Goal: Check status: Check status

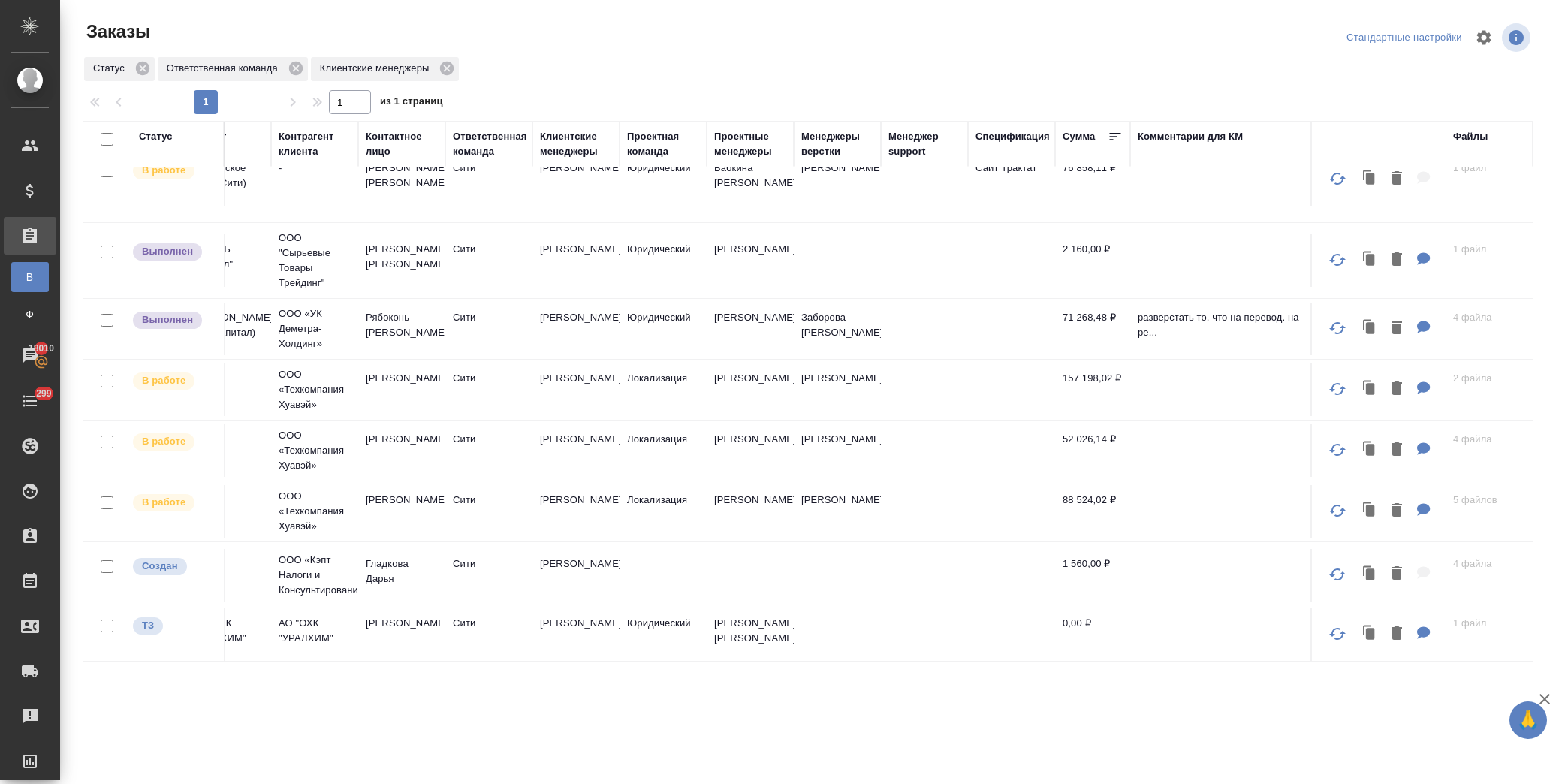
scroll to position [705, 659]
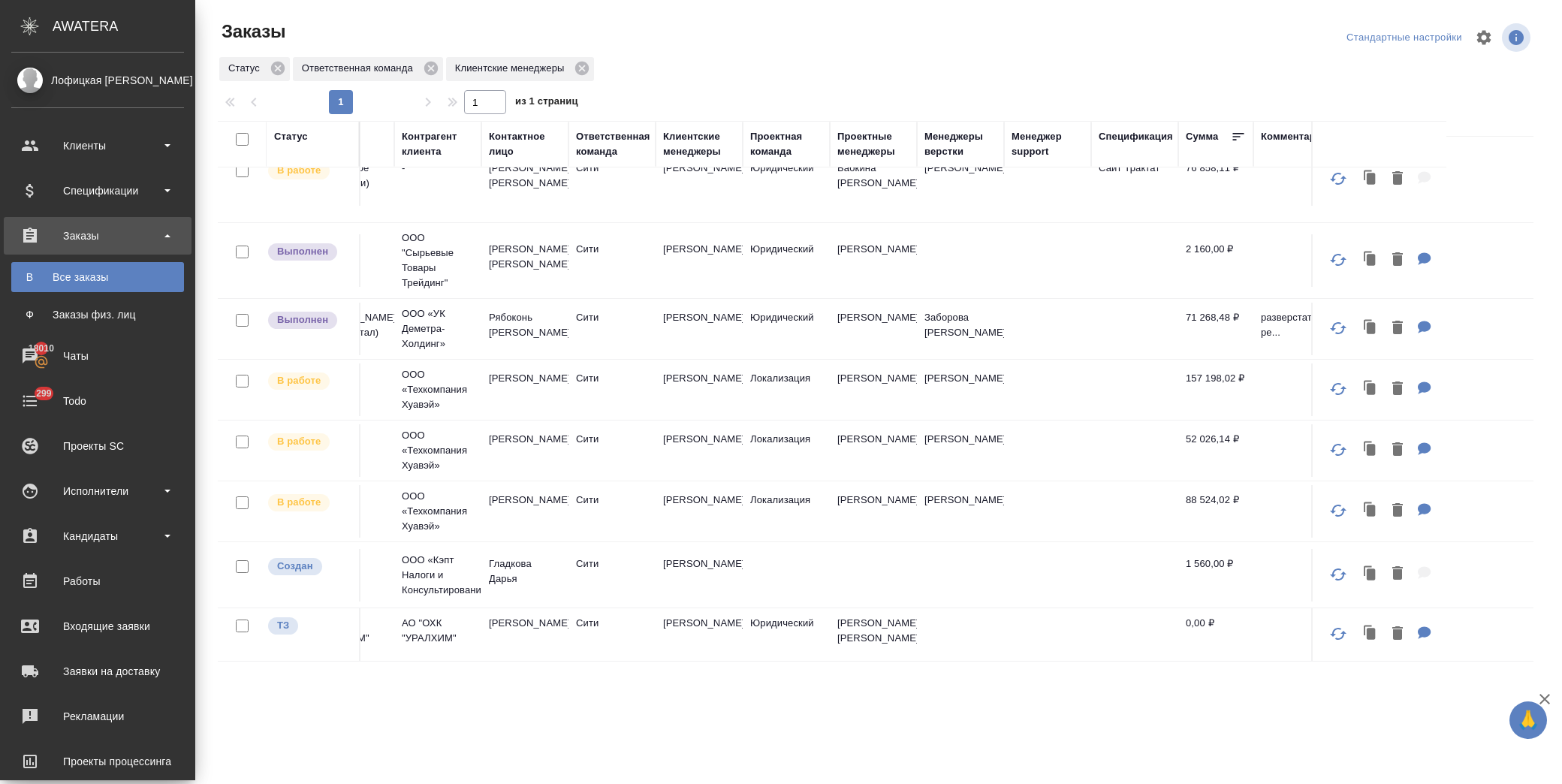
click at [98, 271] on div "Все заказы" at bounding box center [98, 277] width 158 height 15
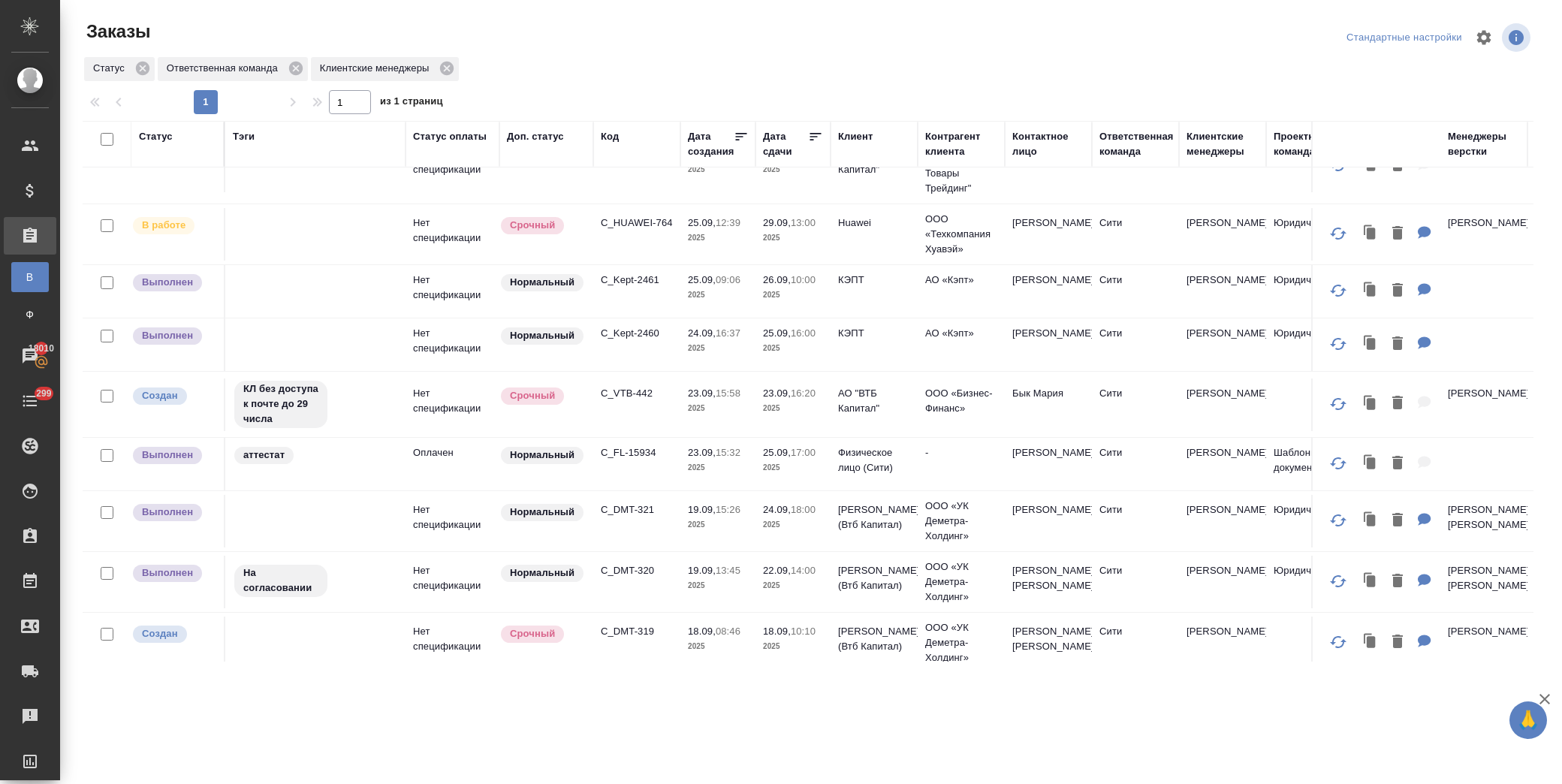
scroll to position [0, 0]
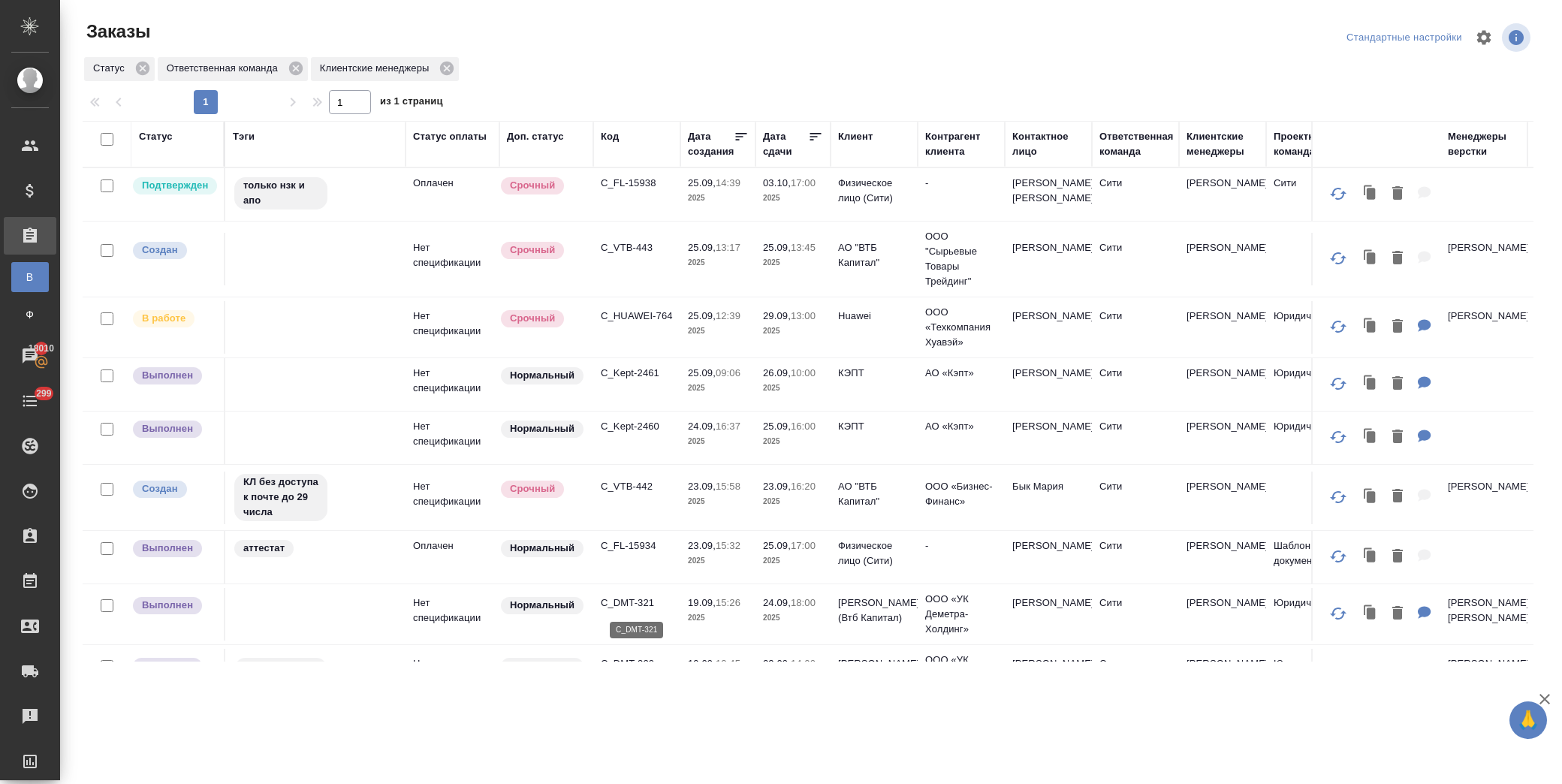
click at [624, 605] on p "C_DMT-321" at bounding box center [637, 602] width 72 height 15
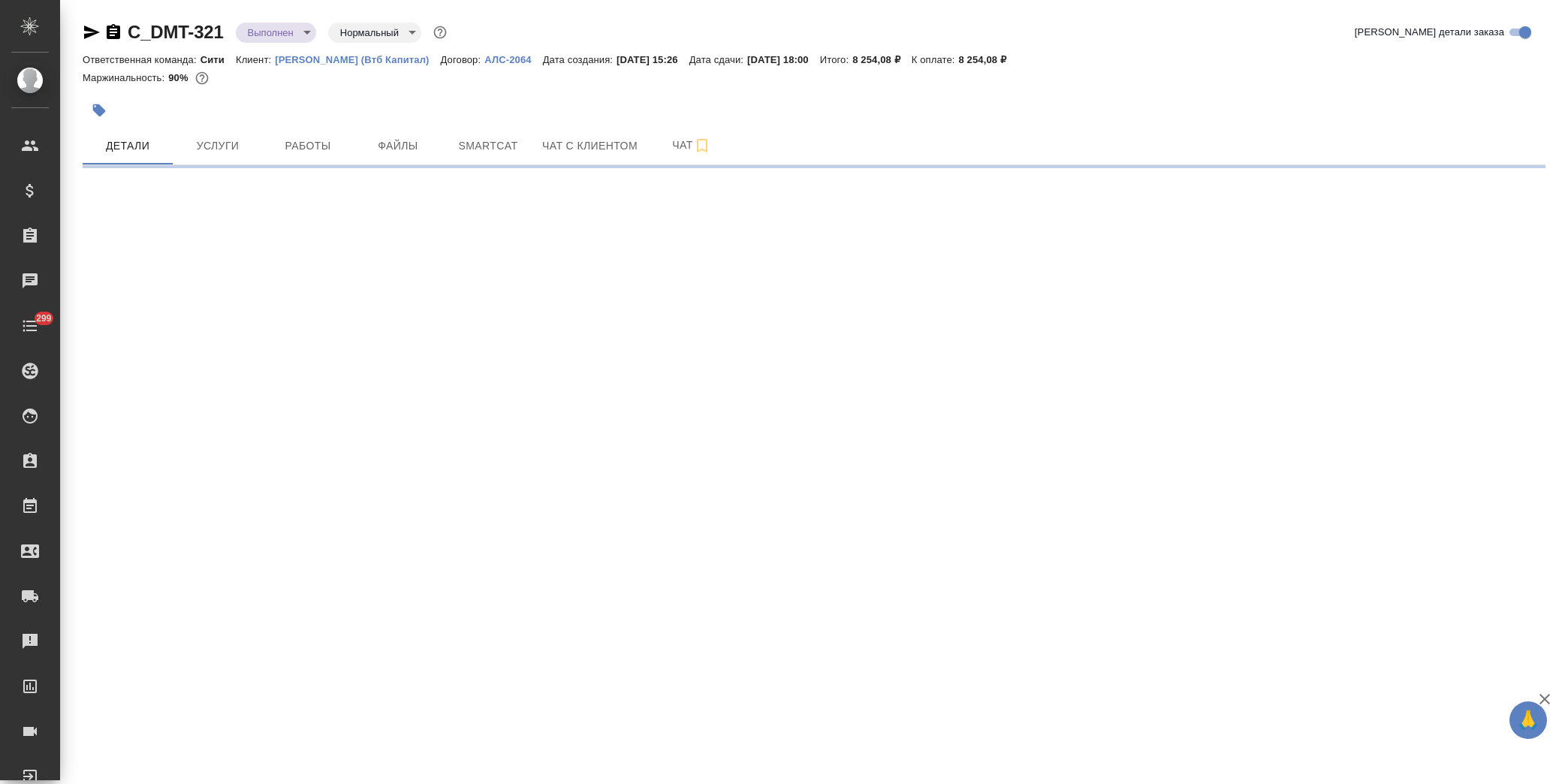
select select "RU"
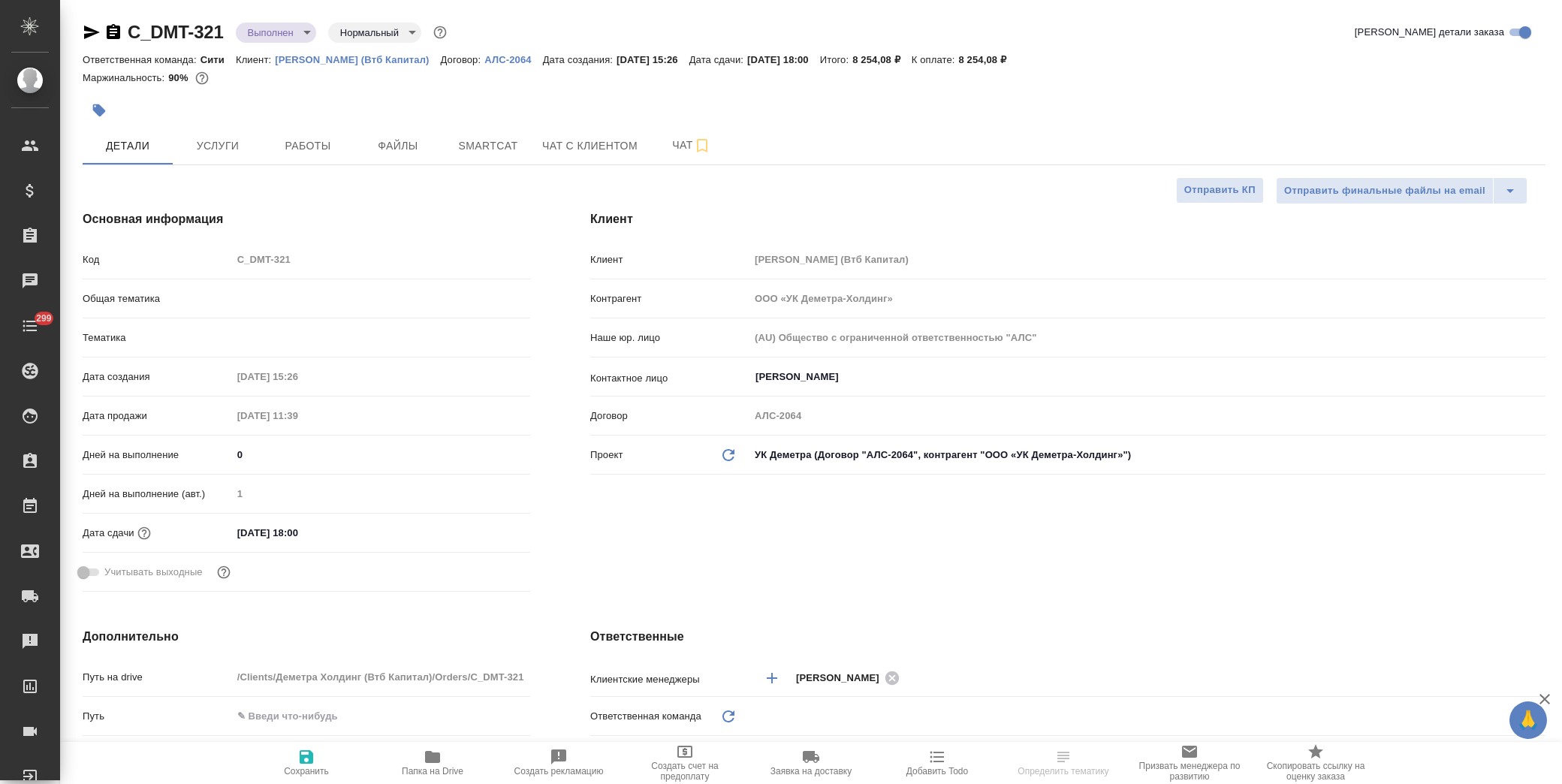
type textarea "x"
type input "[PERSON_NAME]"
type textarea "x"
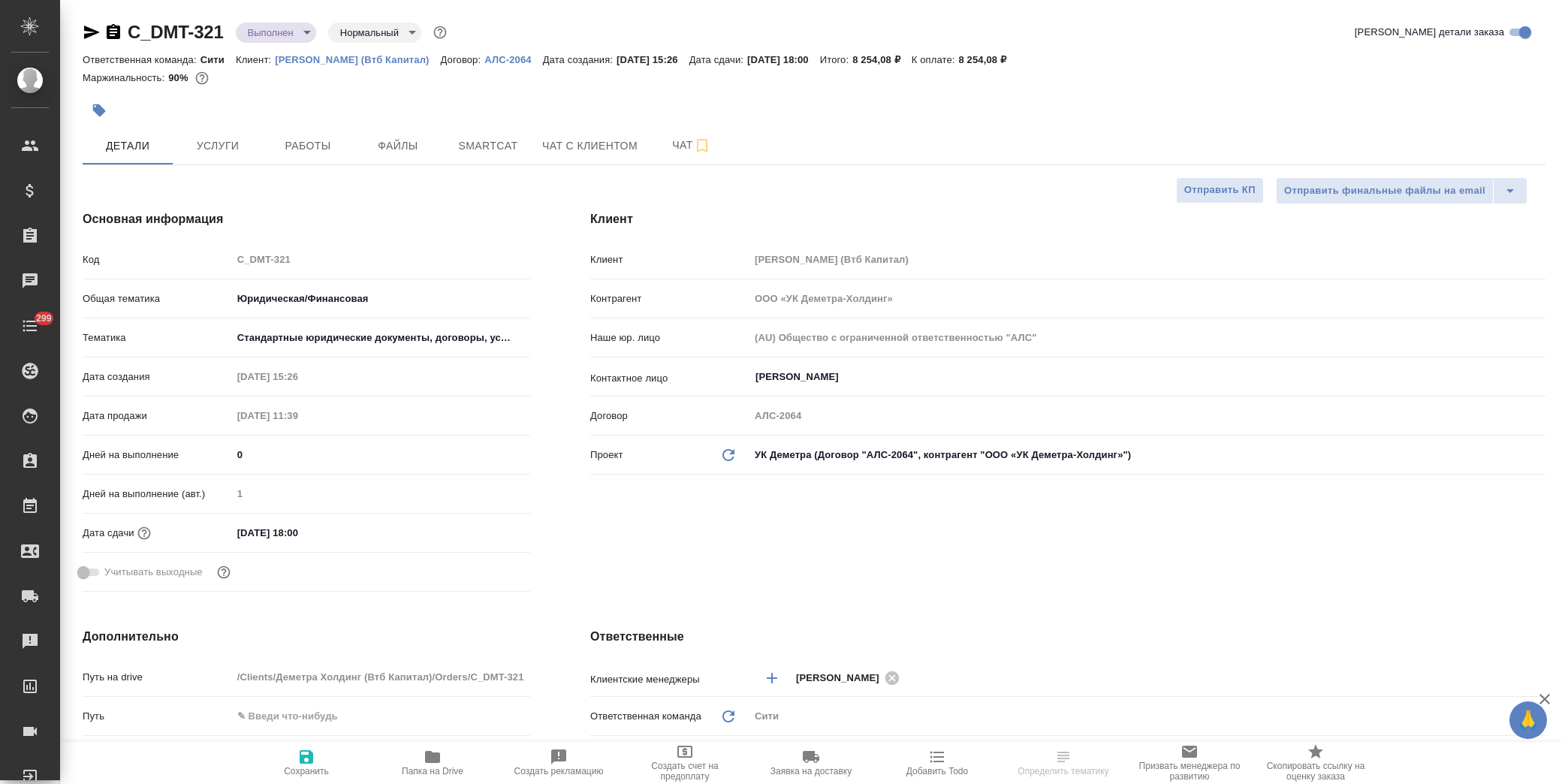
type textarea "x"
type input "Юридический"
type textarea "x"
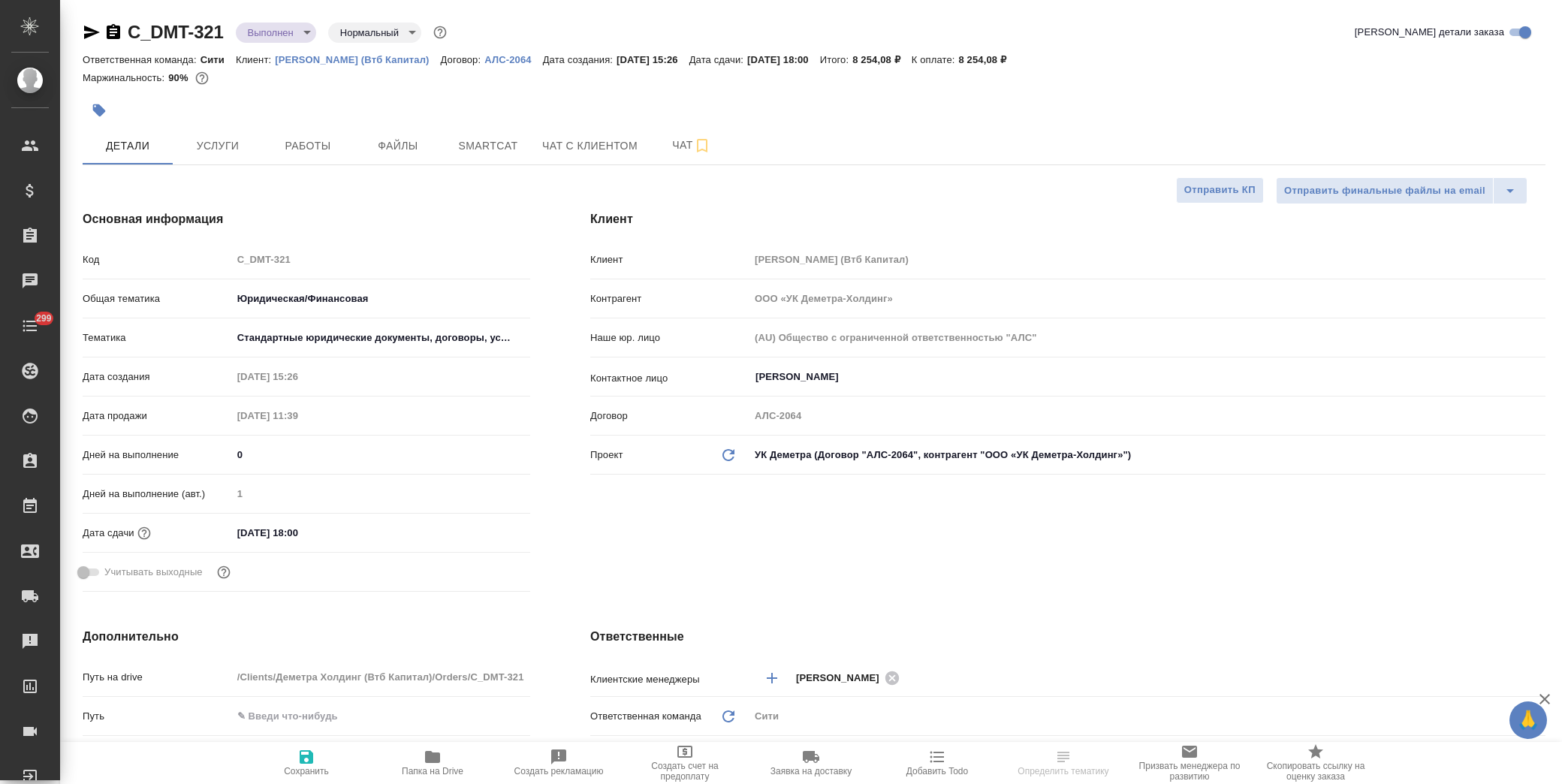
type textarea "x"
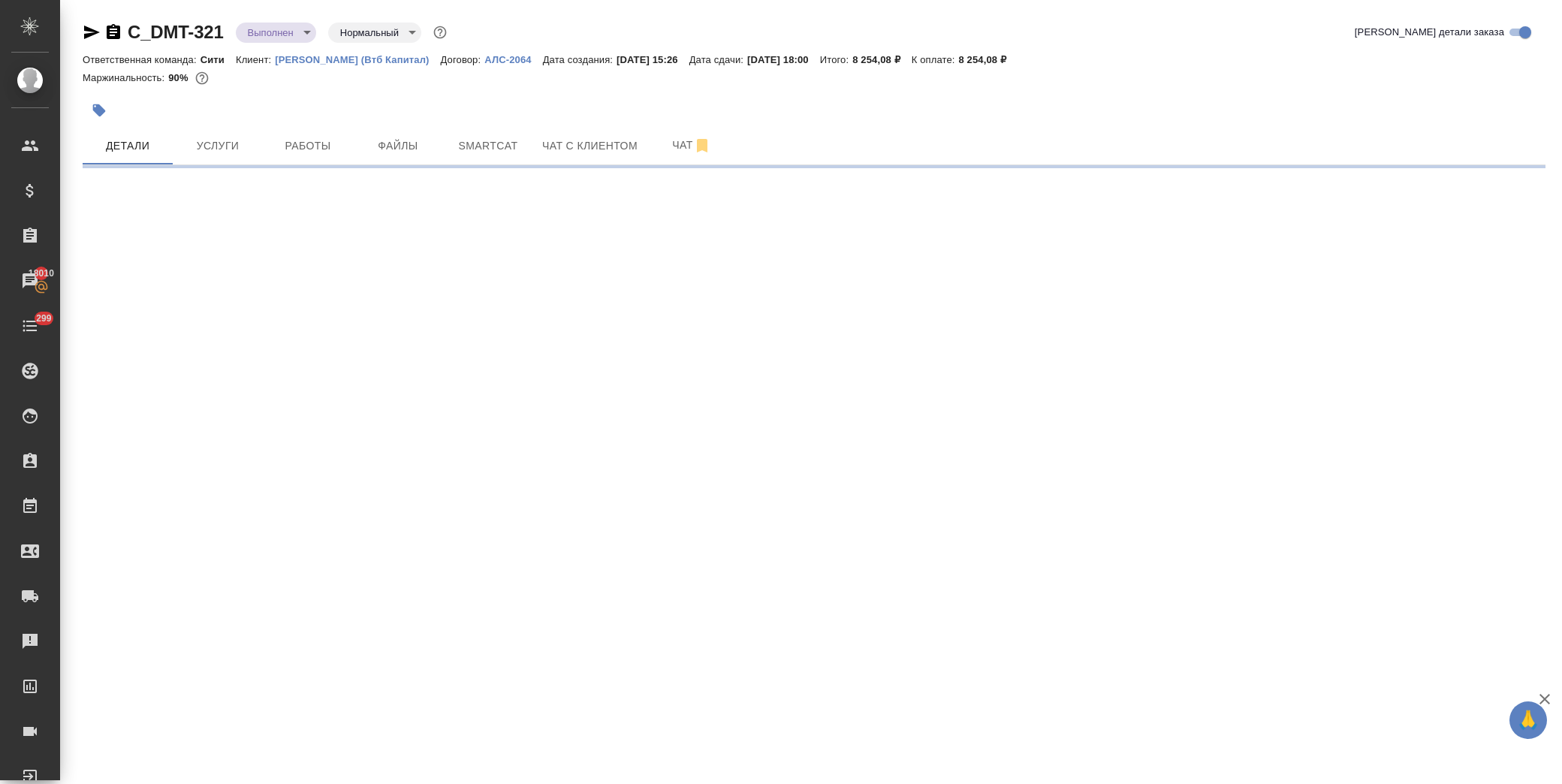
select select "RU"
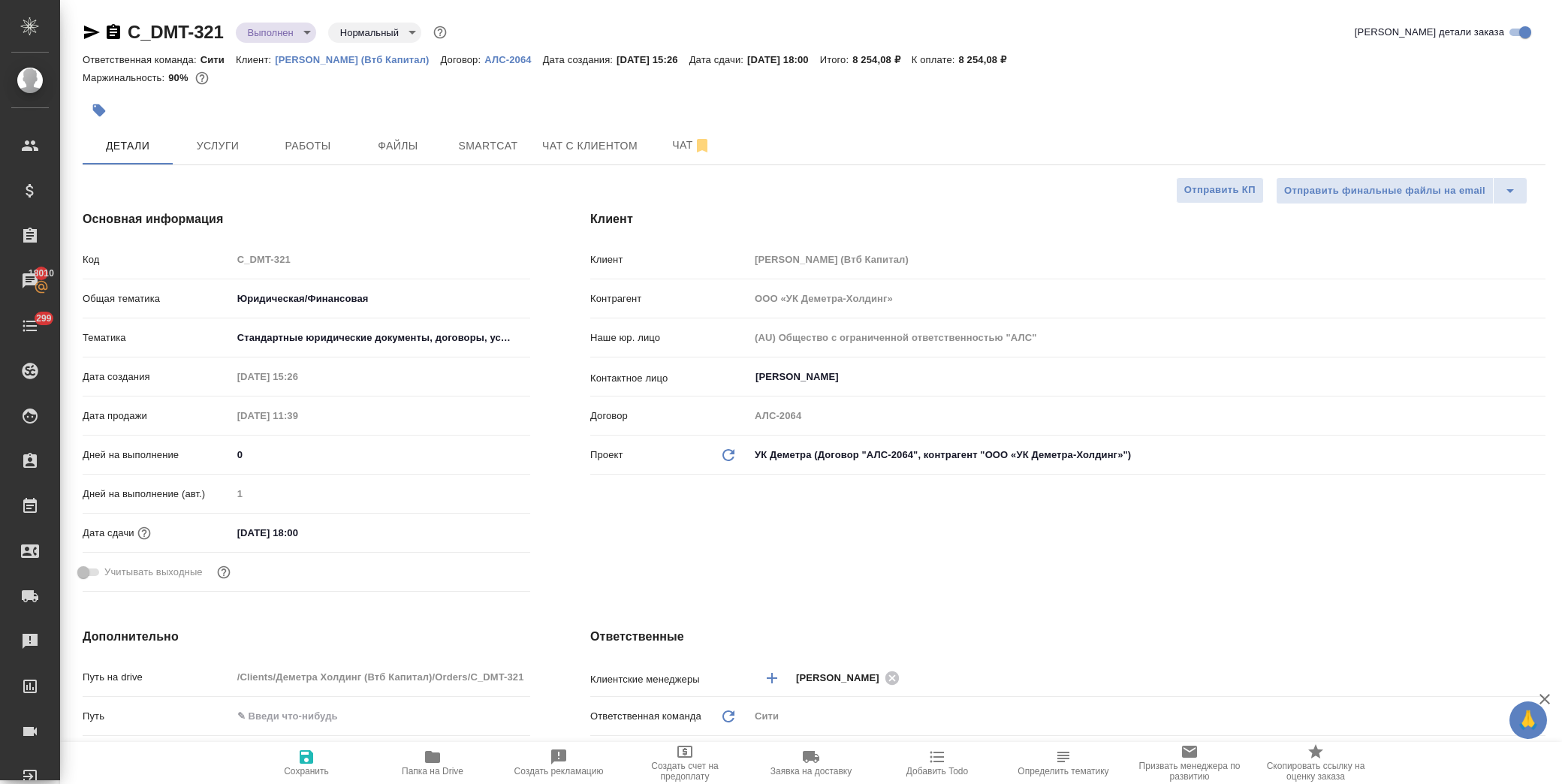
type textarea "x"
click at [227, 135] on button "Услуги" at bounding box center [218, 145] width 90 height 38
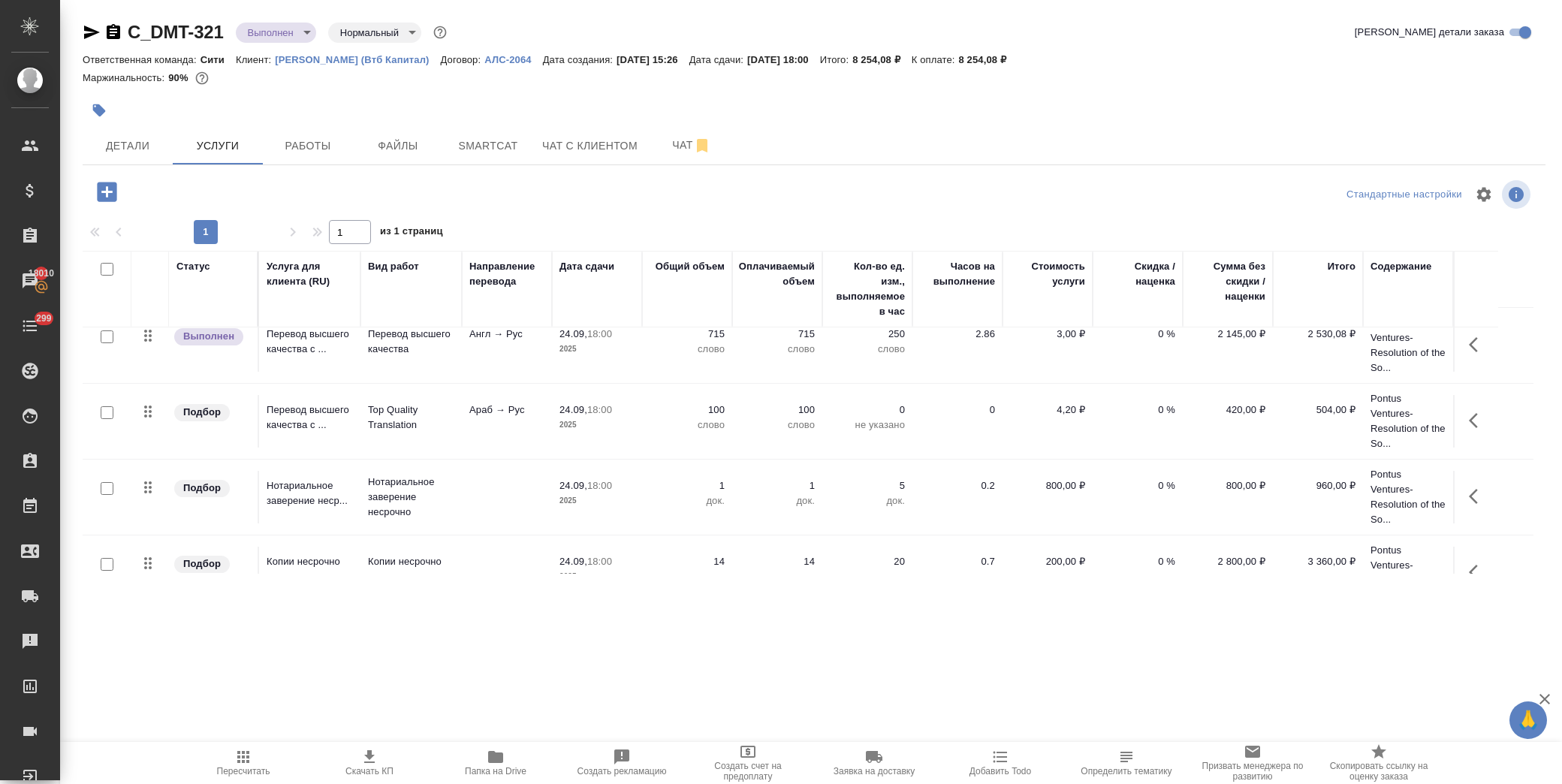
scroll to position [134, 0]
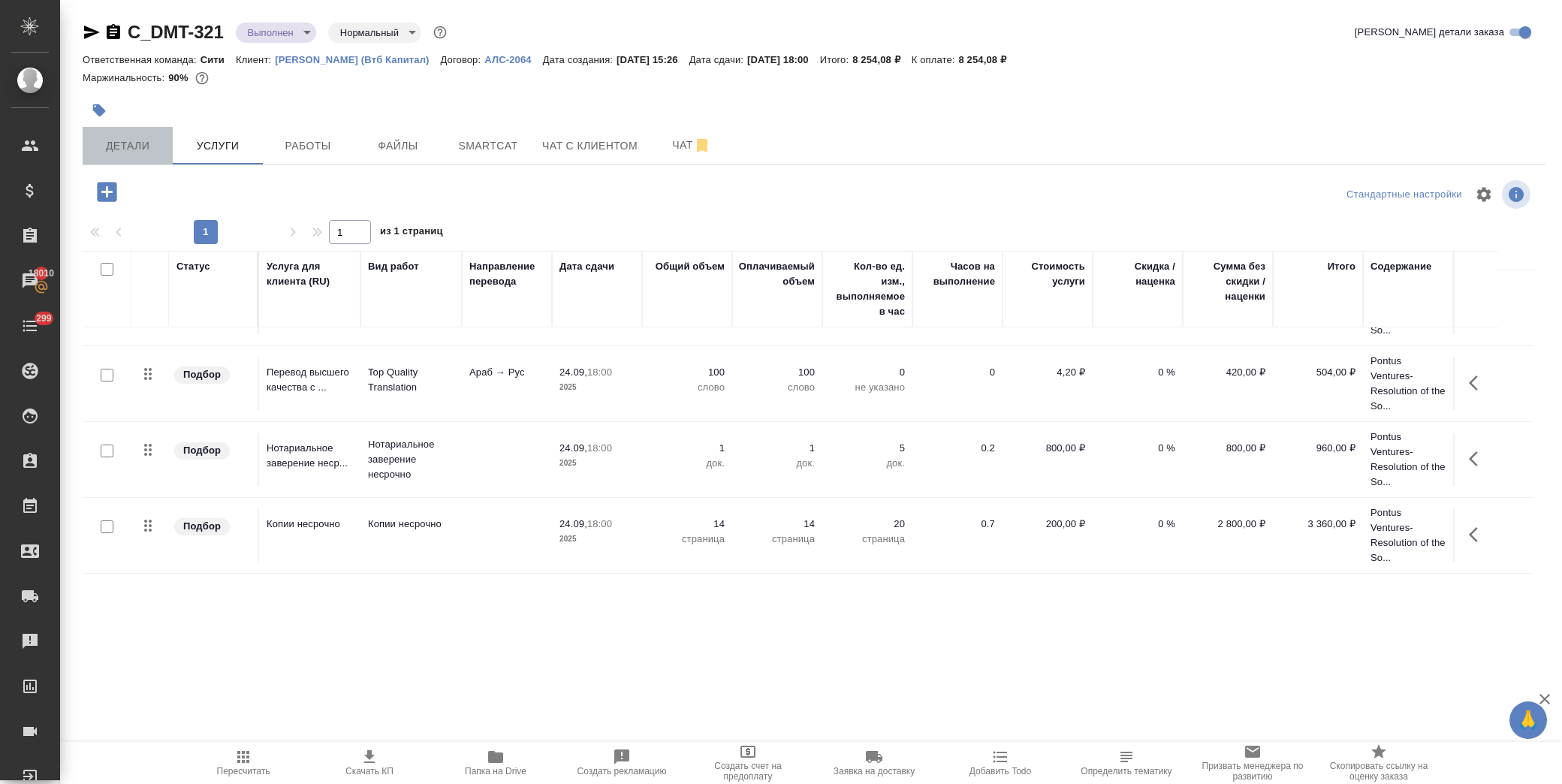
click at [130, 159] on button "Детали" at bounding box center [127, 145] width 90 height 38
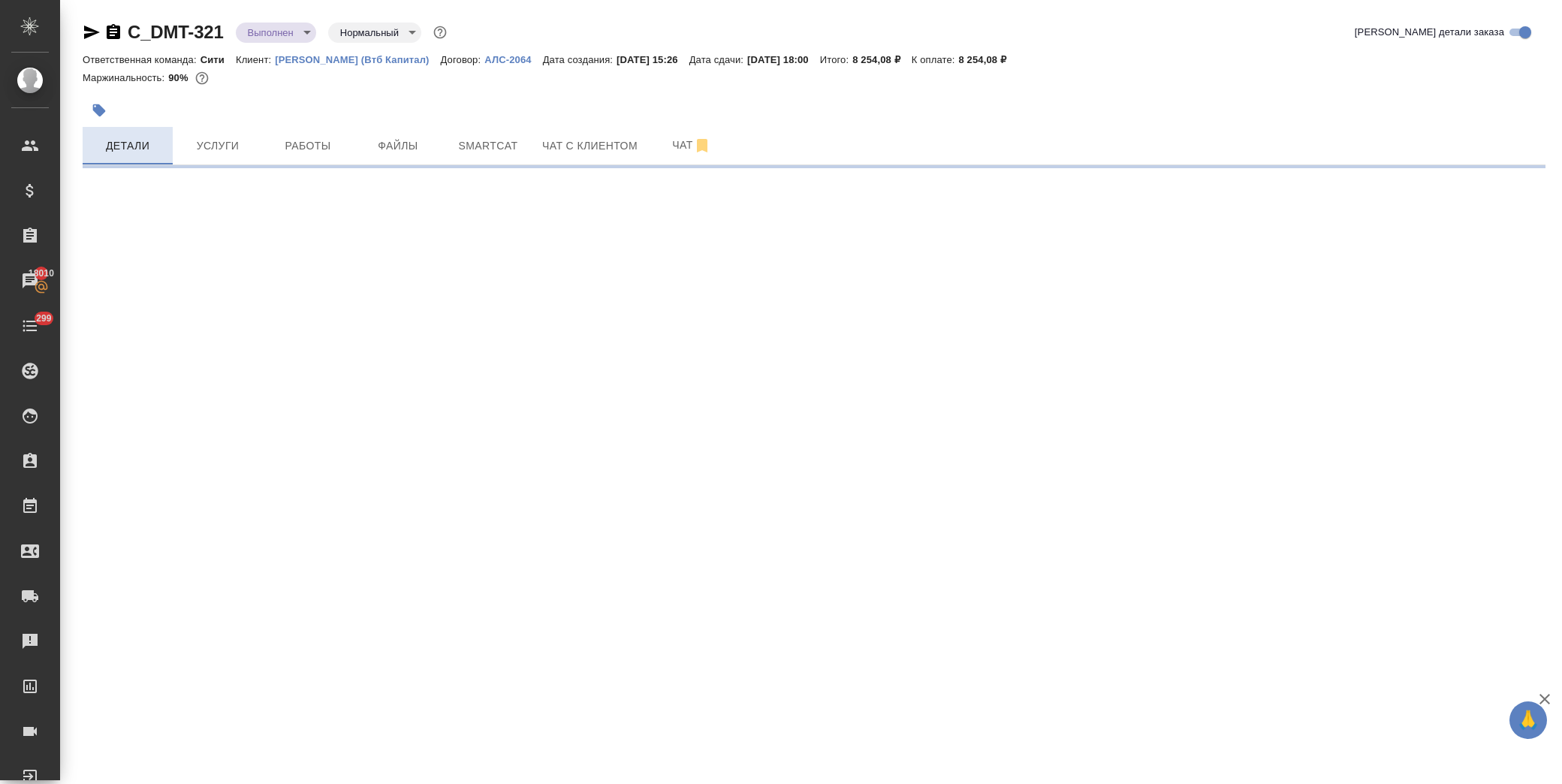
select select "RU"
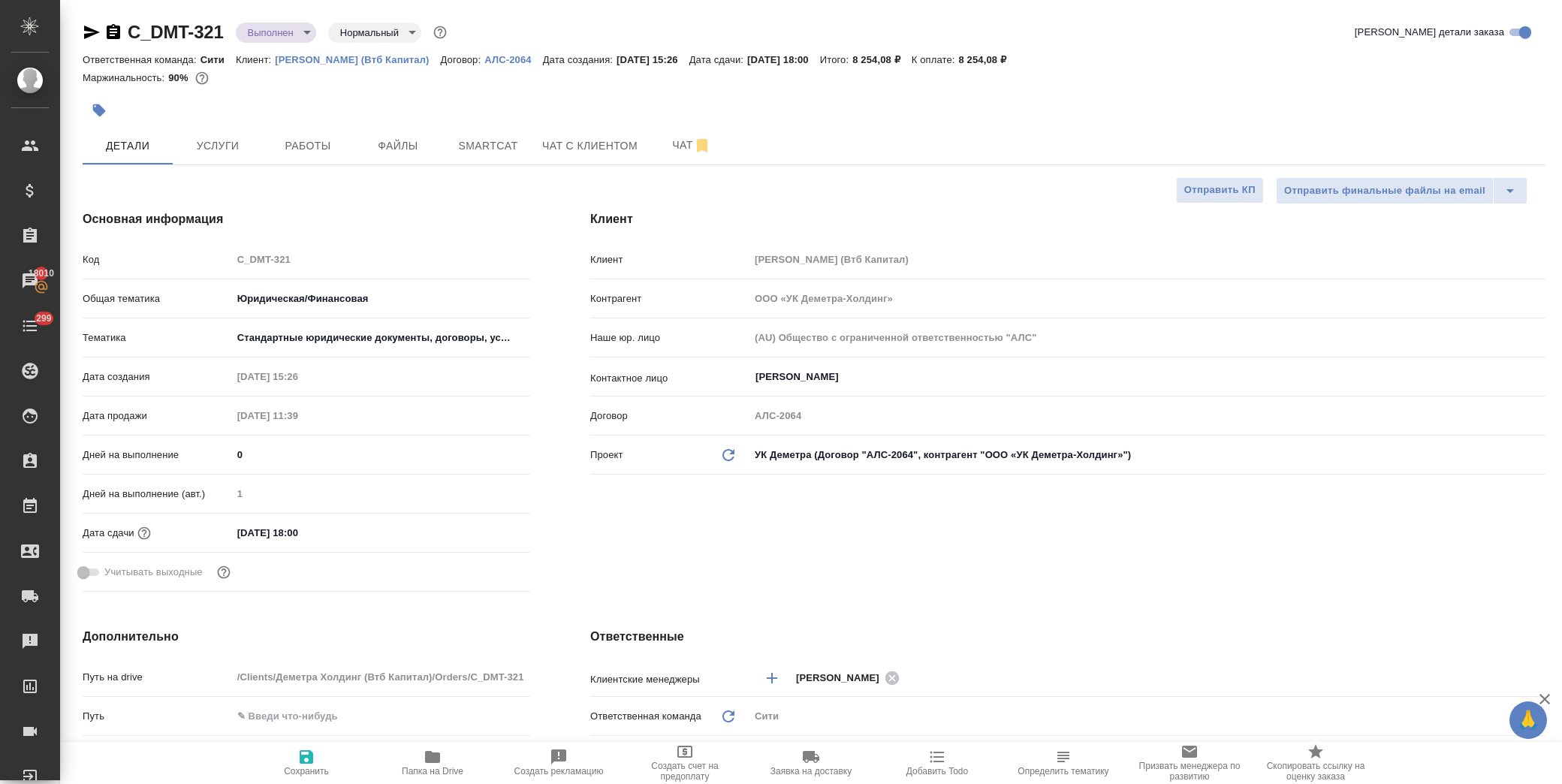
scroll to position [333, 0]
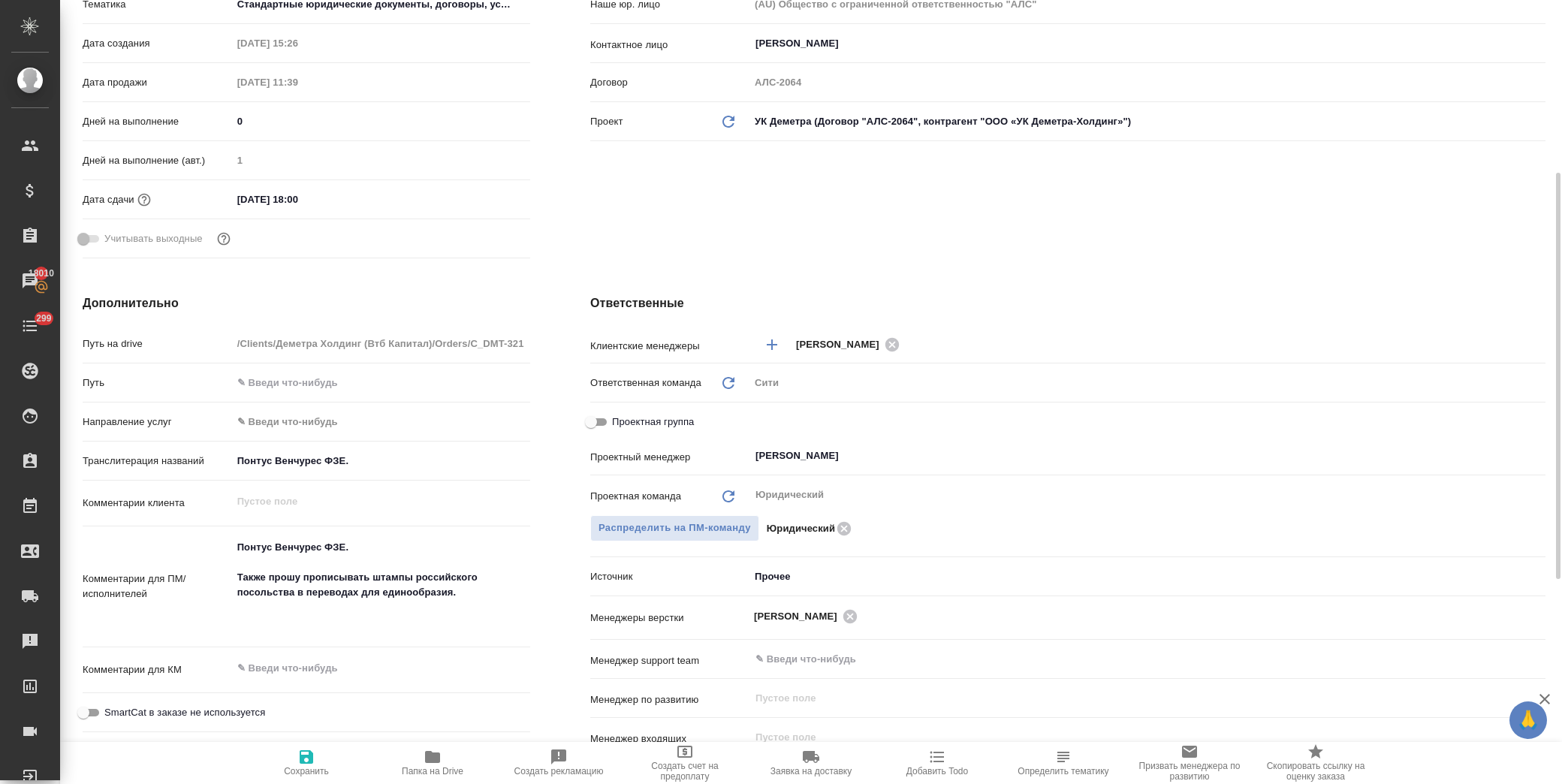
type textarea "x"
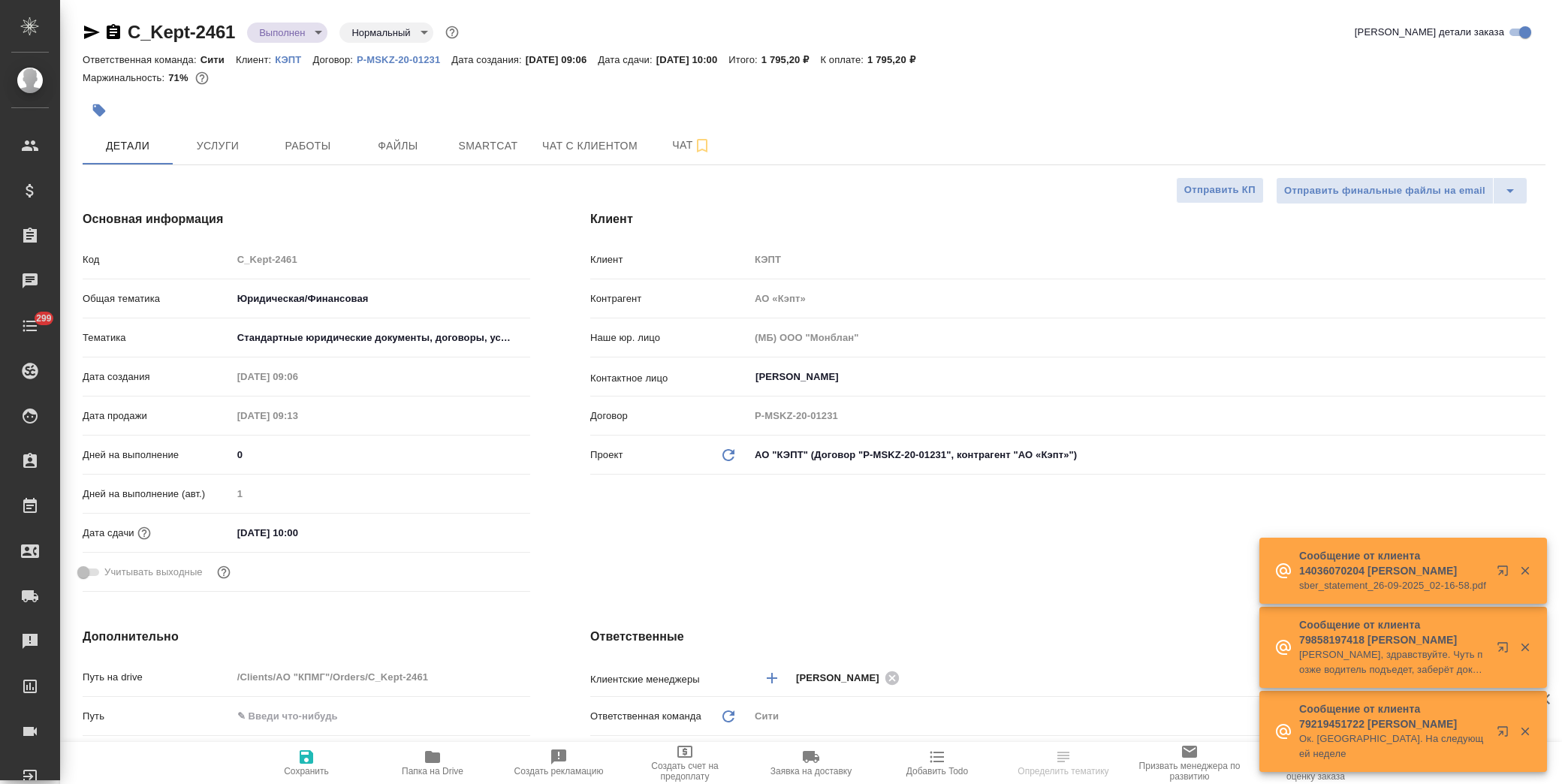
select select "RU"
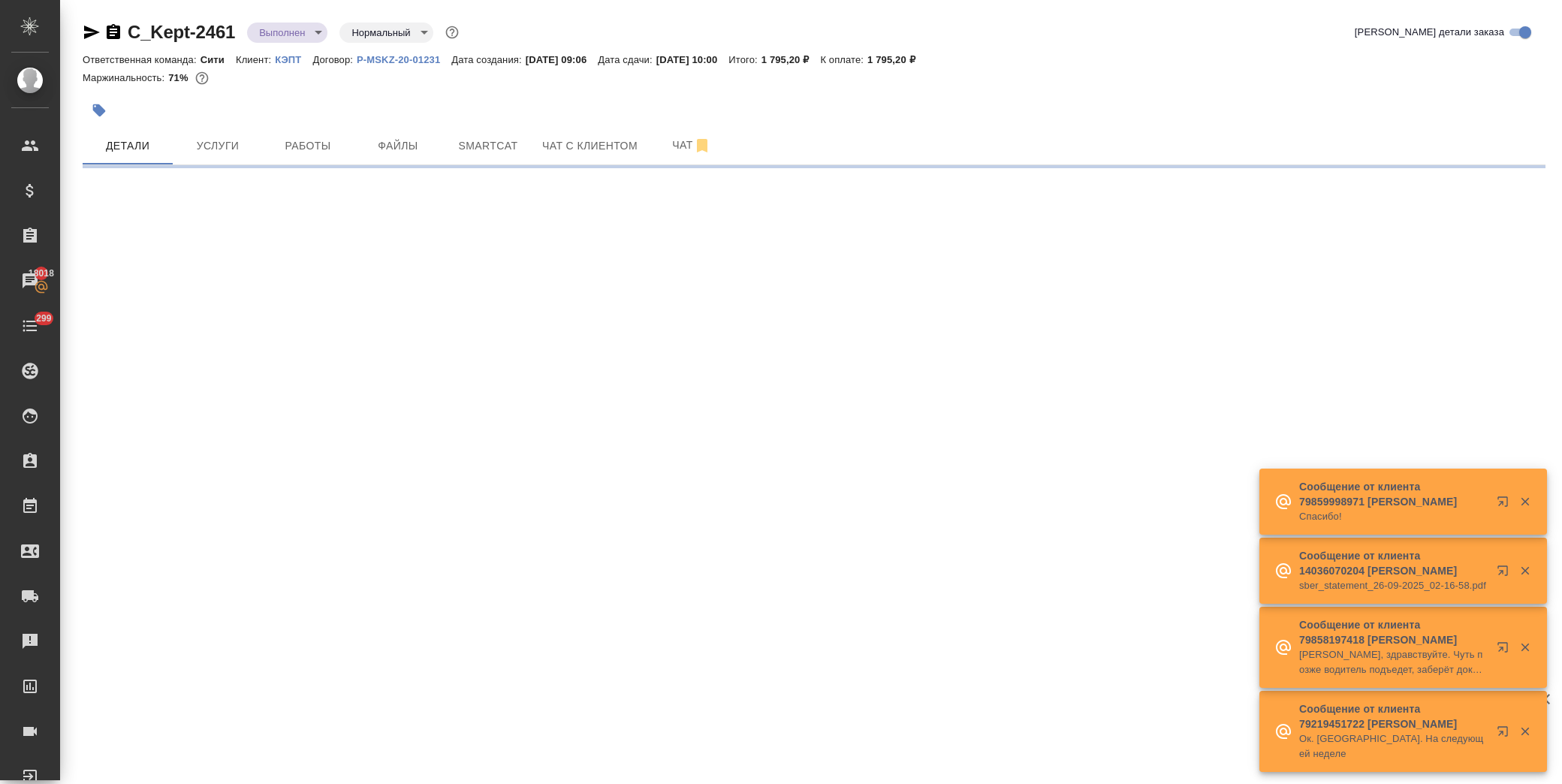
select select "RU"
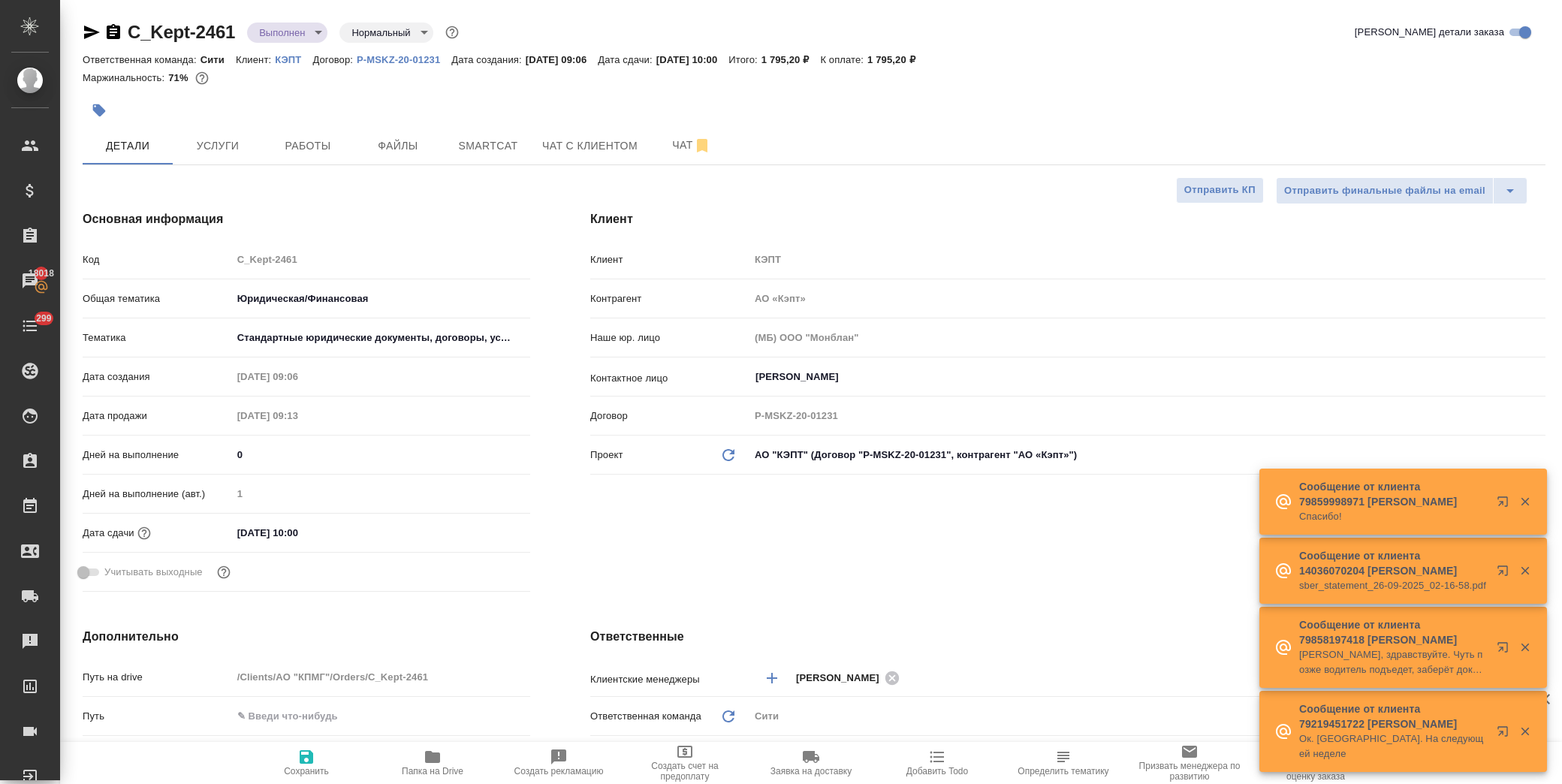
type textarea "x"
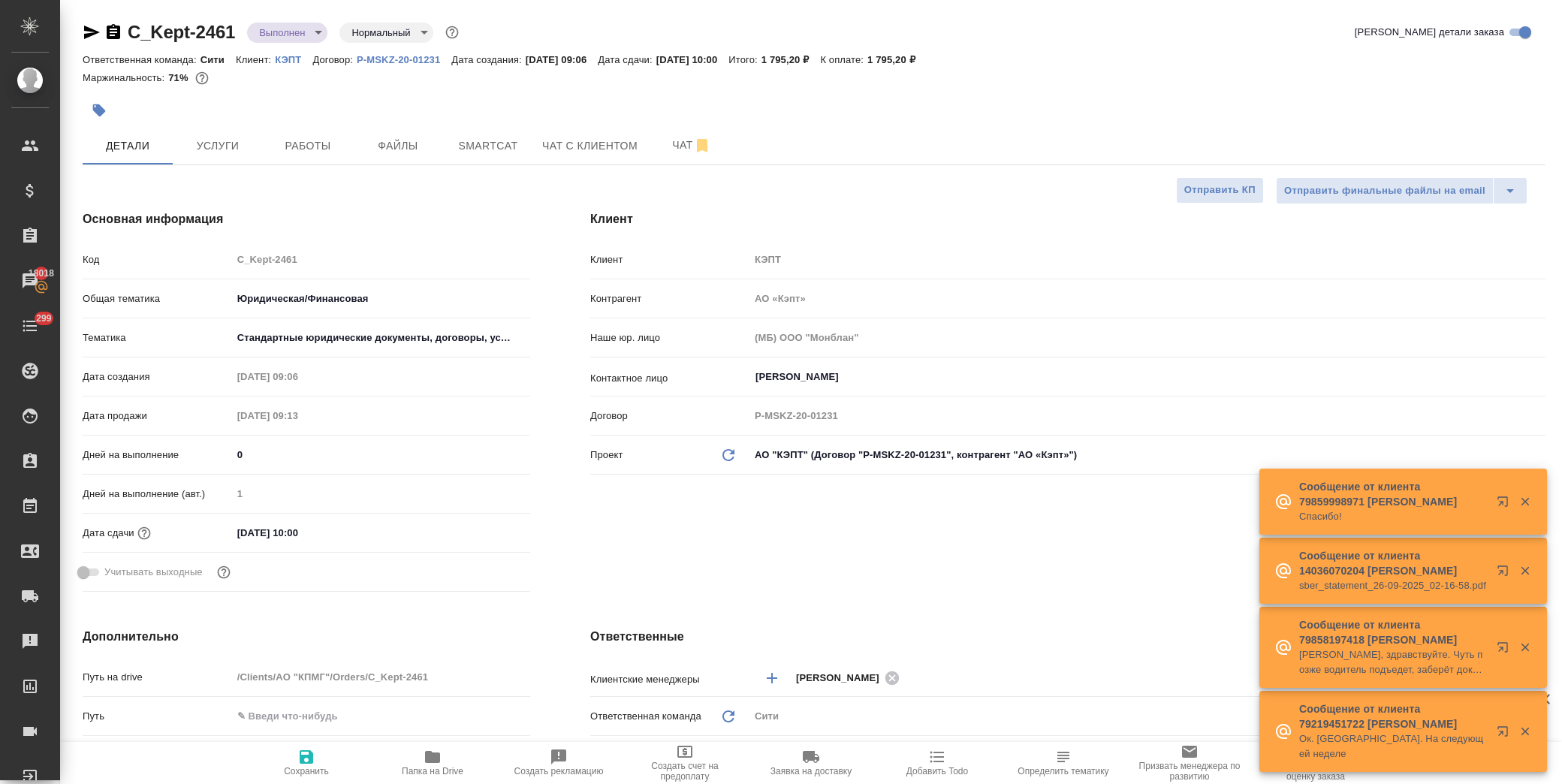
type textarea "x"
drag, startPoint x: 440, startPoint y: 778, endPoint x: 461, endPoint y: 756, distance: 30.4
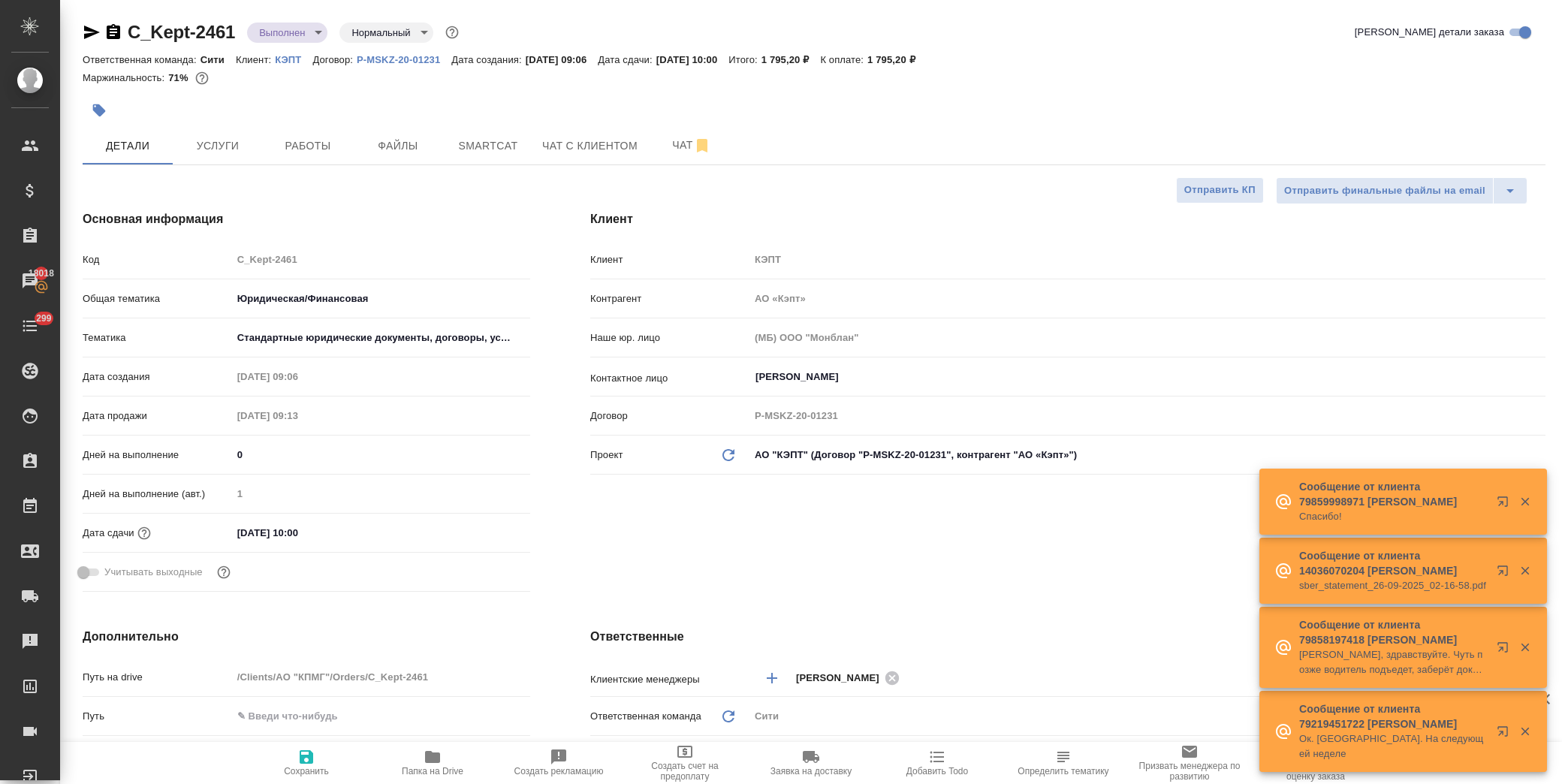
click at [441, 778] on button "Папка на Drive" at bounding box center [433, 763] width 126 height 42
type textarea "x"
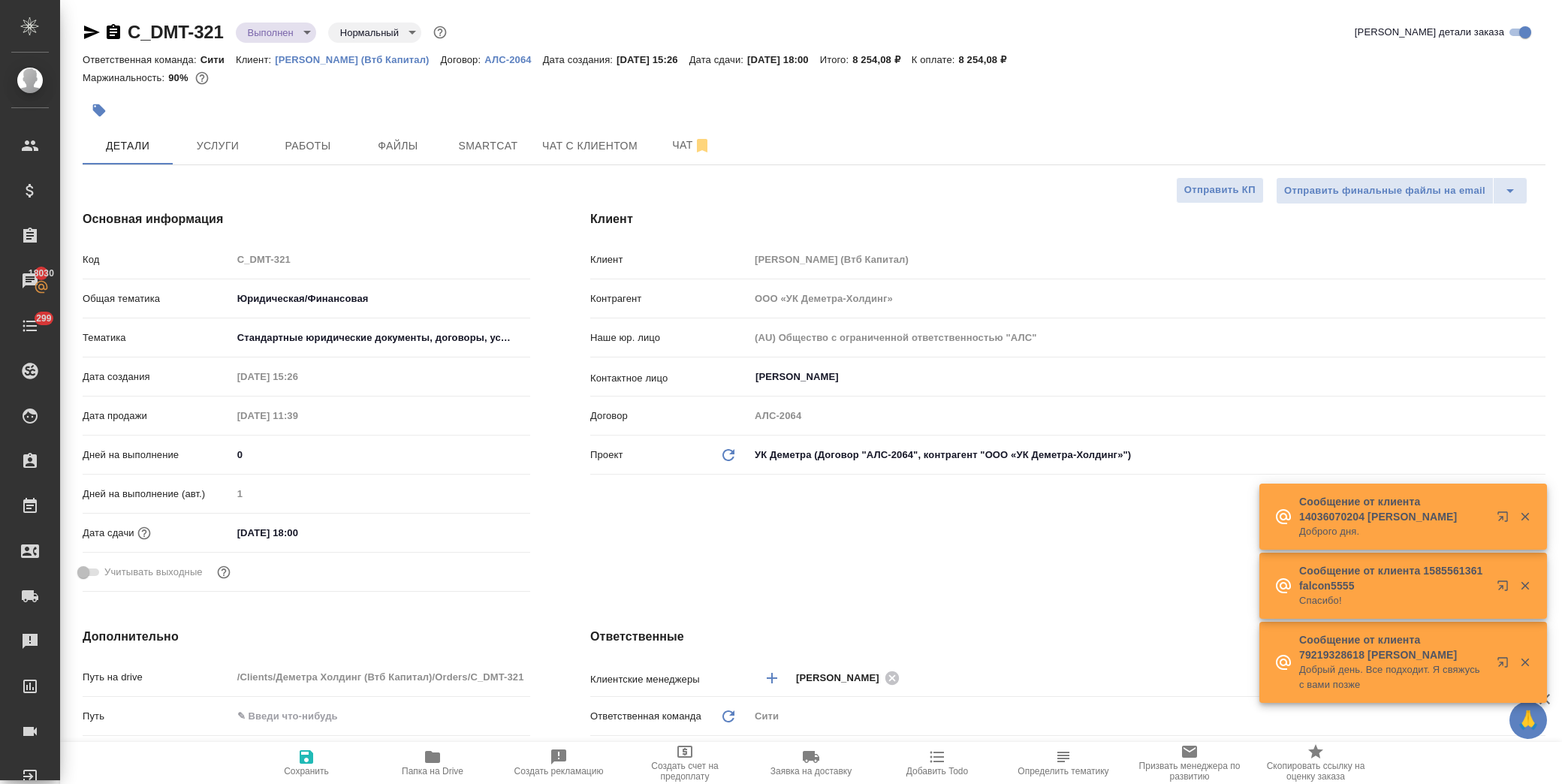
select select "RU"
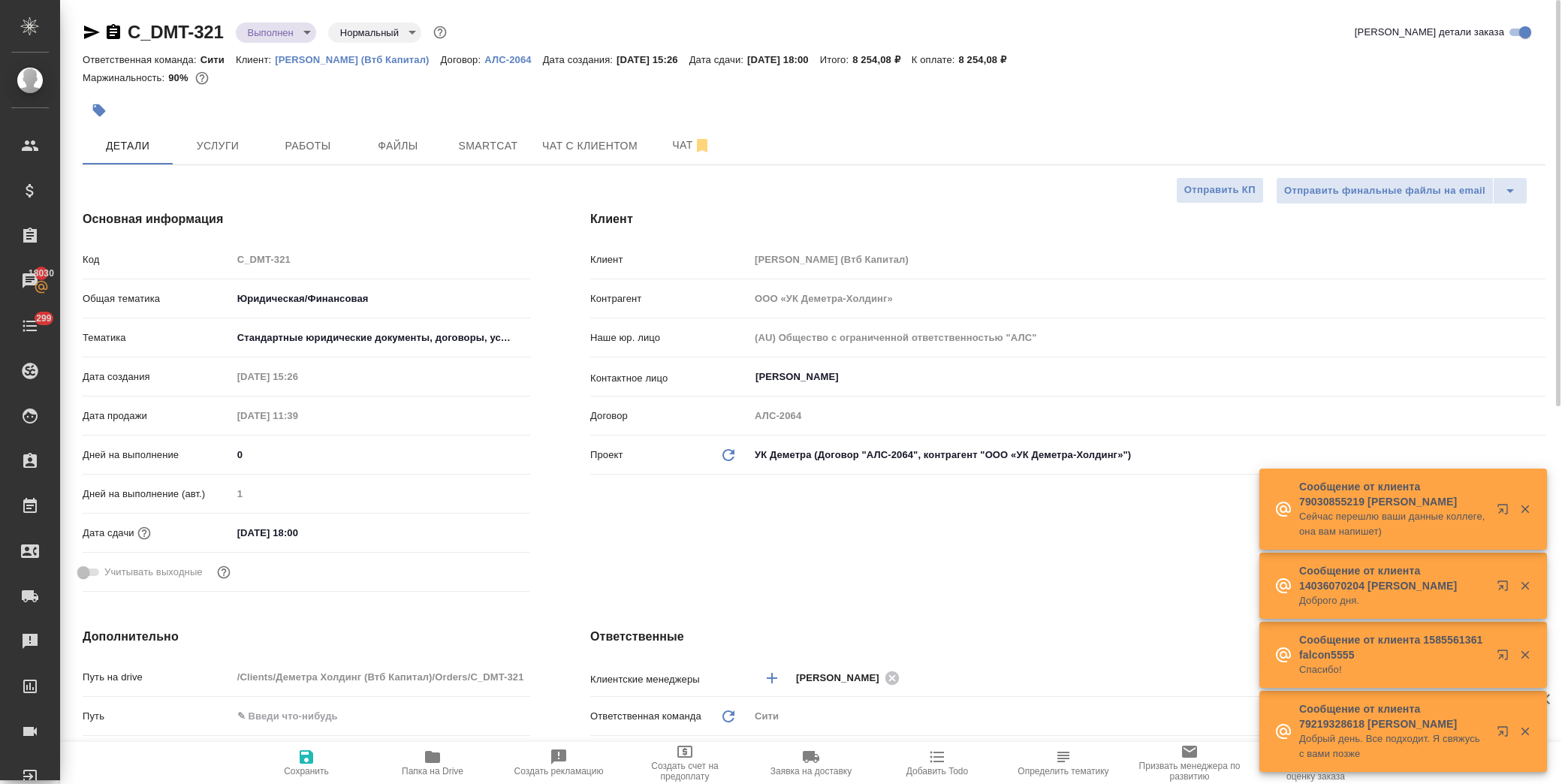
click at [332, 517] on div "Дней на выполнение (авт.) 1" at bounding box center [306, 500] width 448 height 39
click at [341, 528] on input "[DATE] 18:00" at bounding box center [298, 533] width 131 height 22
click at [473, 530] on div "[DATE] 18:00" at bounding box center [381, 533] width 298 height 24
click at [485, 533] on icon "button" at bounding box center [486, 532] width 18 height 18
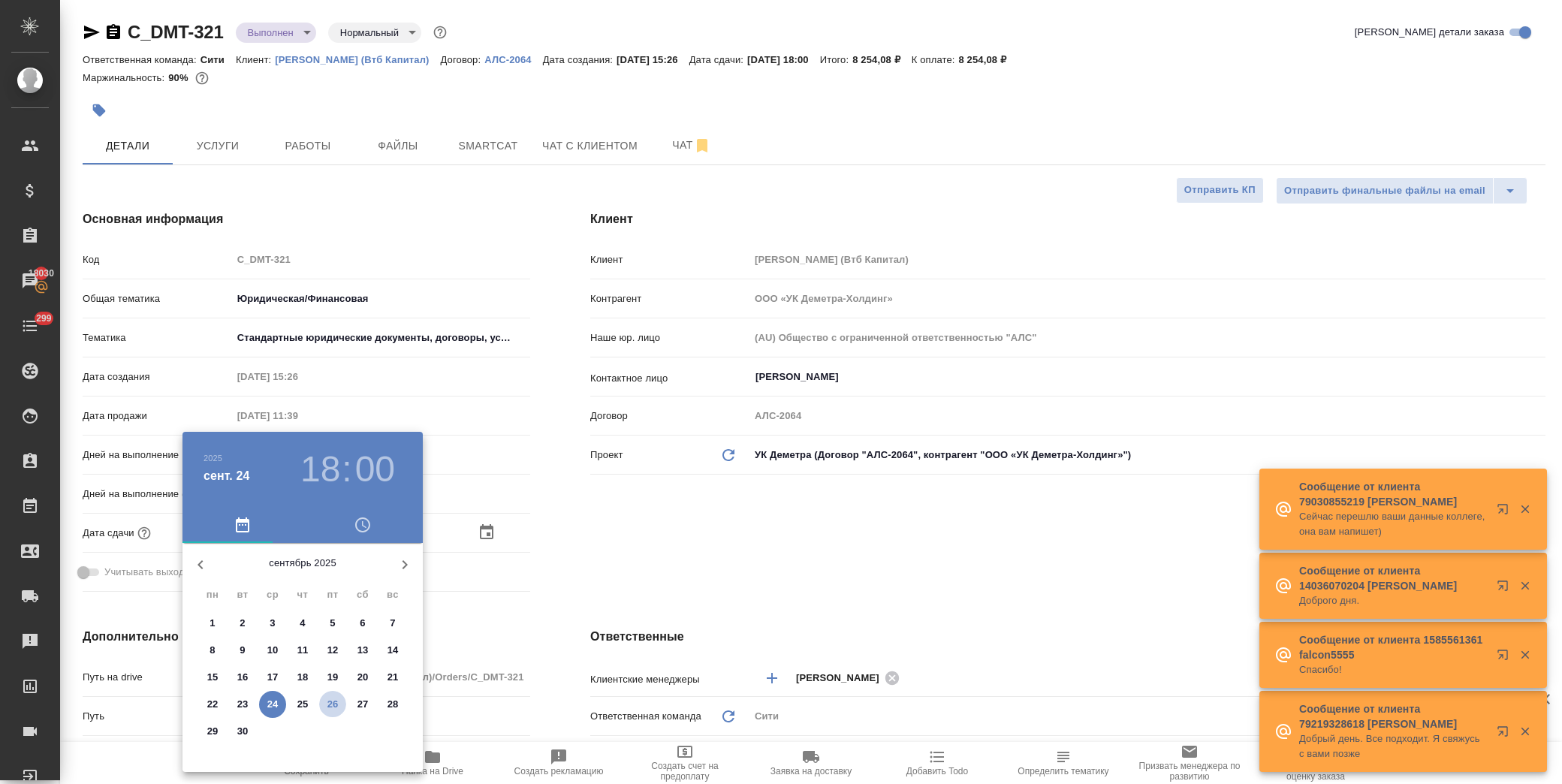
click at [332, 706] on p "26" at bounding box center [333, 704] width 11 height 15
type input "26.09.2025 18:00"
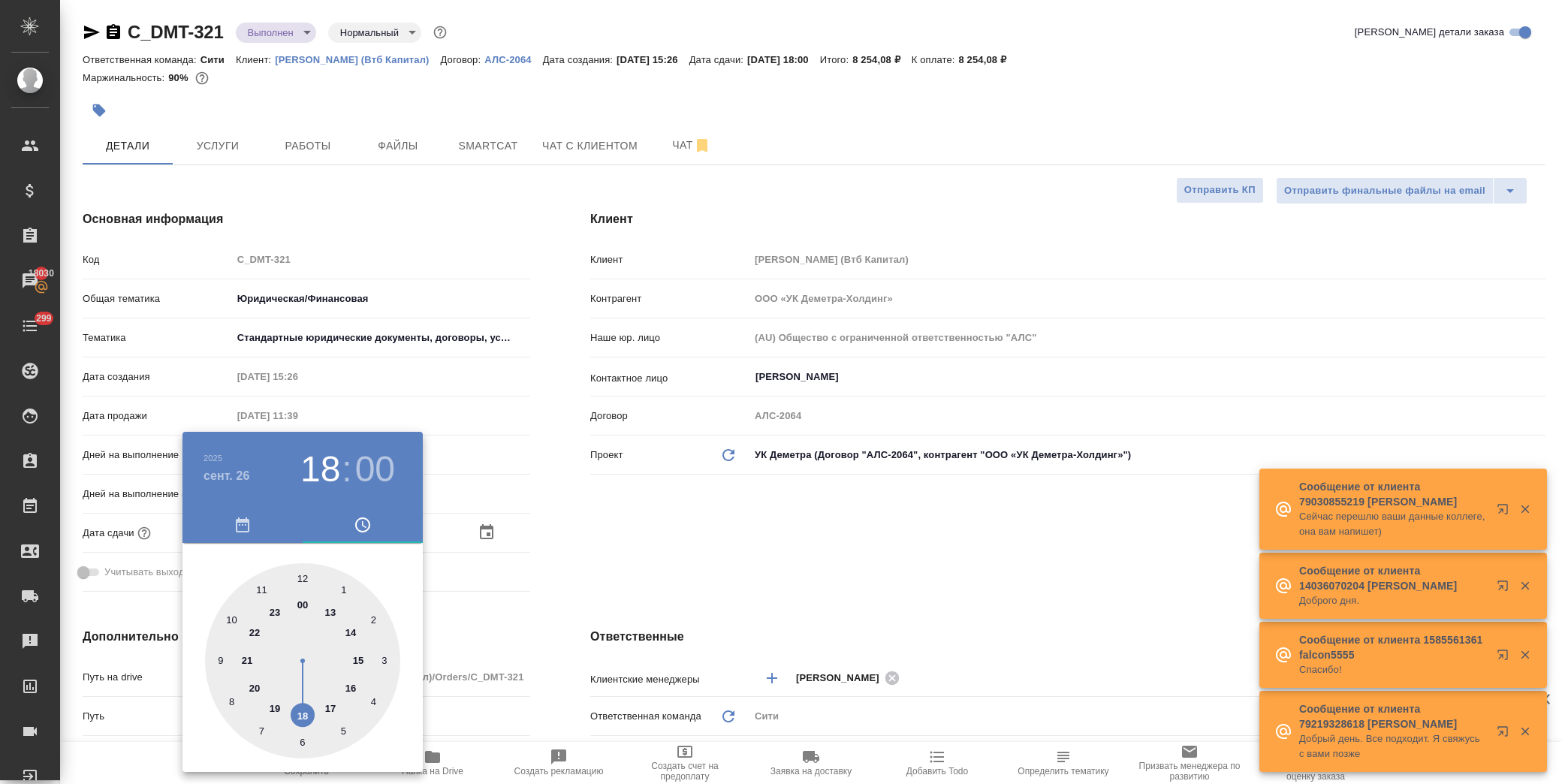
click at [711, 549] on div at bounding box center [781, 392] width 1562 height 784
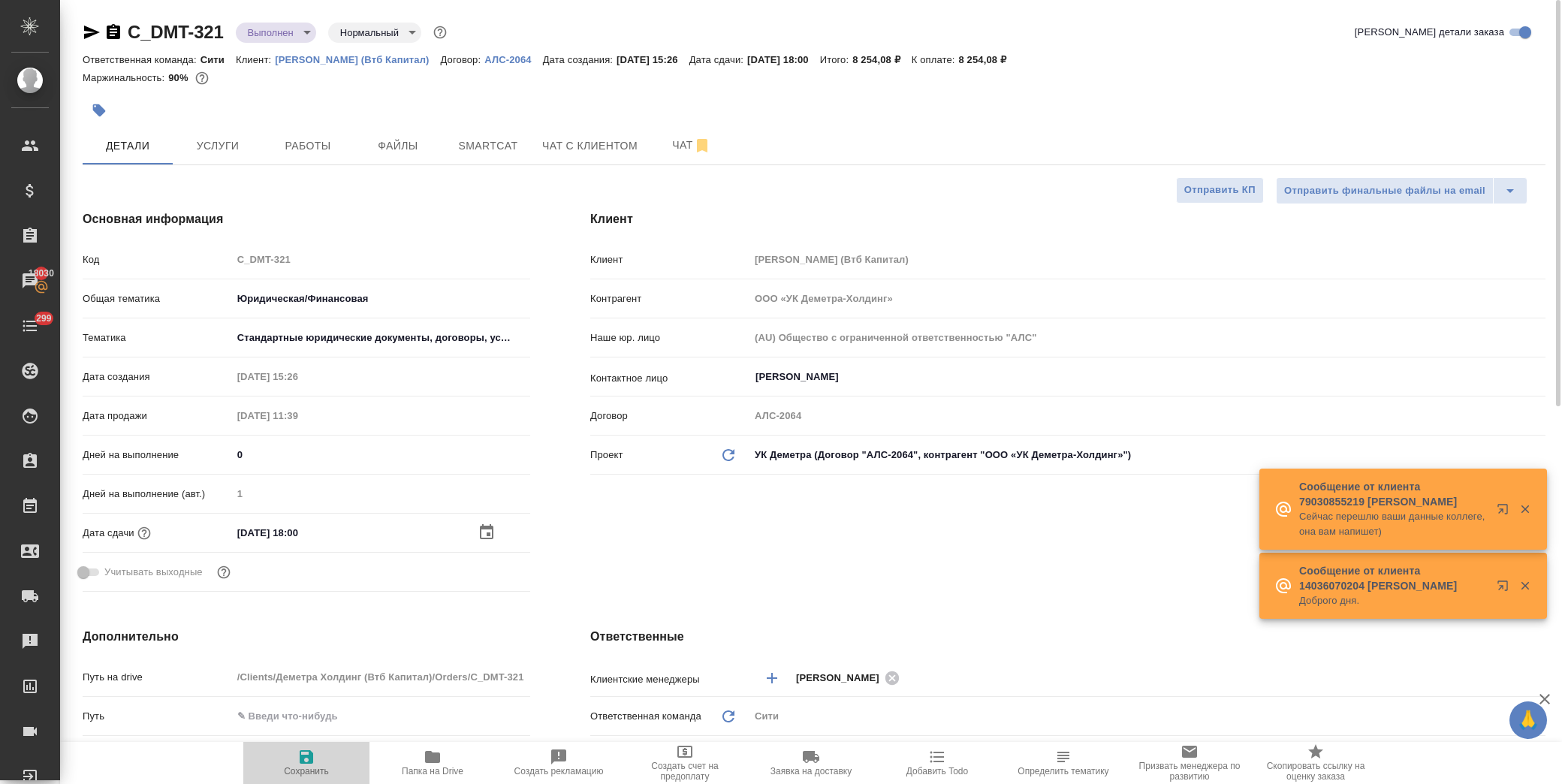
click at [324, 766] on span "Сохранить" at bounding box center [306, 771] width 45 height 10
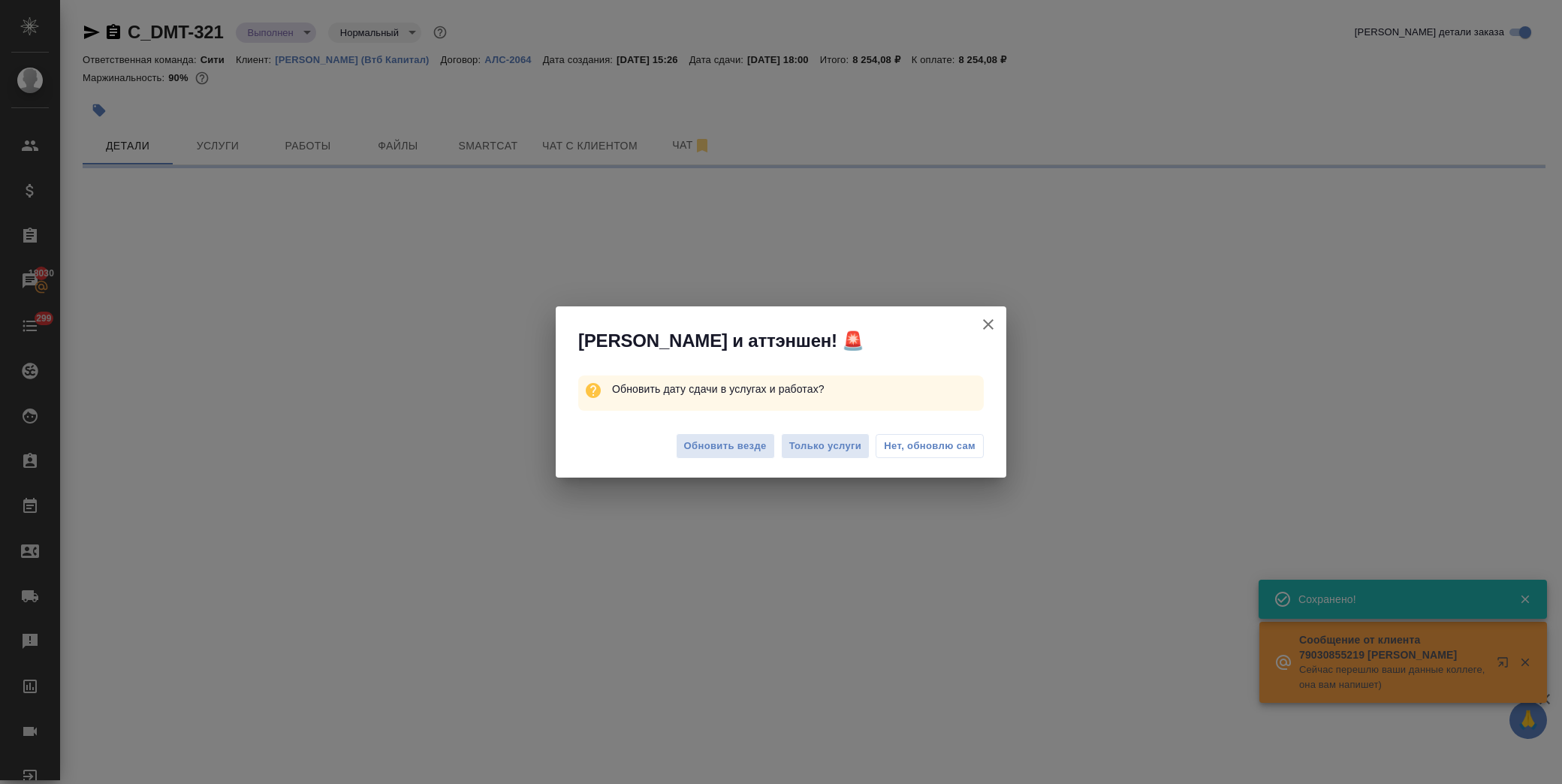
select select "RU"
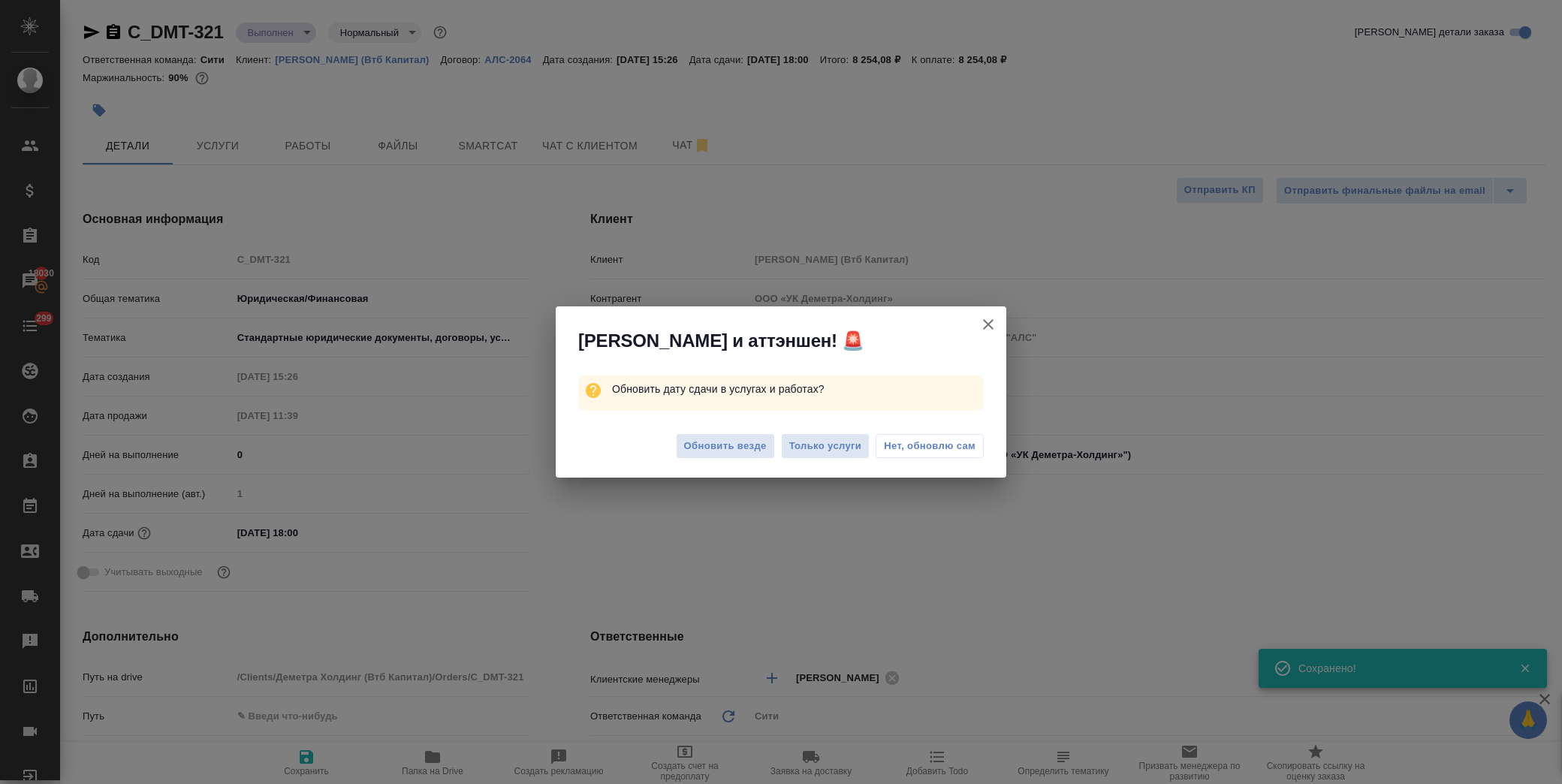
type textarea "x"
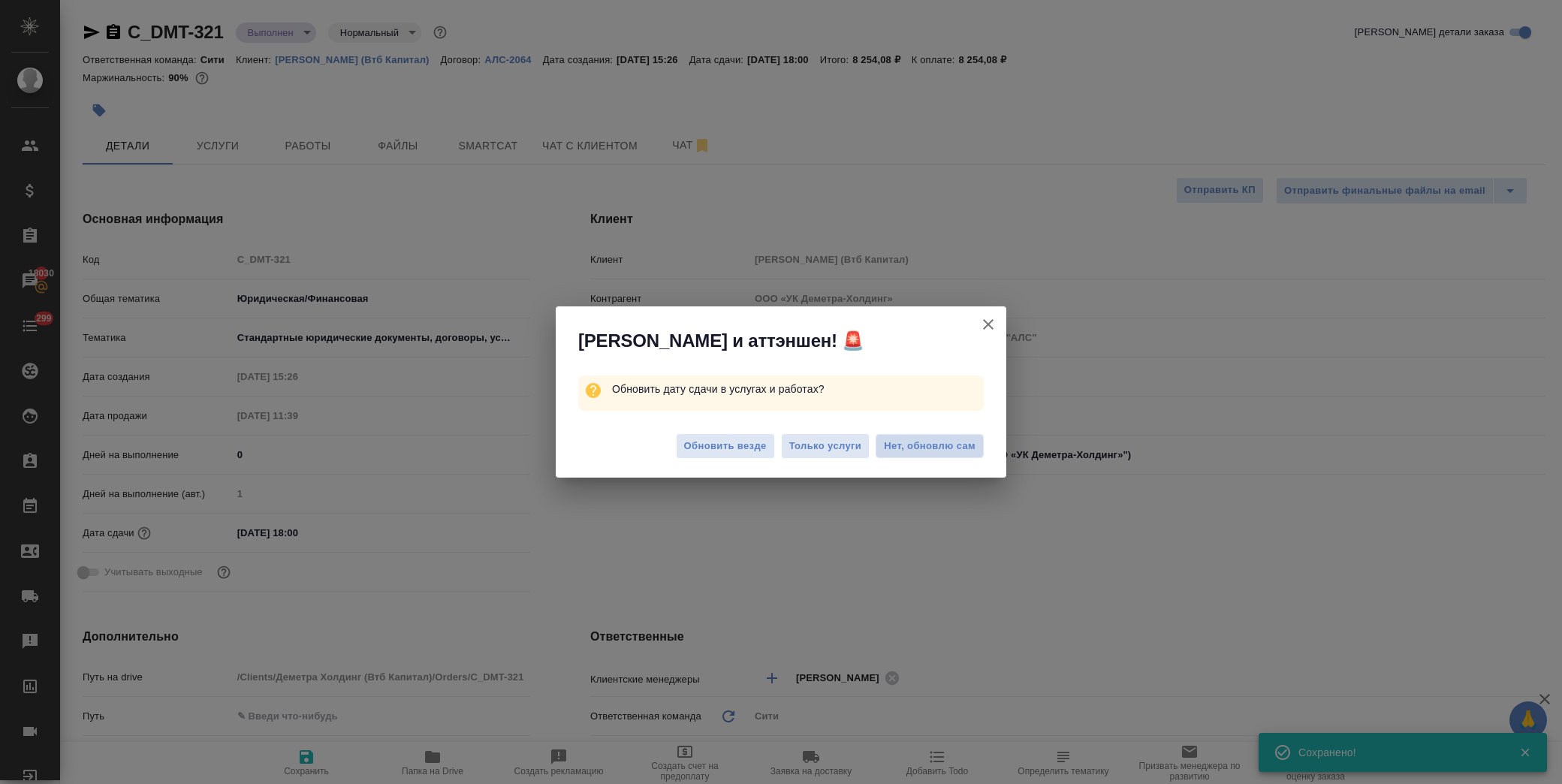
click at [927, 443] on span "Нет, обновлю сам" at bounding box center [930, 446] width 92 height 15
type textarea "x"
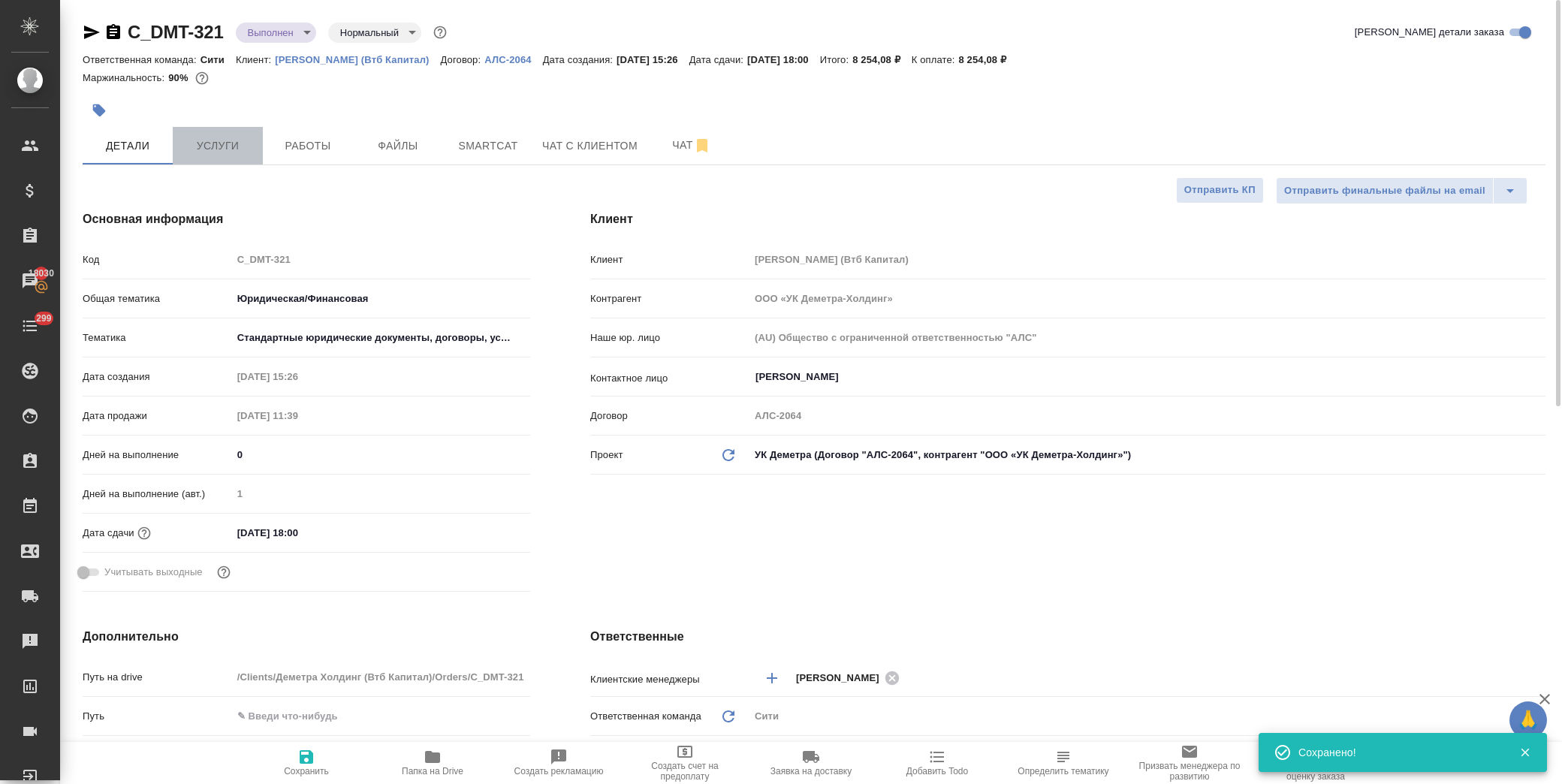
click at [242, 148] on span "Услуги" at bounding box center [218, 146] width 72 height 19
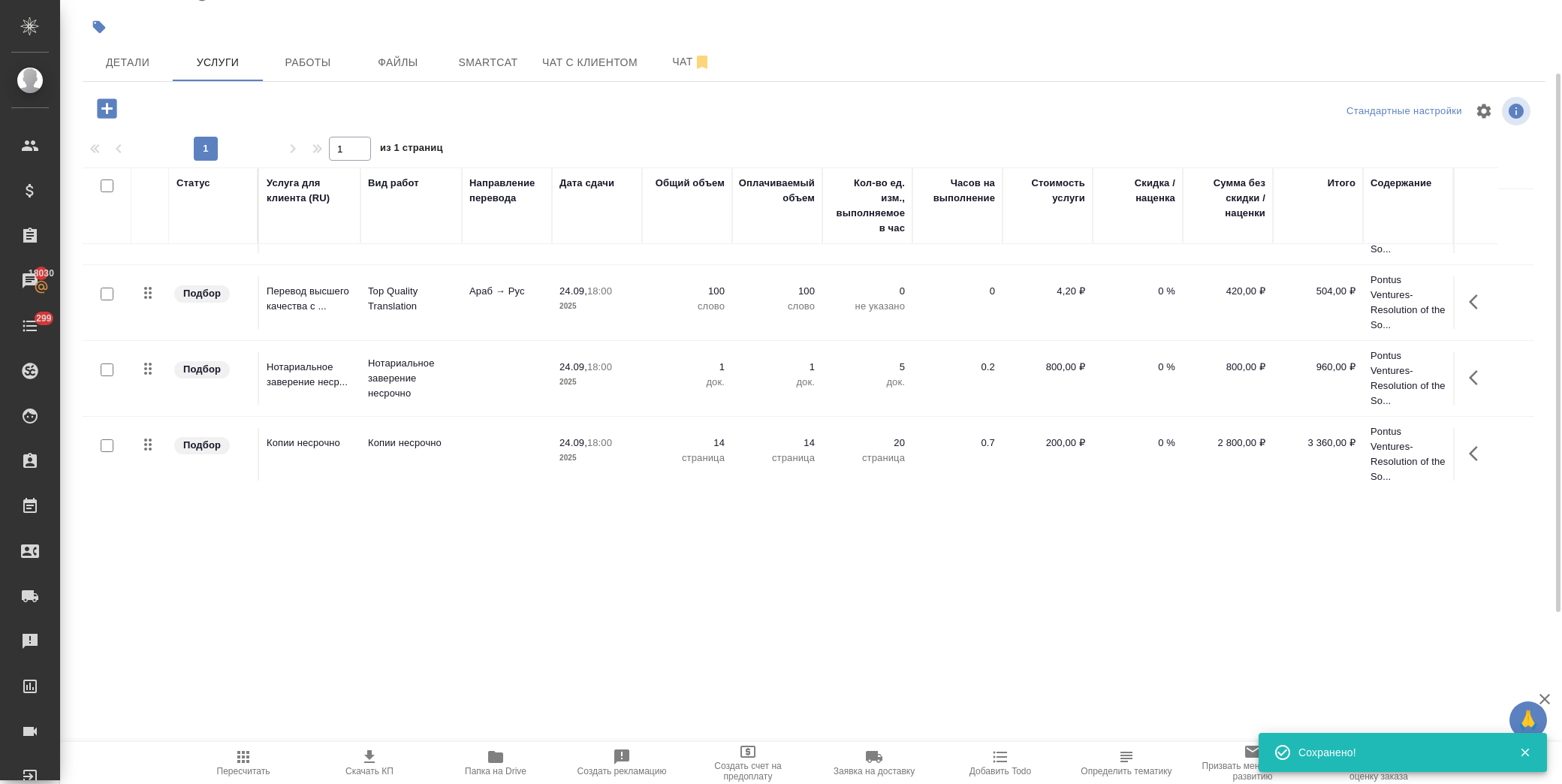
scroll to position [134, 0]
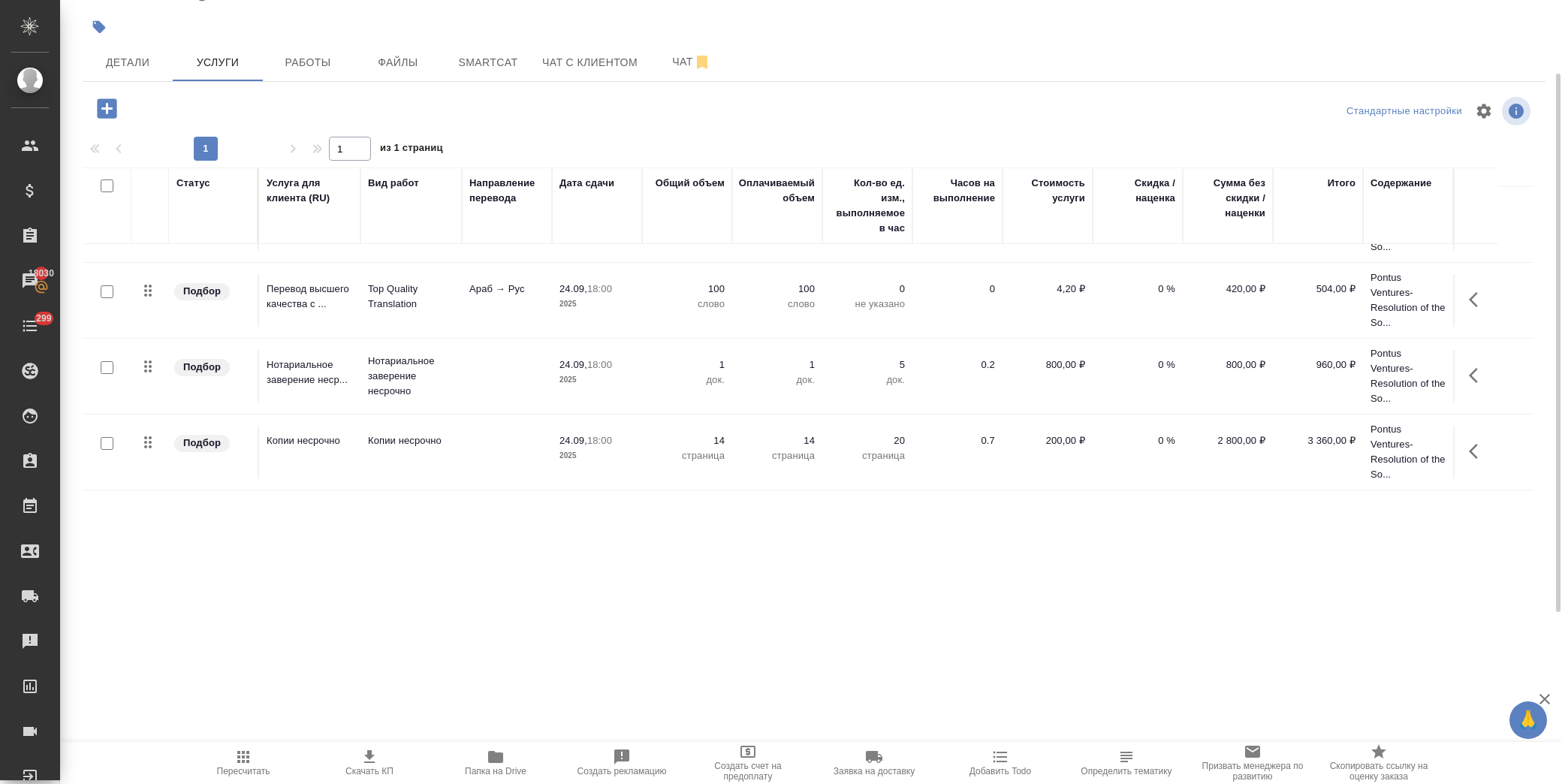
drag, startPoint x: 1470, startPoint y: 376, endPoint x: 1461, endPoint y: 374, distance: 9.2
click at [1471, 374] on icon "button" at bounding box center [1473, 375] width 9 height 15
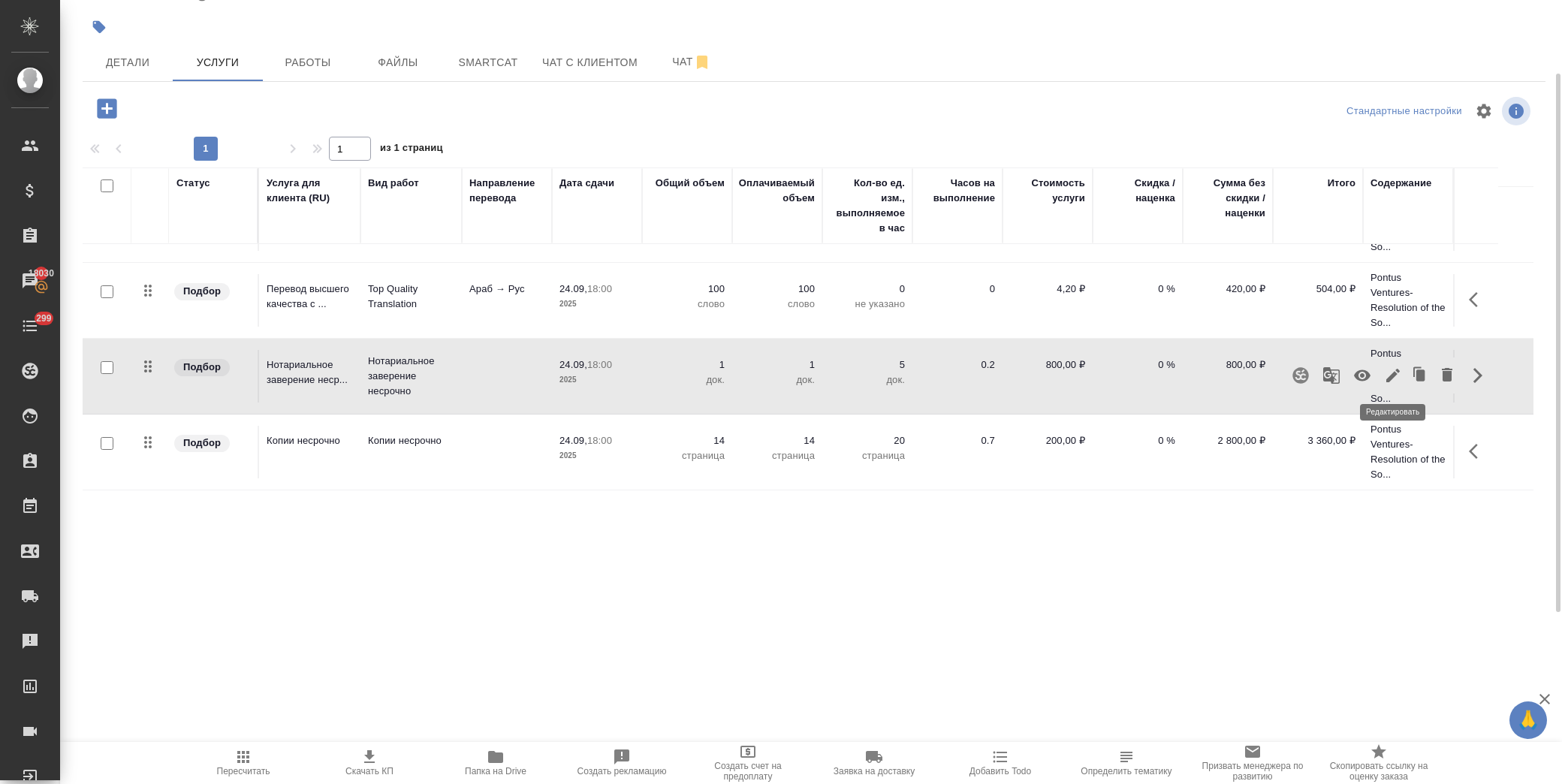
click at [1394, 377] on icon "button" at bounding box center [1393, 375] width 18 height 18
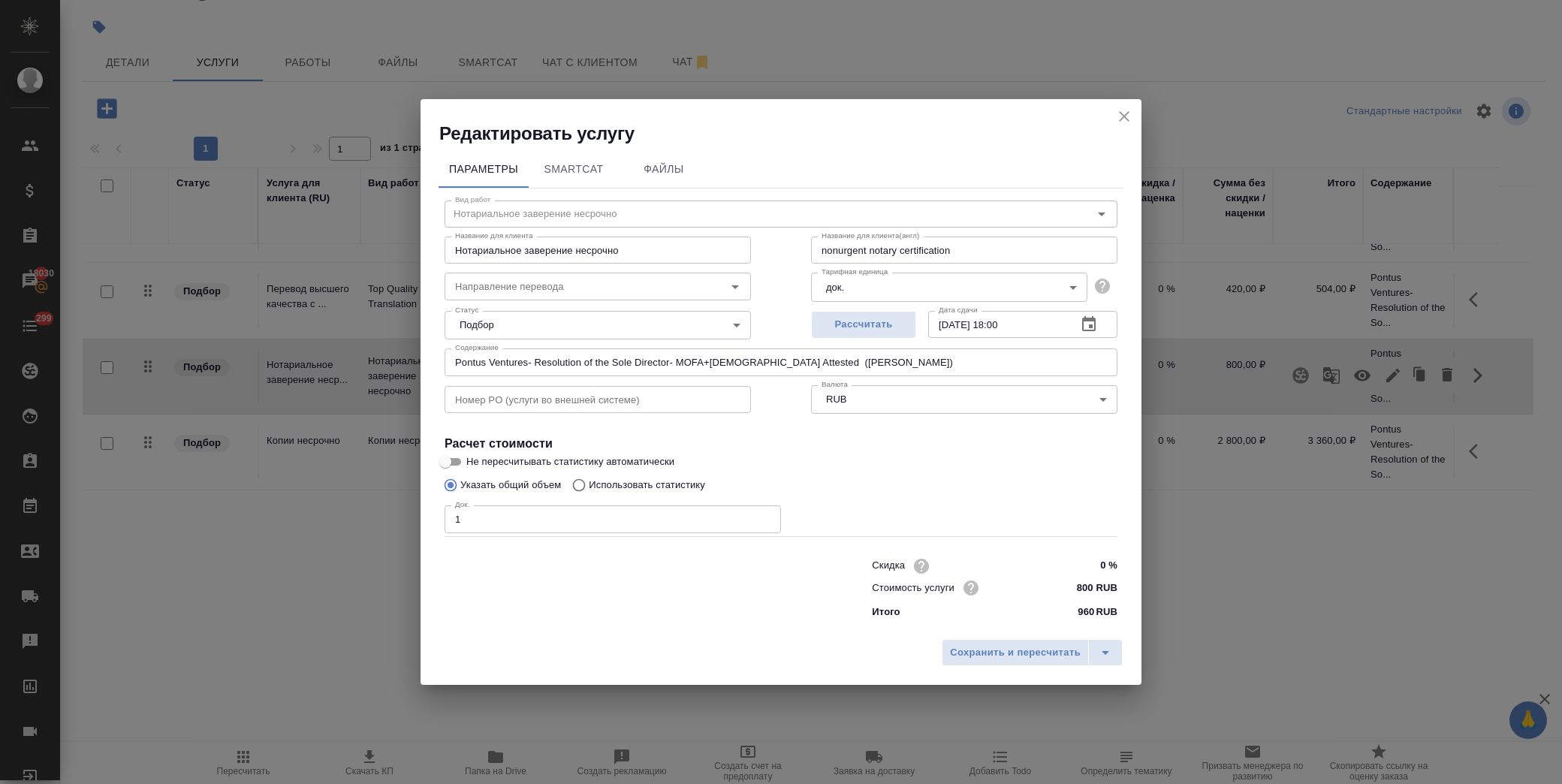
click at [1092, 326] on icon "button" at bounding box center [1089, 323] width 13 height 15
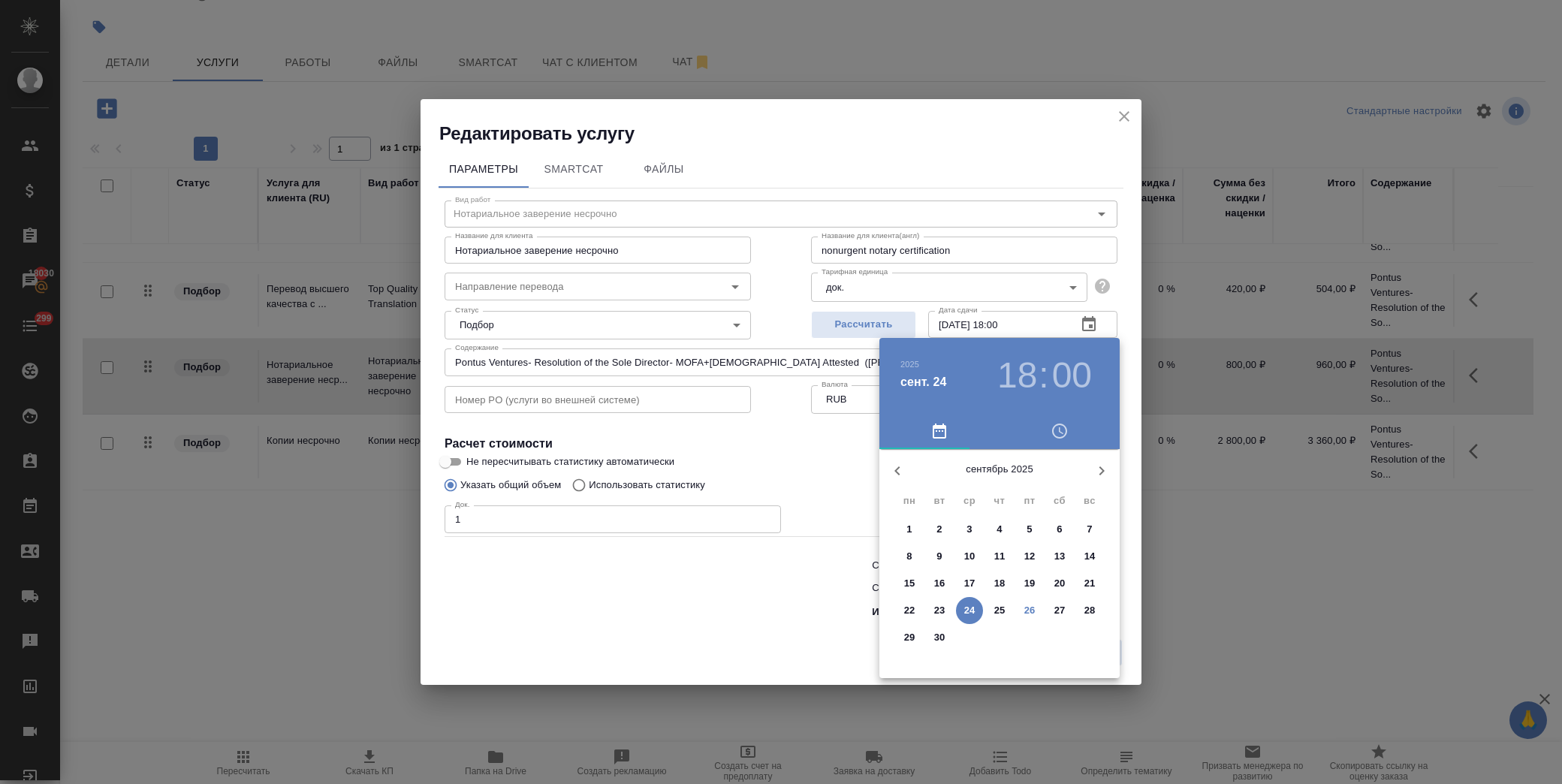
click at [1037, 624] on div "3" at bounding box center [1030, 638] width 30 height 27
click at [1025, 617] on p "26" at bounding box center [1030, 610] width 11 height 15
type input "26.09.2025 18:00"
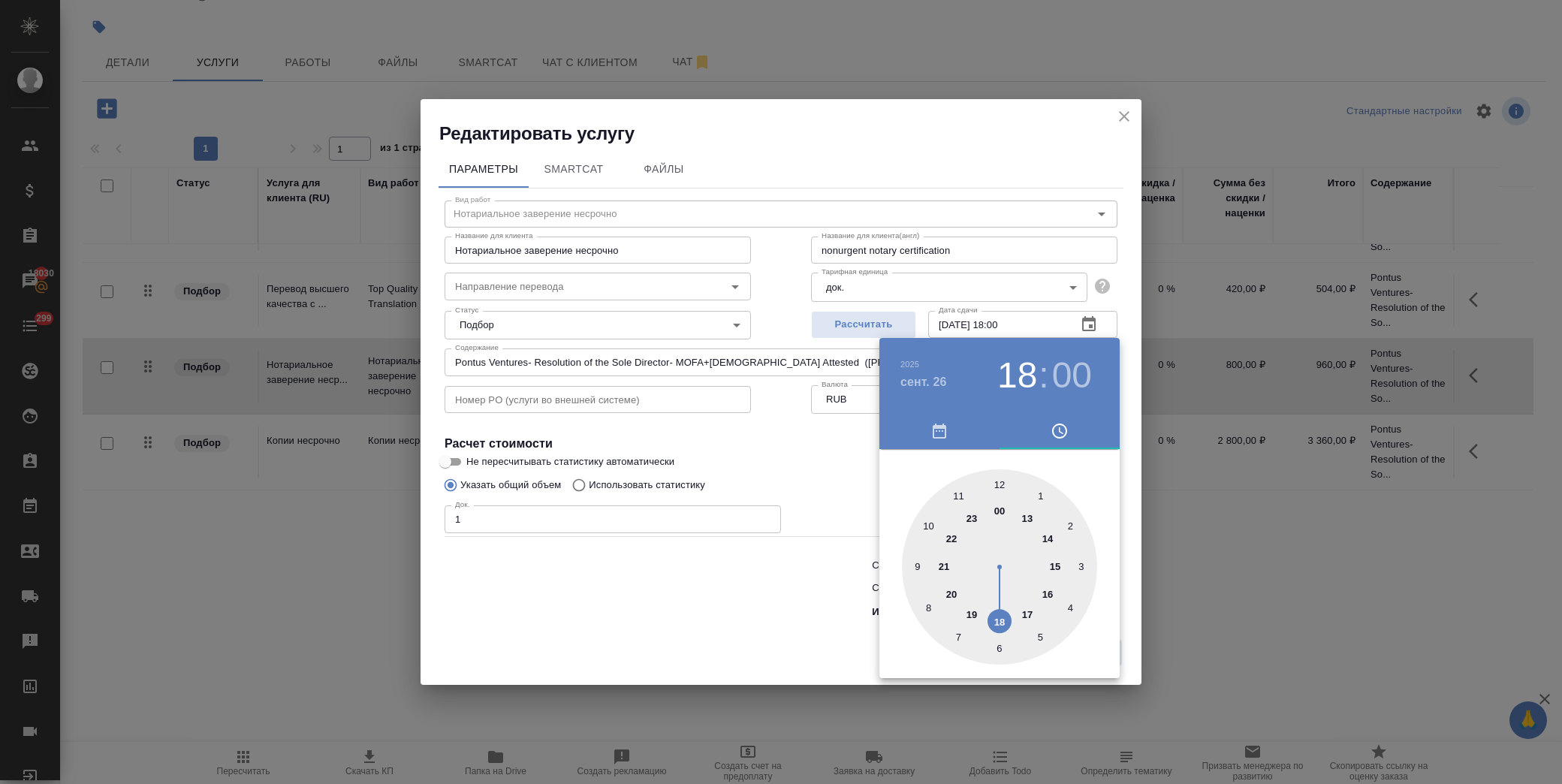
click at [760, 455] on div at bounding box center [781, 392] width 1562 height 784
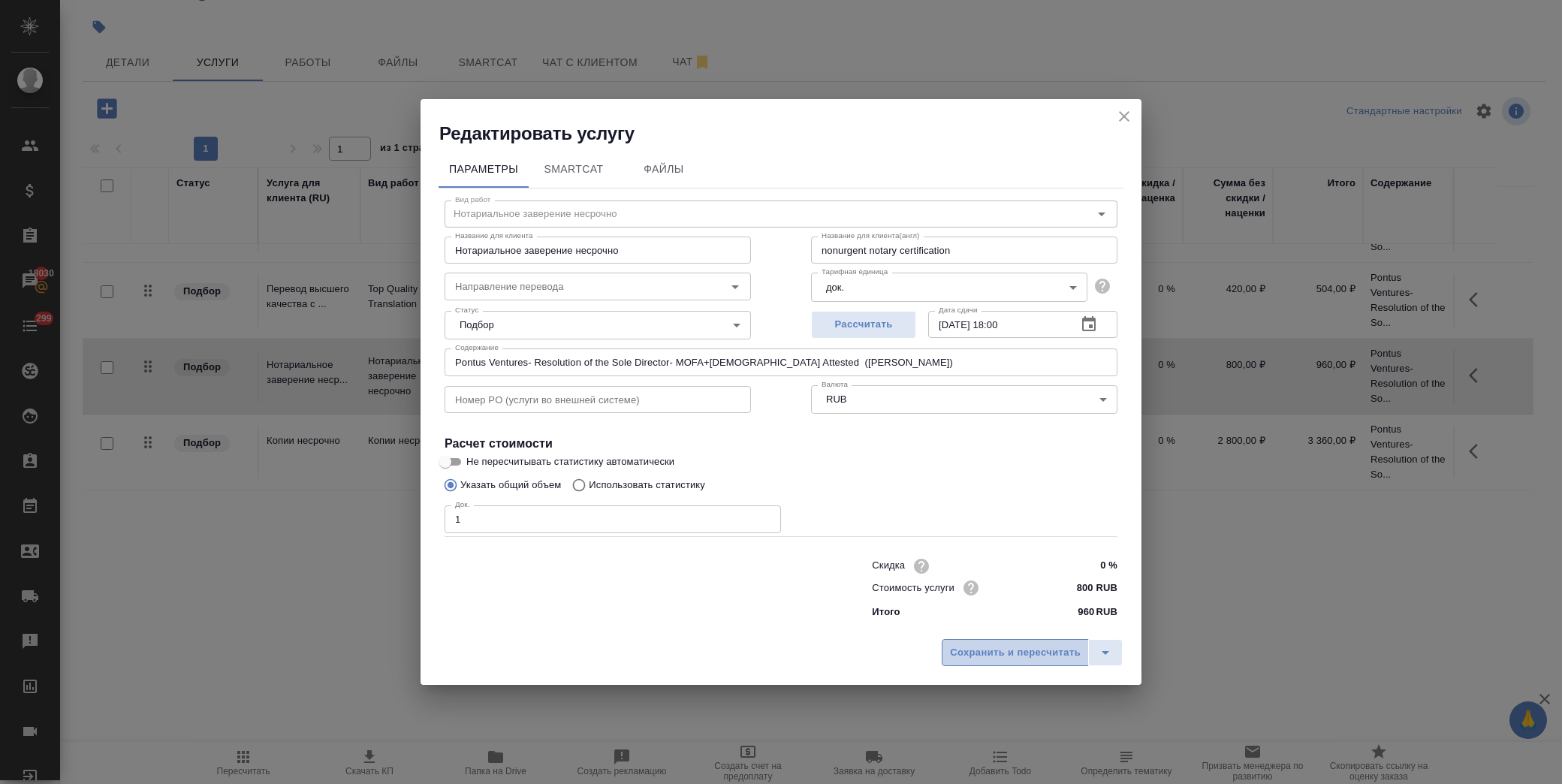
drag, startPoint x: 984, startPoint y: 654, endPoint x: 1341, endPoint y: 519, distance: 381.7
click at [984, 655] on span "Сохранить и пересчитать" at bounding box center [1015, 653] width 131 height 17
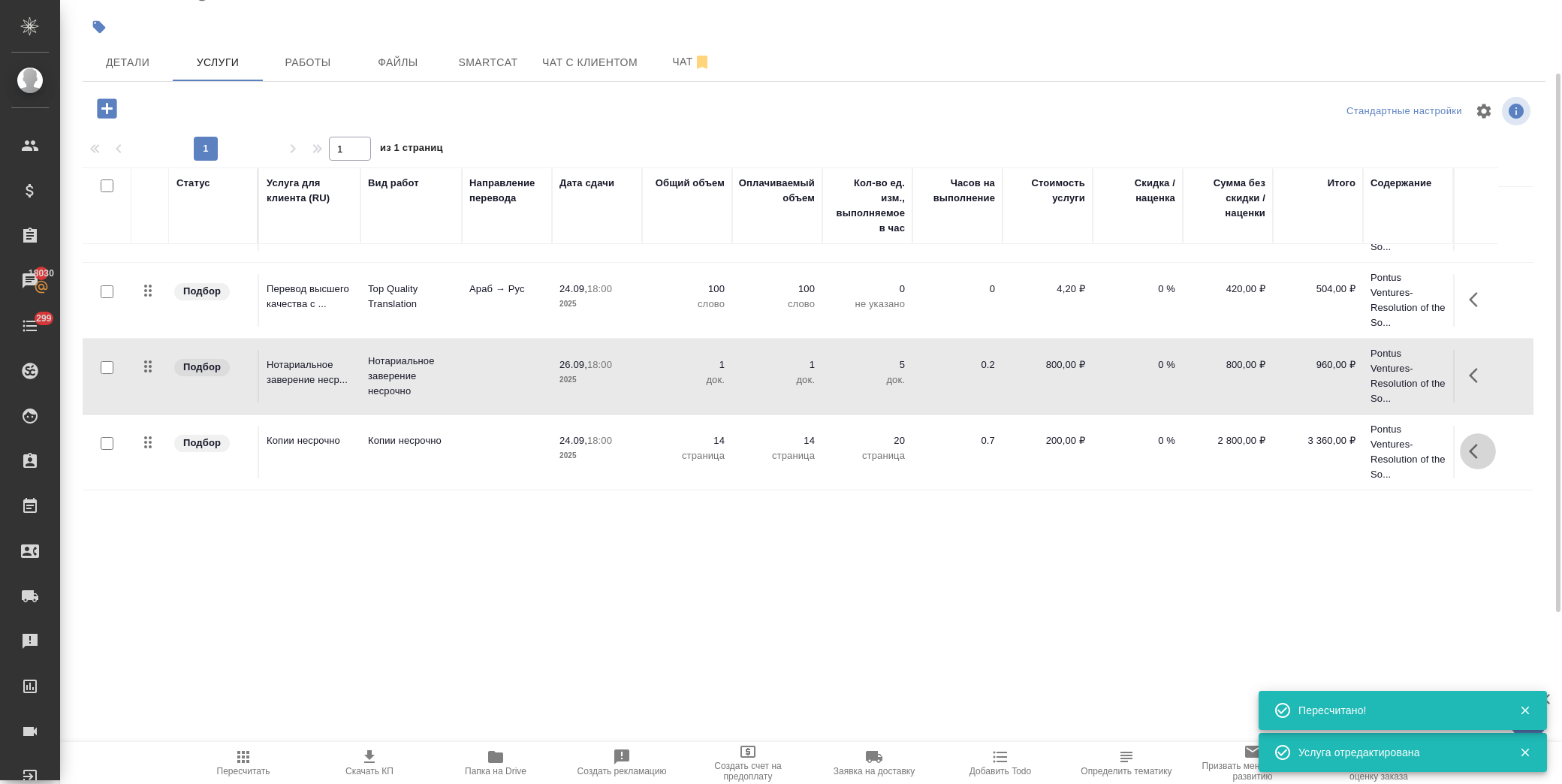
click at [1473, 449] on icon "button" at bounding box center [1473, 451] width 9 height 15
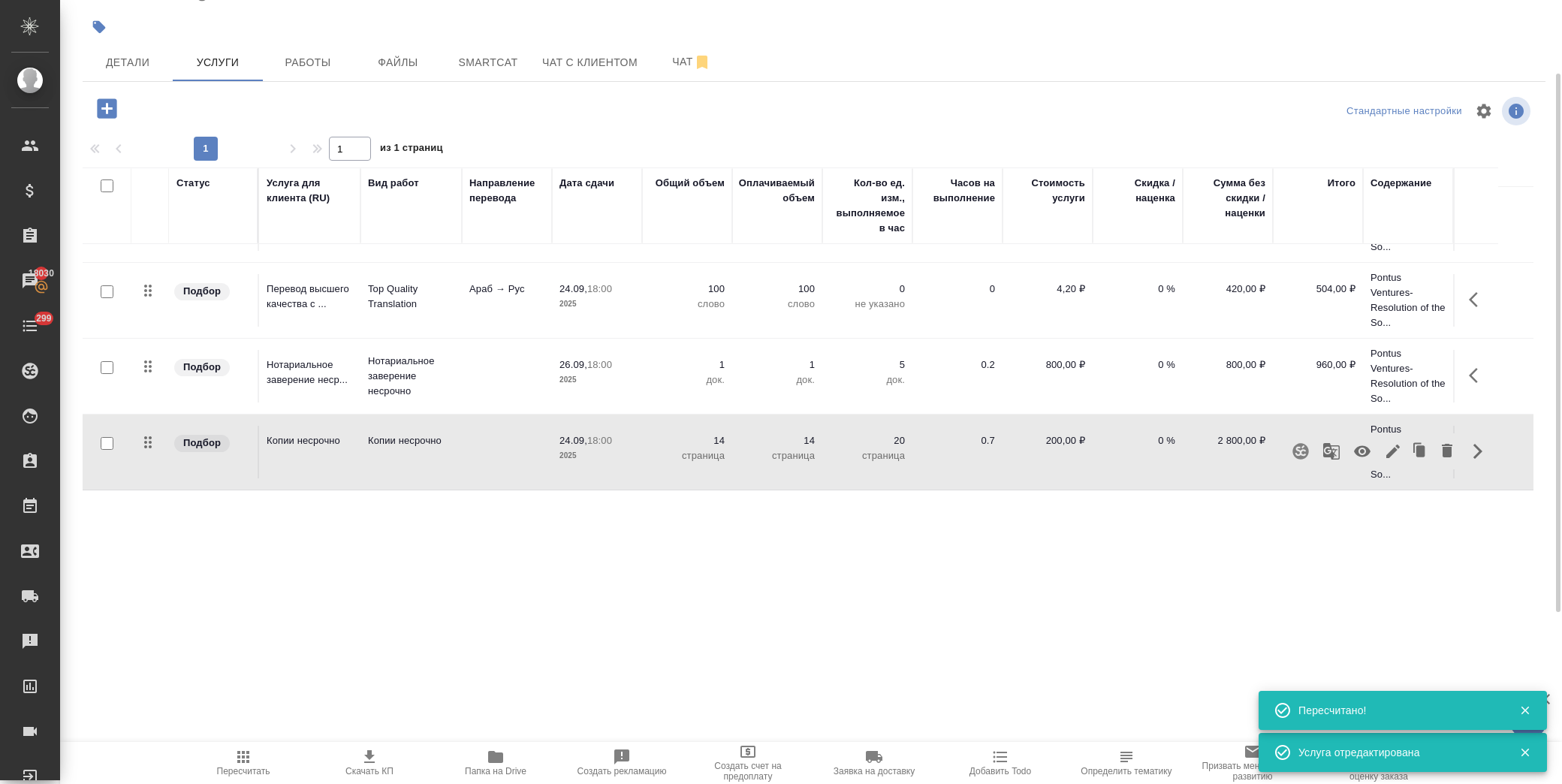
click at [1390, 458] on icon "button" at bounding box center [1393, 451] width 18 height 18
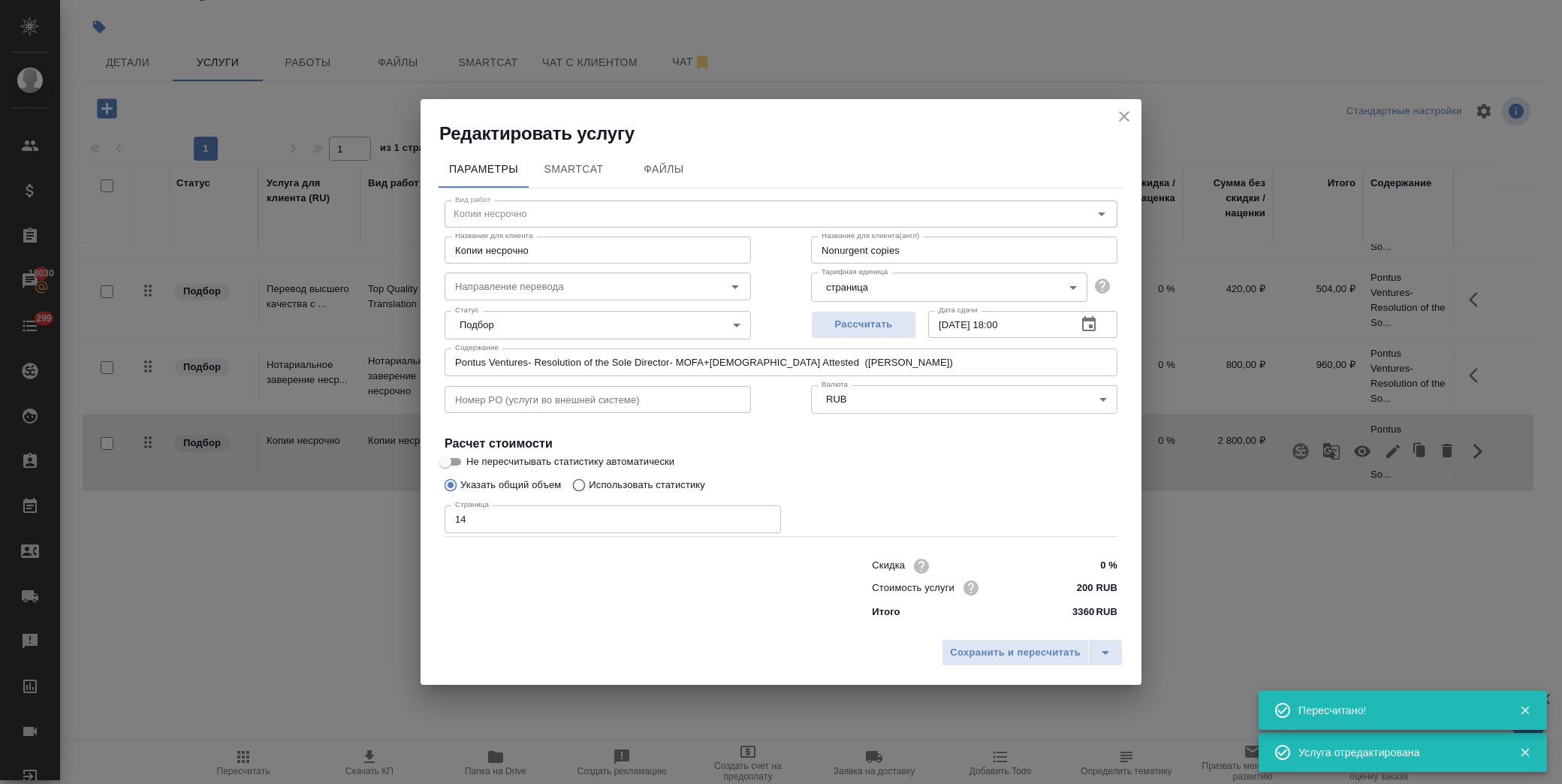
click at [1085, 326] on icon "button" at bounding box center [1089, 324] width 18 height 18
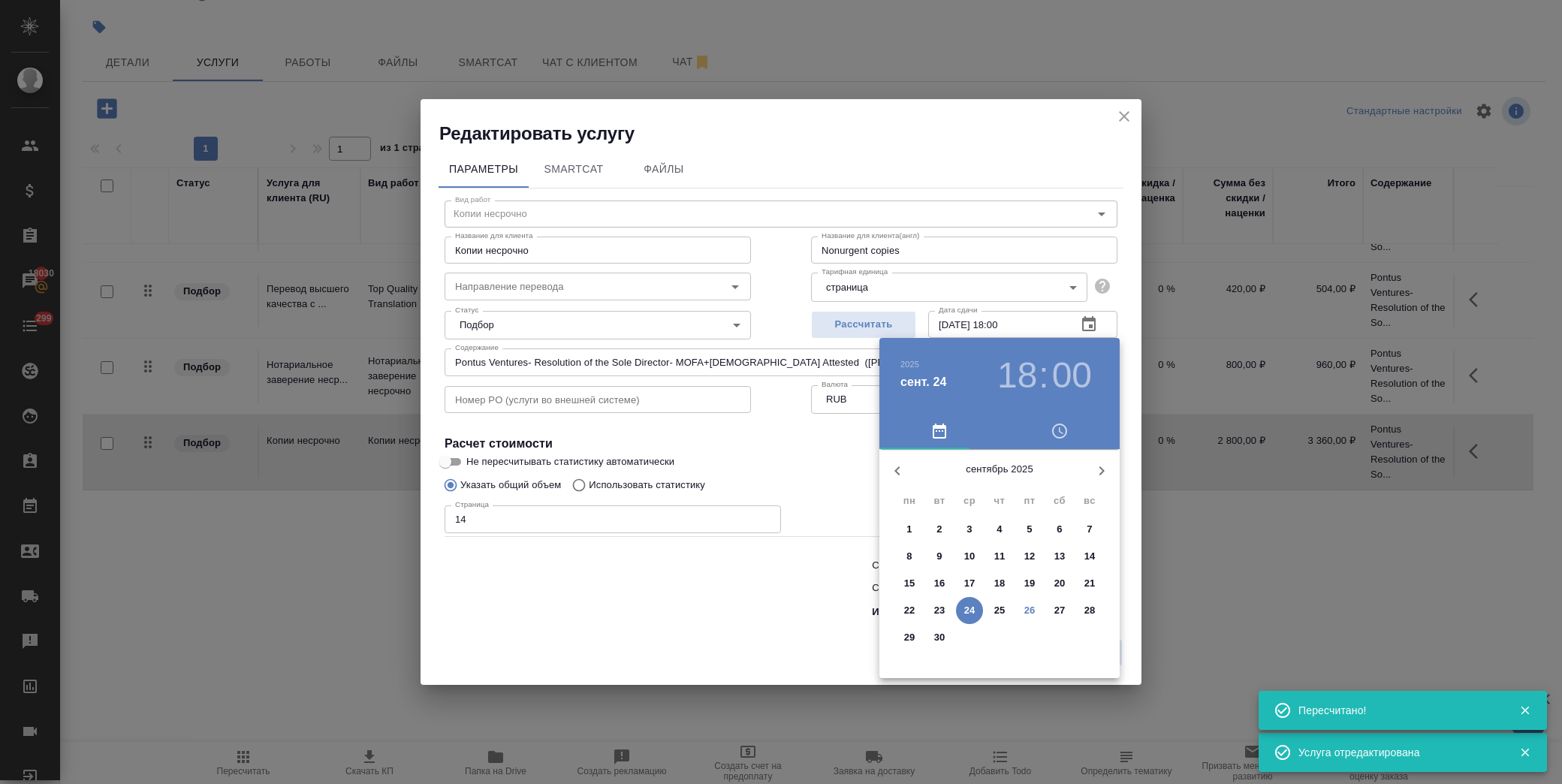
click at [1034, 609] on p "26" at bounding box center [1030, 610] width 11 height 15
type input "26.09.2025 18:00"
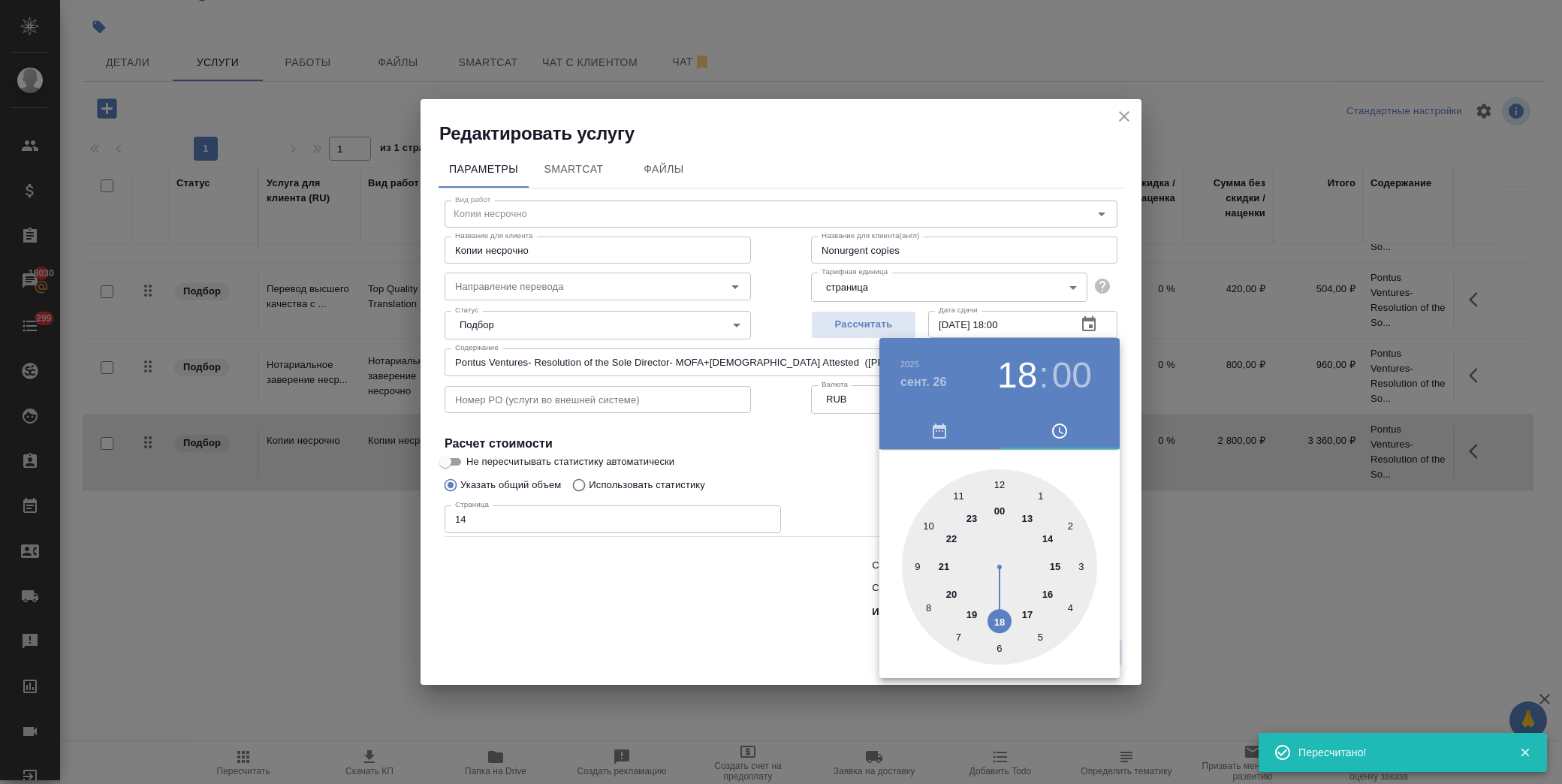
click at [805, 466] on div at bounding box center [781, 392] width 1562 height 784
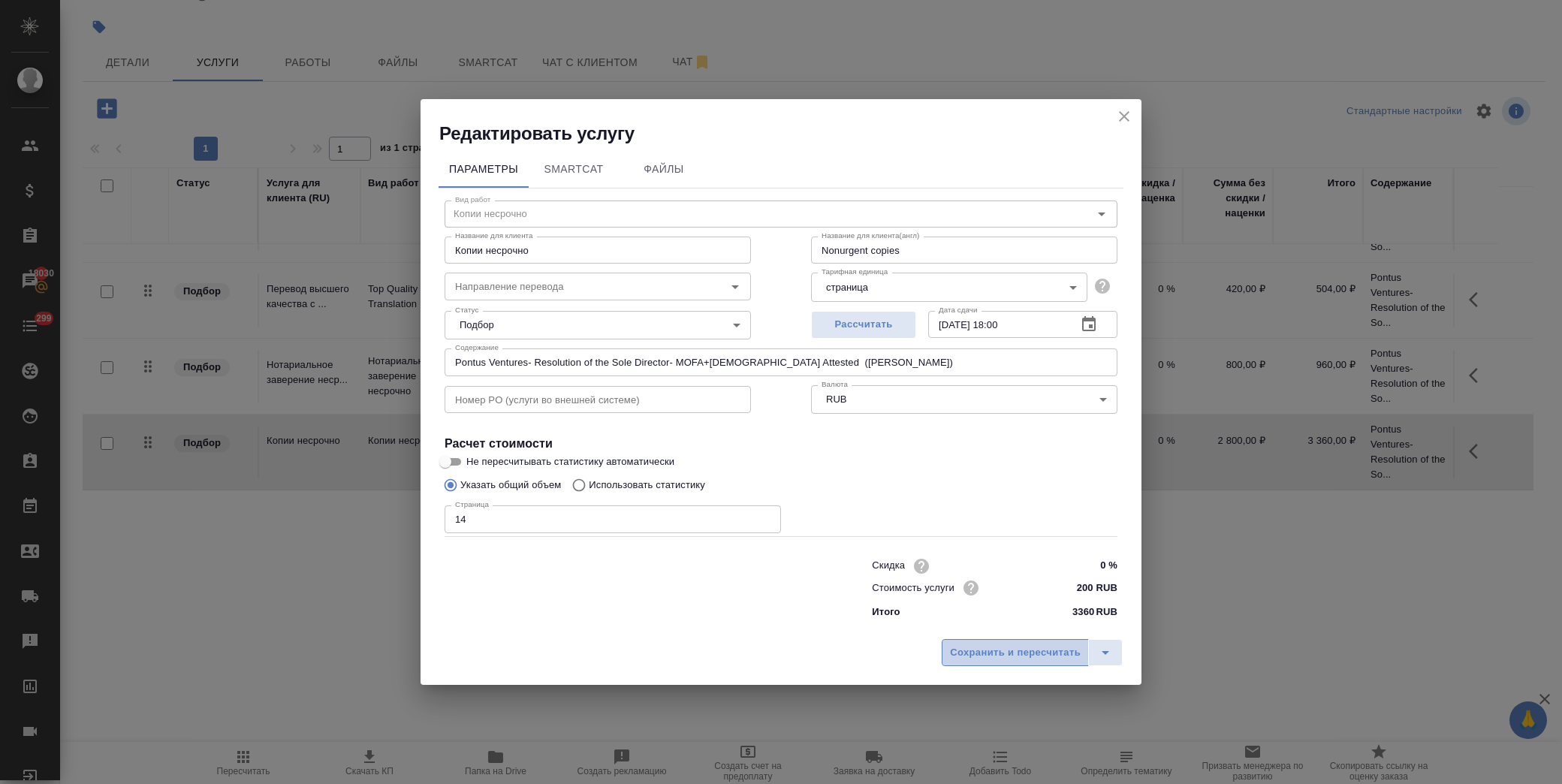
click at [1037, 654] on span "Сохранить и пересчитать" at bounding box center [1015, 653] width 131 height 17
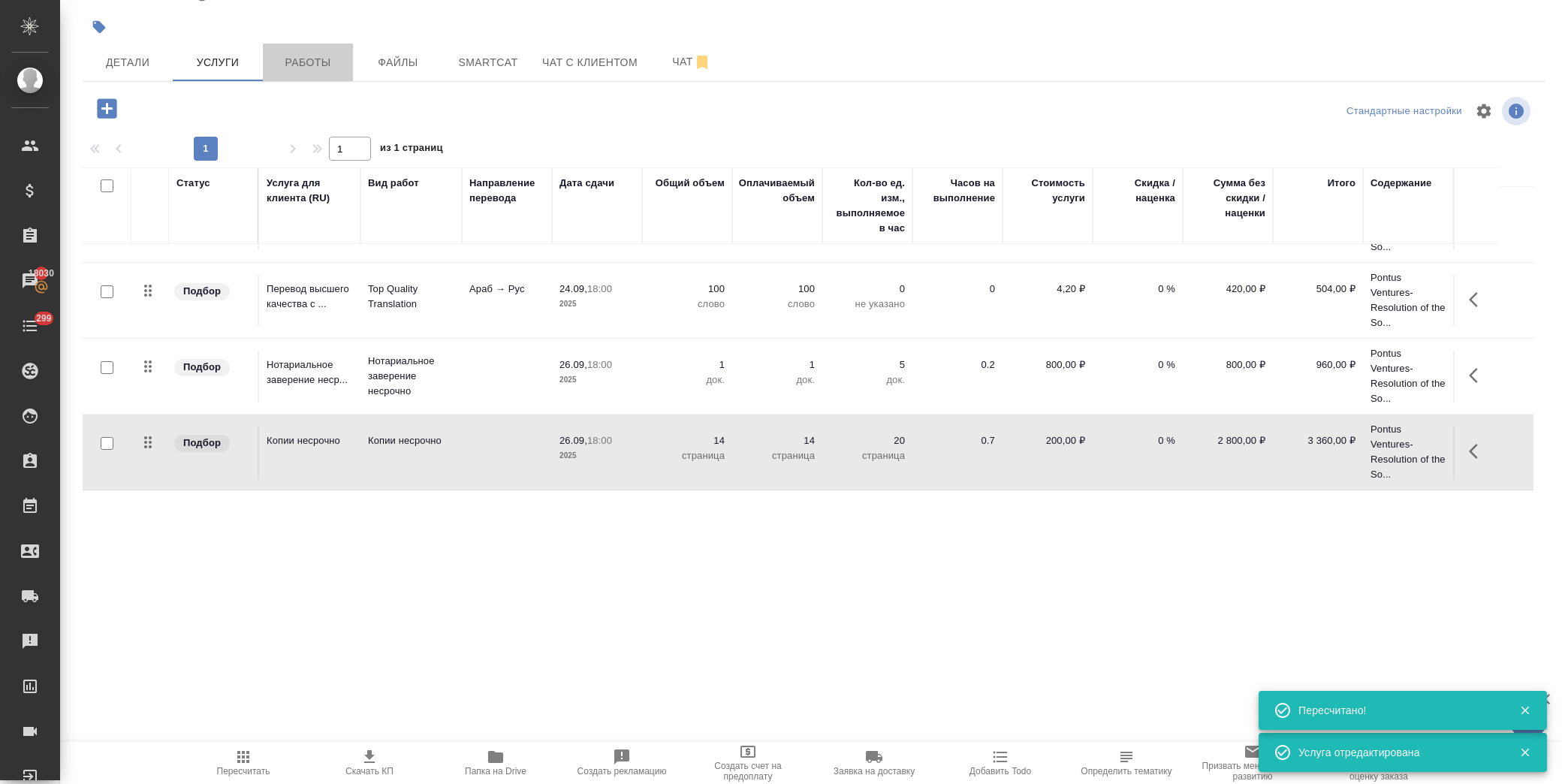
click at [326, 61] on span "Работы" at bounding box center [308, 63] width 72 height 19
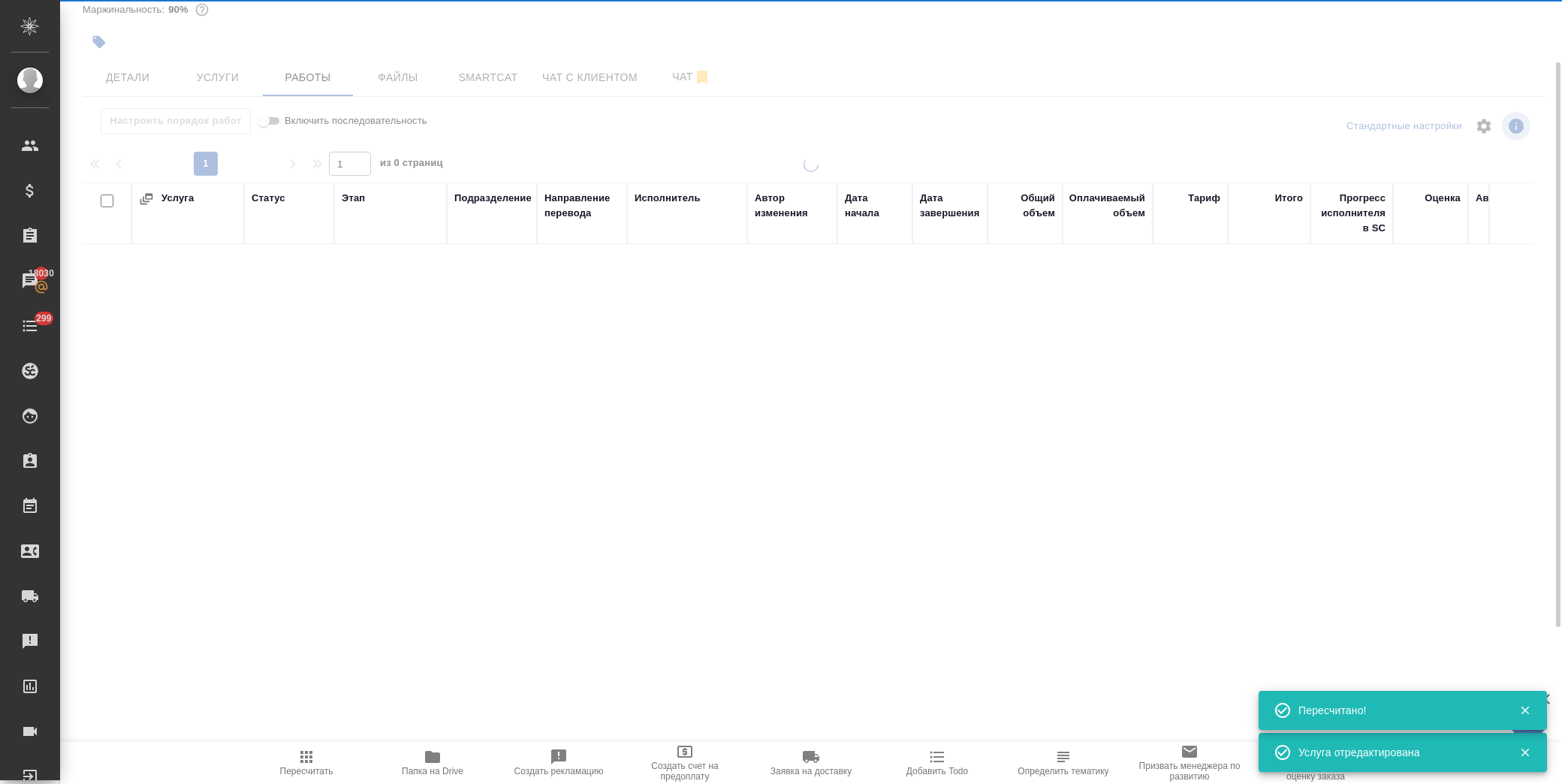
scroll to position [68, 0]
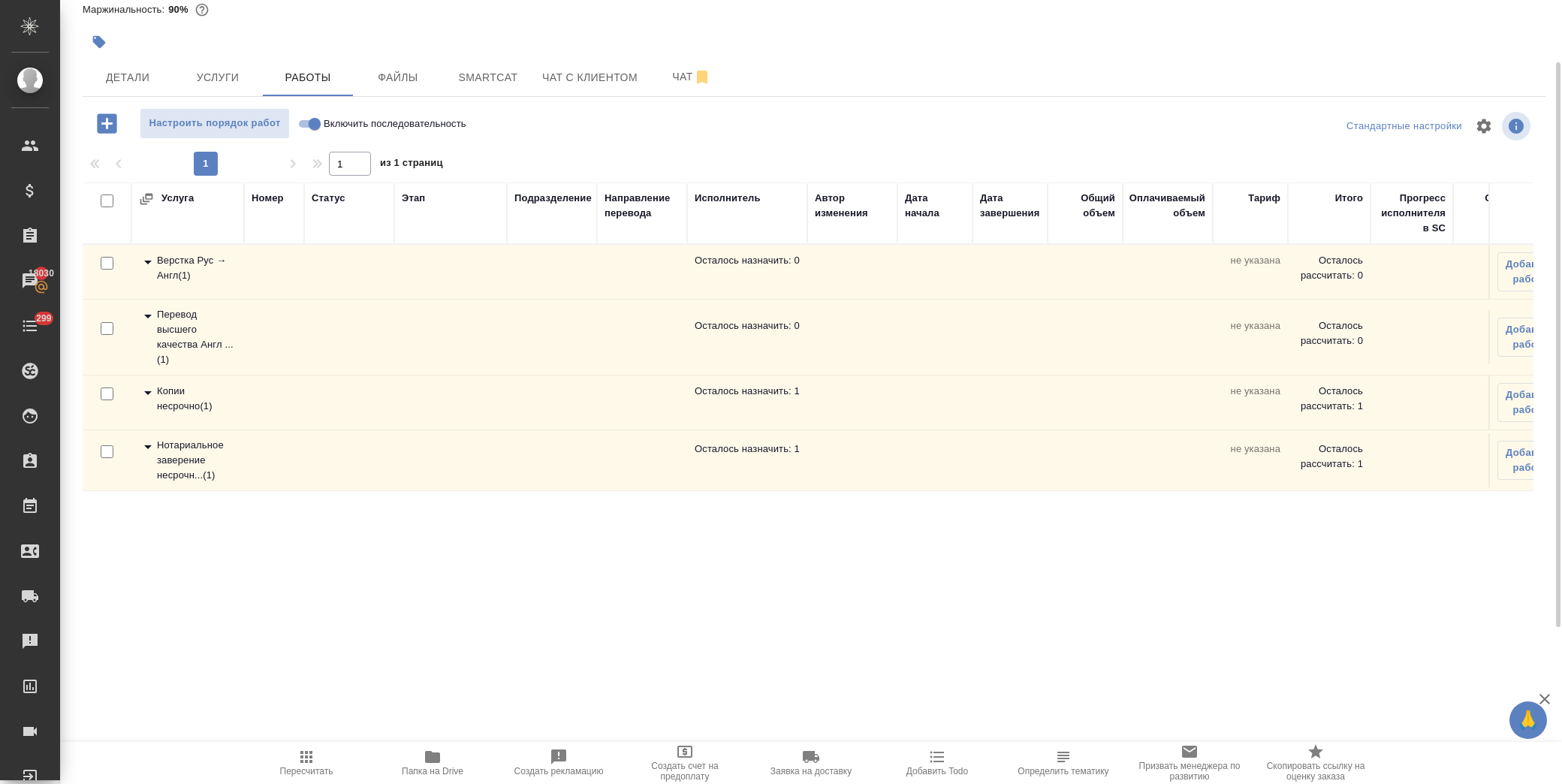
click at [152, 392] on icon at bounding box center [148, 392] width 18 height 18
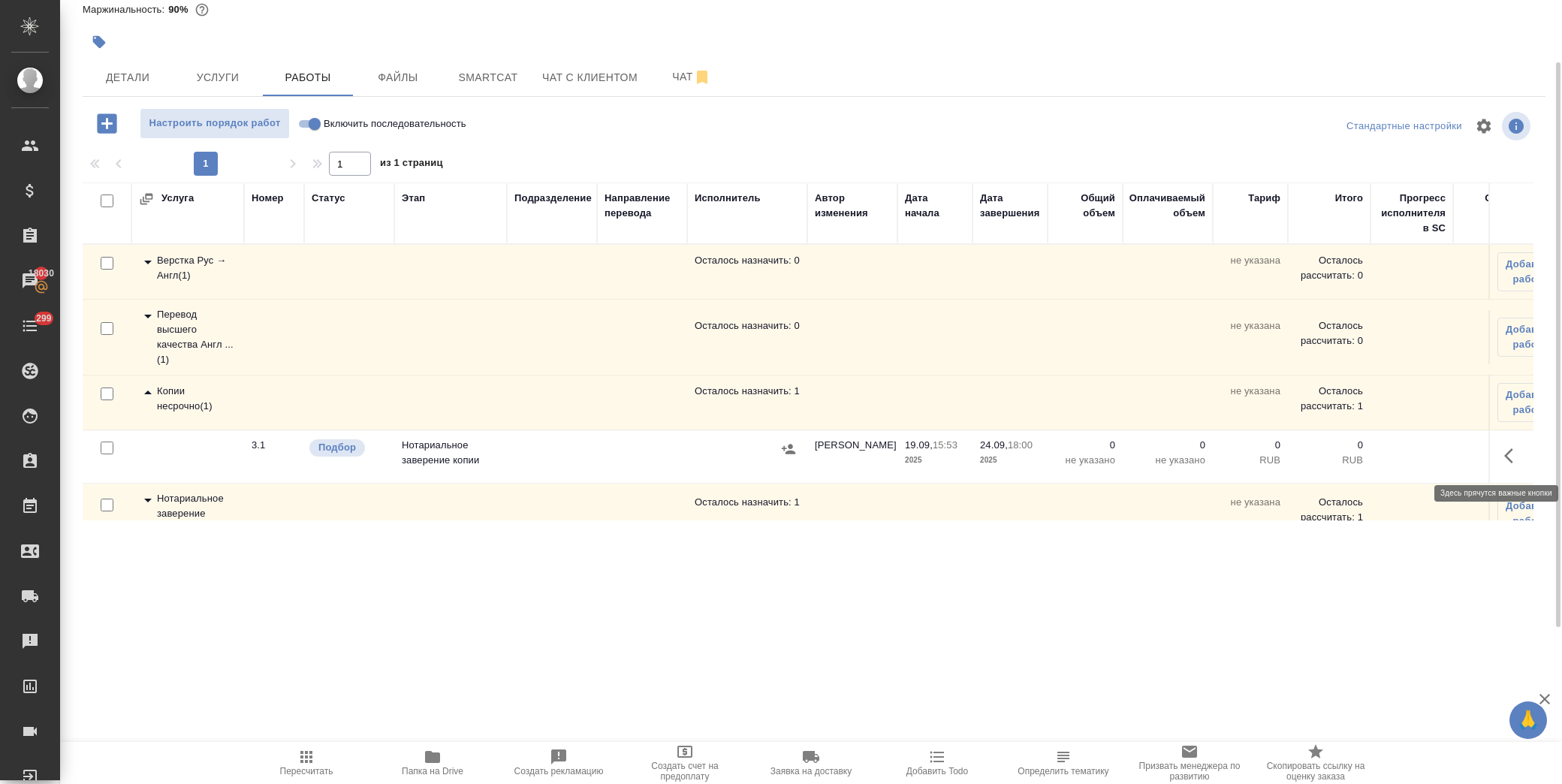
click at [1505, 454] on icon "button" at bounding box center [1513, 455] width 18 height 18
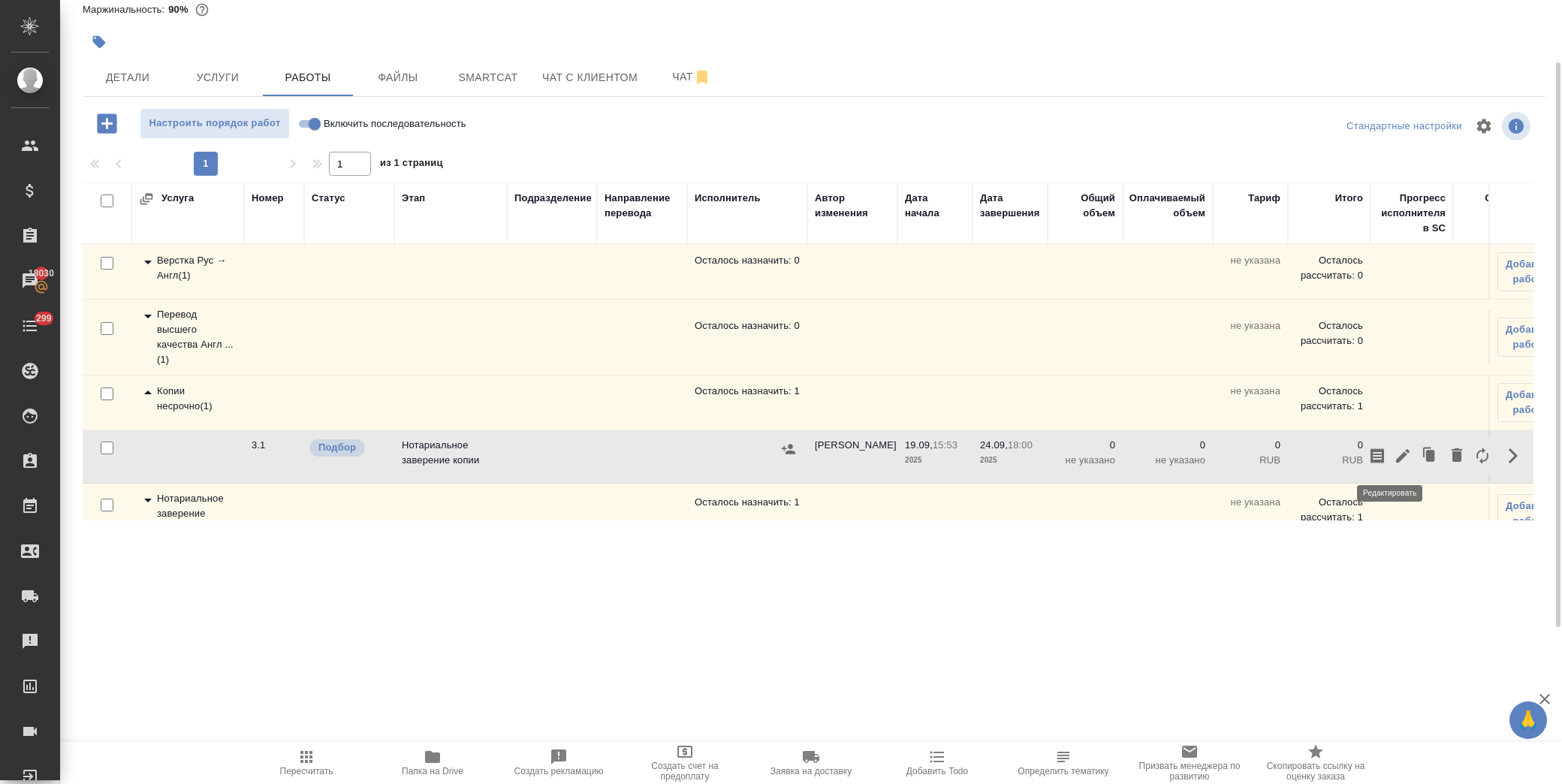
click at [1394, 462] on icon "button" at bounding box center [1402, 455] width 18 height 18
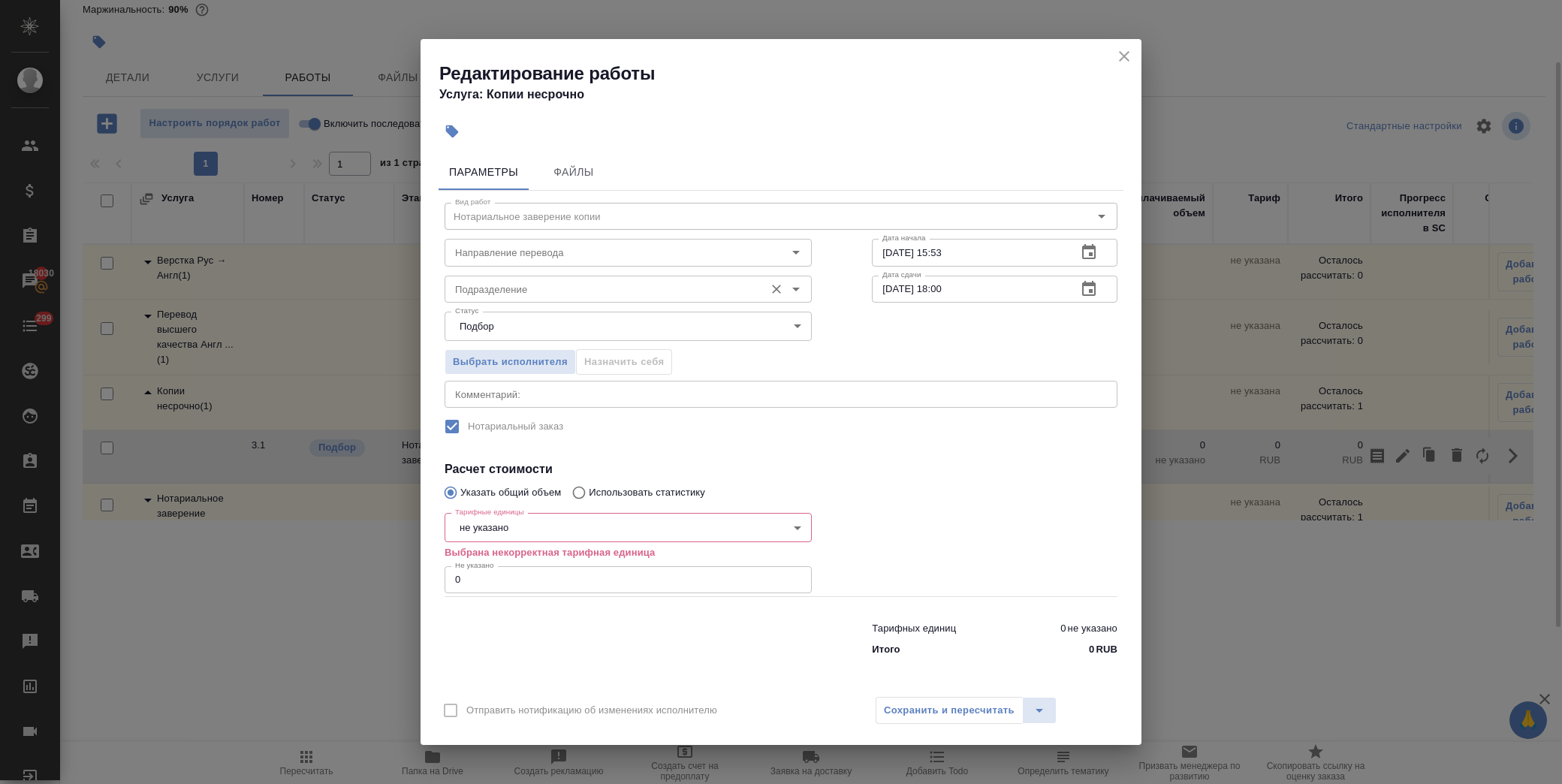
click at [590, 278] on div "Подразделение" at bounding box center [628, 289] width 367 height 27
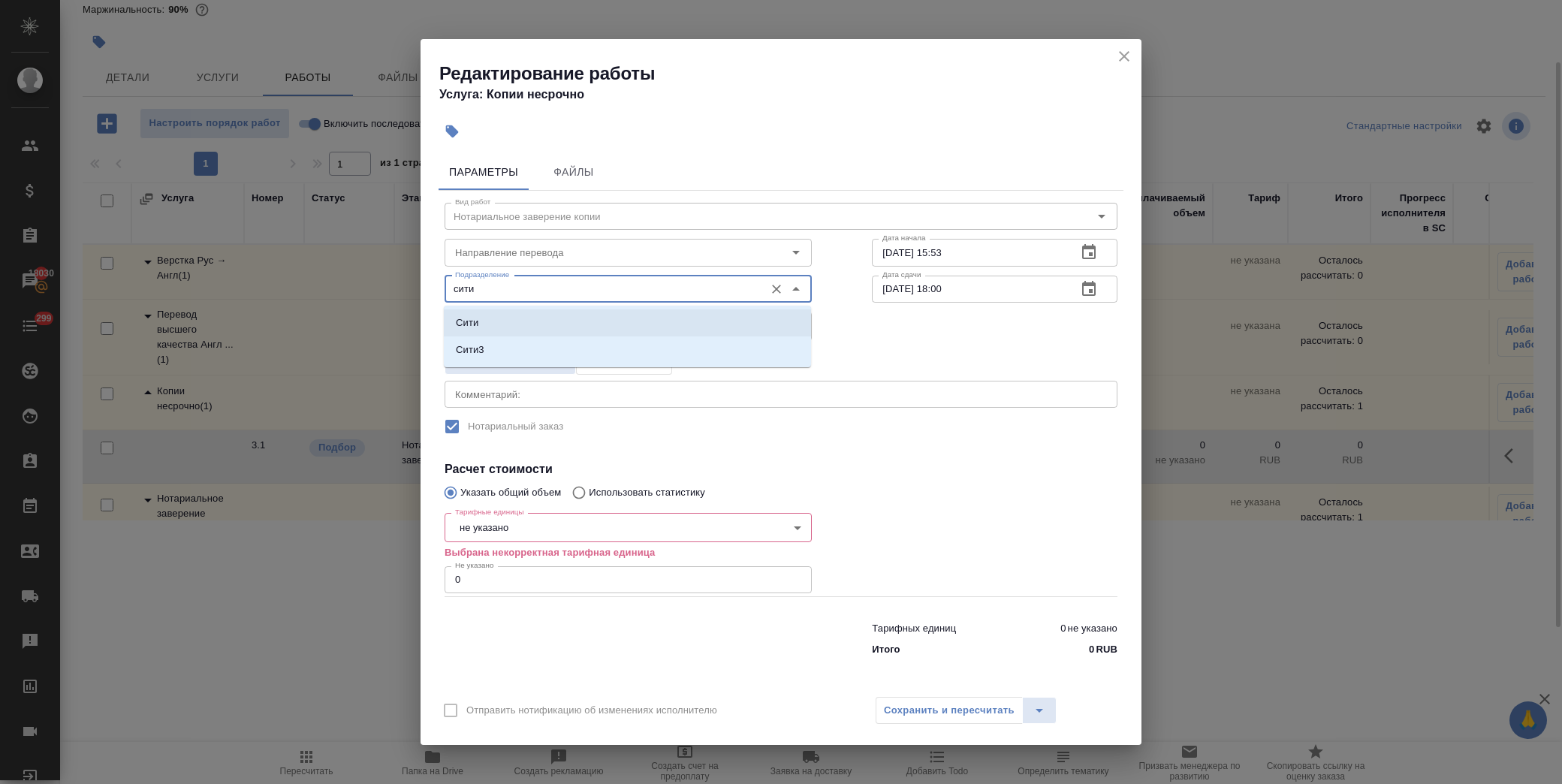
click at [522, 328] on li "Сити" at bounding box center [627, 322] width 367 height 27
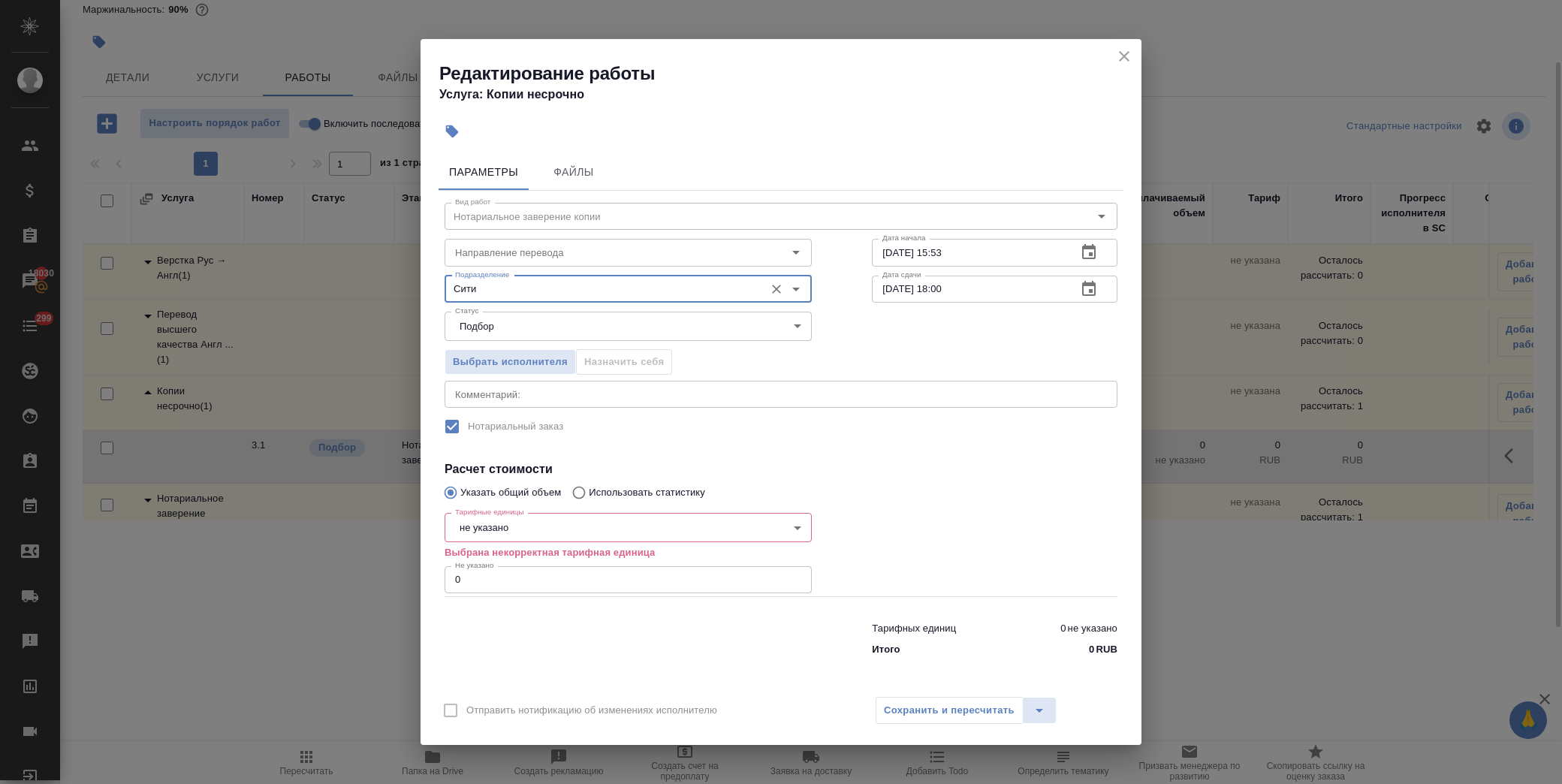
type input "Сити"
click at [541, 539] on body "🙏 .cls-1 fill:#fff; AWATERA Лофицкая Юлия Владимировна Клиенты Спецификации Зак…" at bounding box center [781, 392] width 1562 height 784
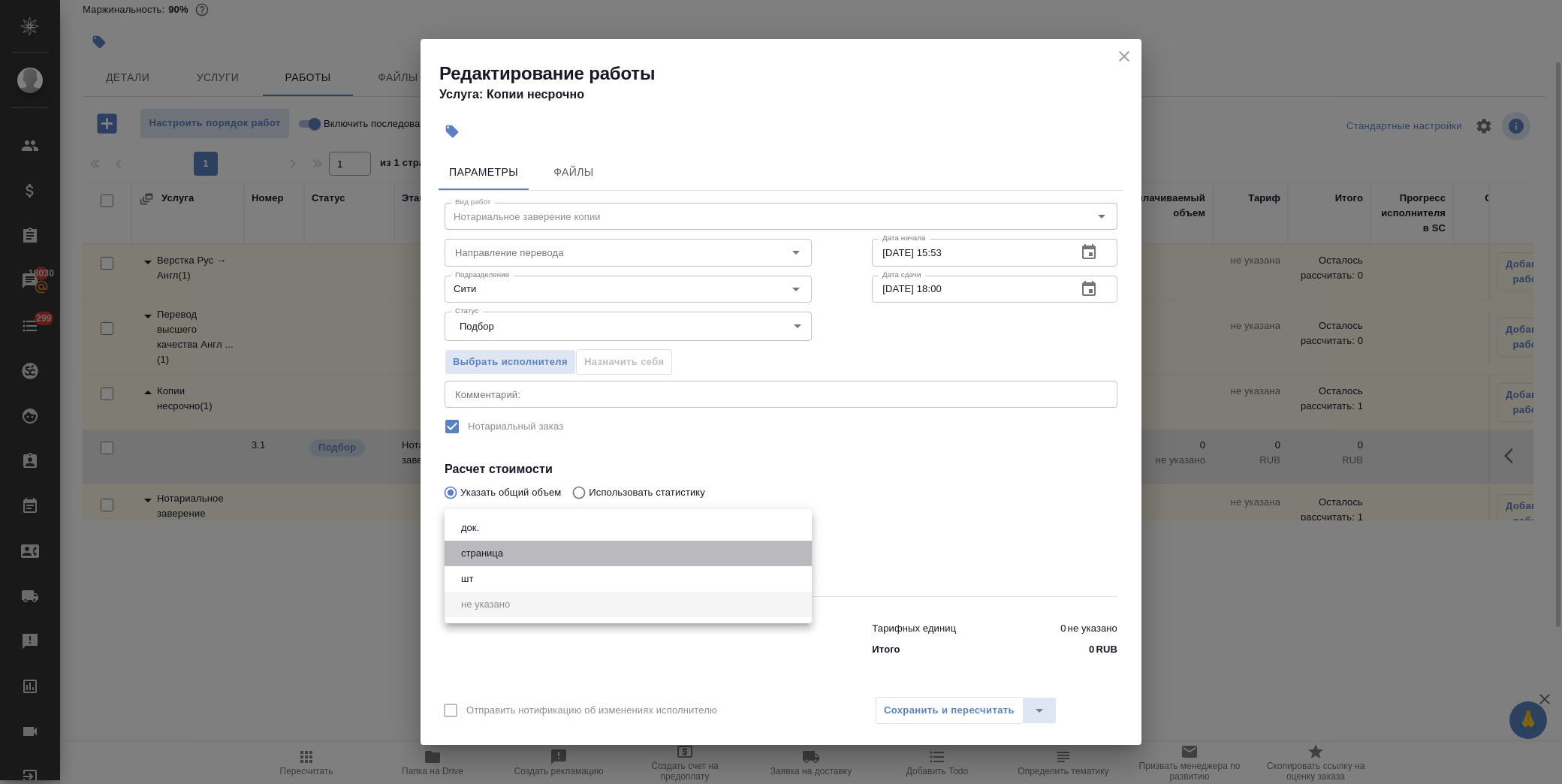
click at [521, 560] on li "страница" at bounding box center [628, 554] width 367 height 25
type input "5a8b1489cc6b4906c91bfdb2"
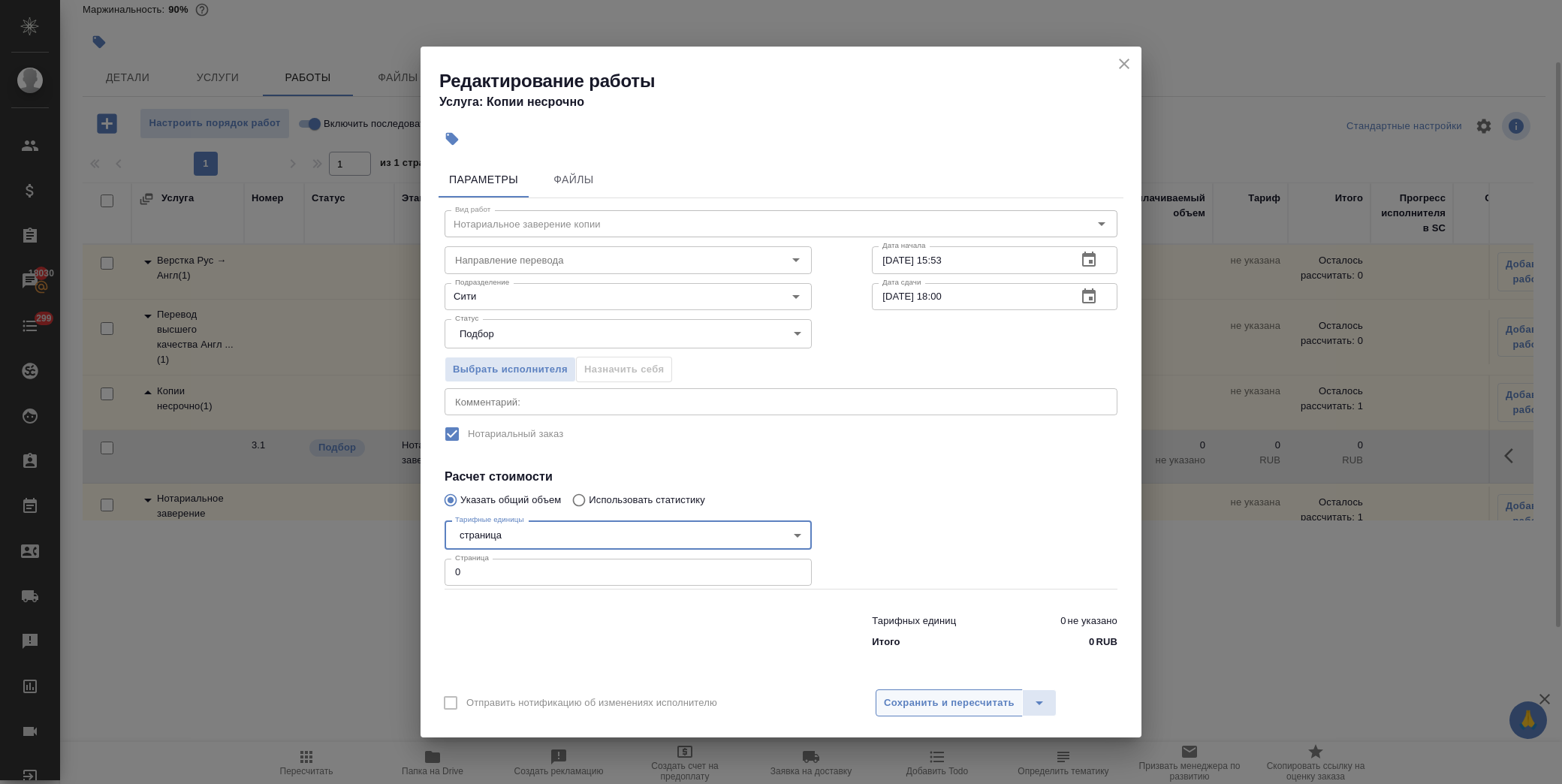
click at [993, 701] on span "Сохранить и пересчитать" at bounding box center [949, 703] width 131 height 17
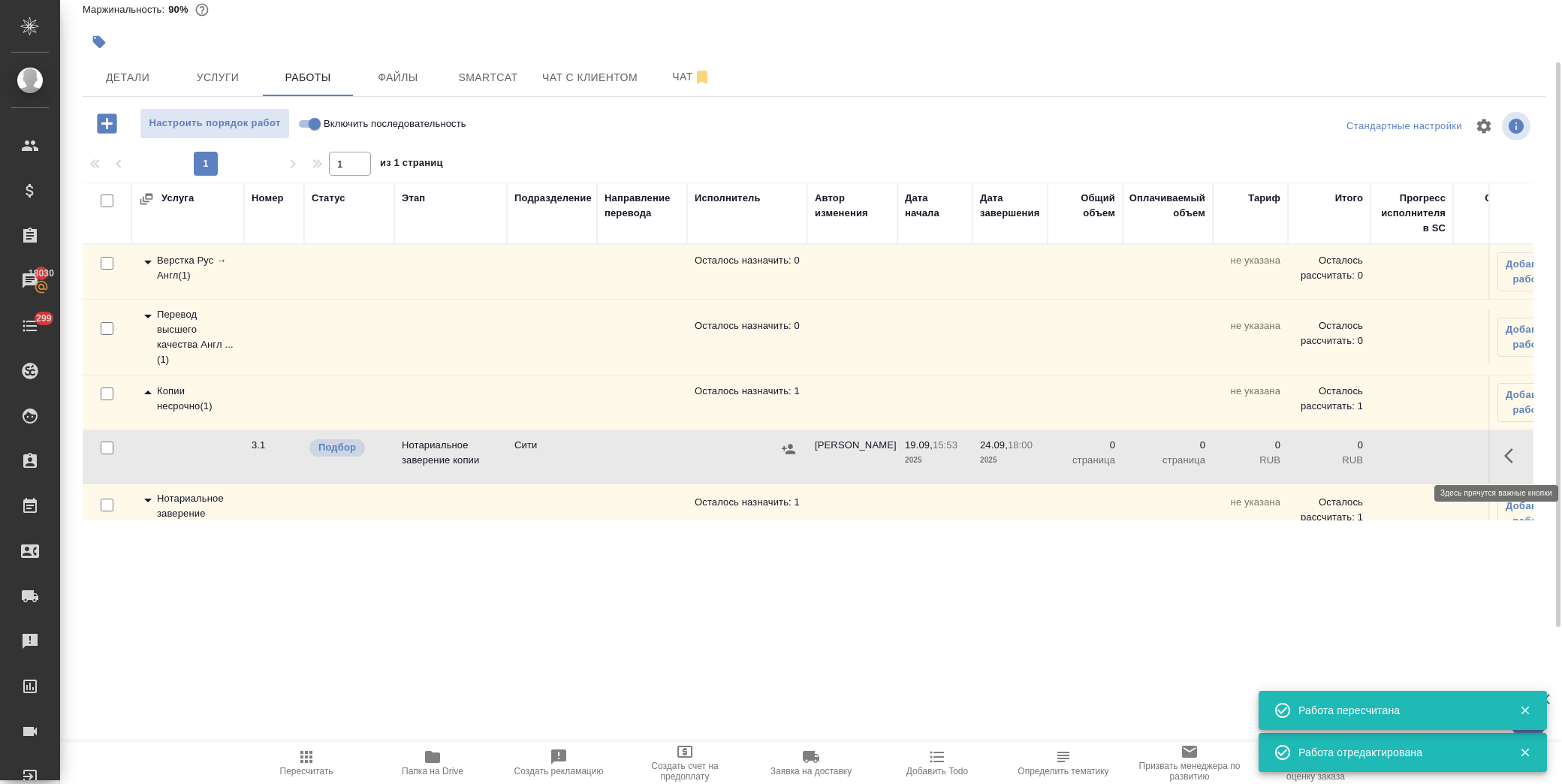
click at [1505, 455] on icon "button" at bounding box center [1513, 455] width 18 height 18
click at [1398, 455] on icon "button" at bounding box center [1402, 455] width 18 height 18
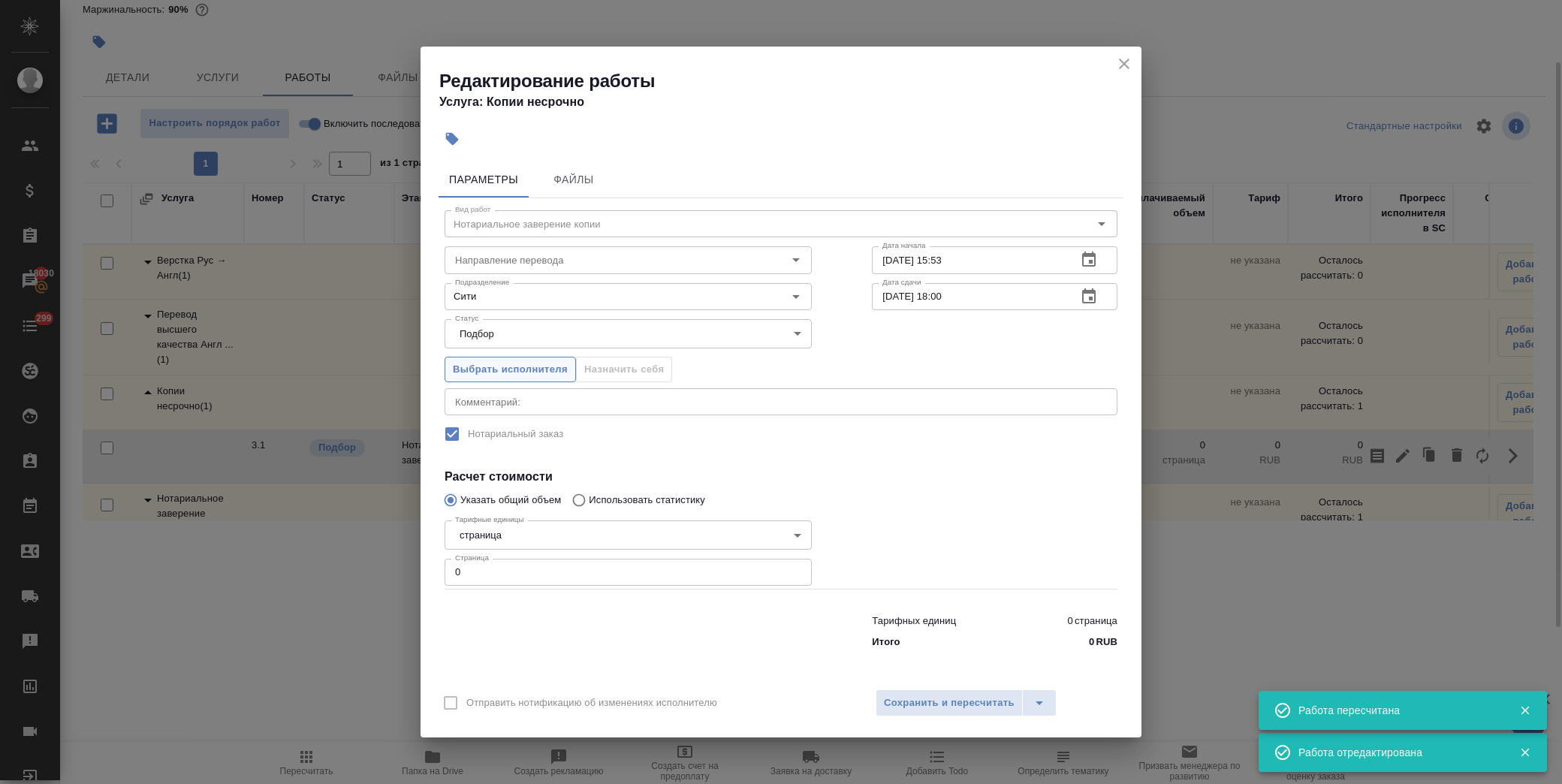
click at [532, 370] on span "Выбрать исполнителя" at bounding box center [510, 370] width 115 height 17
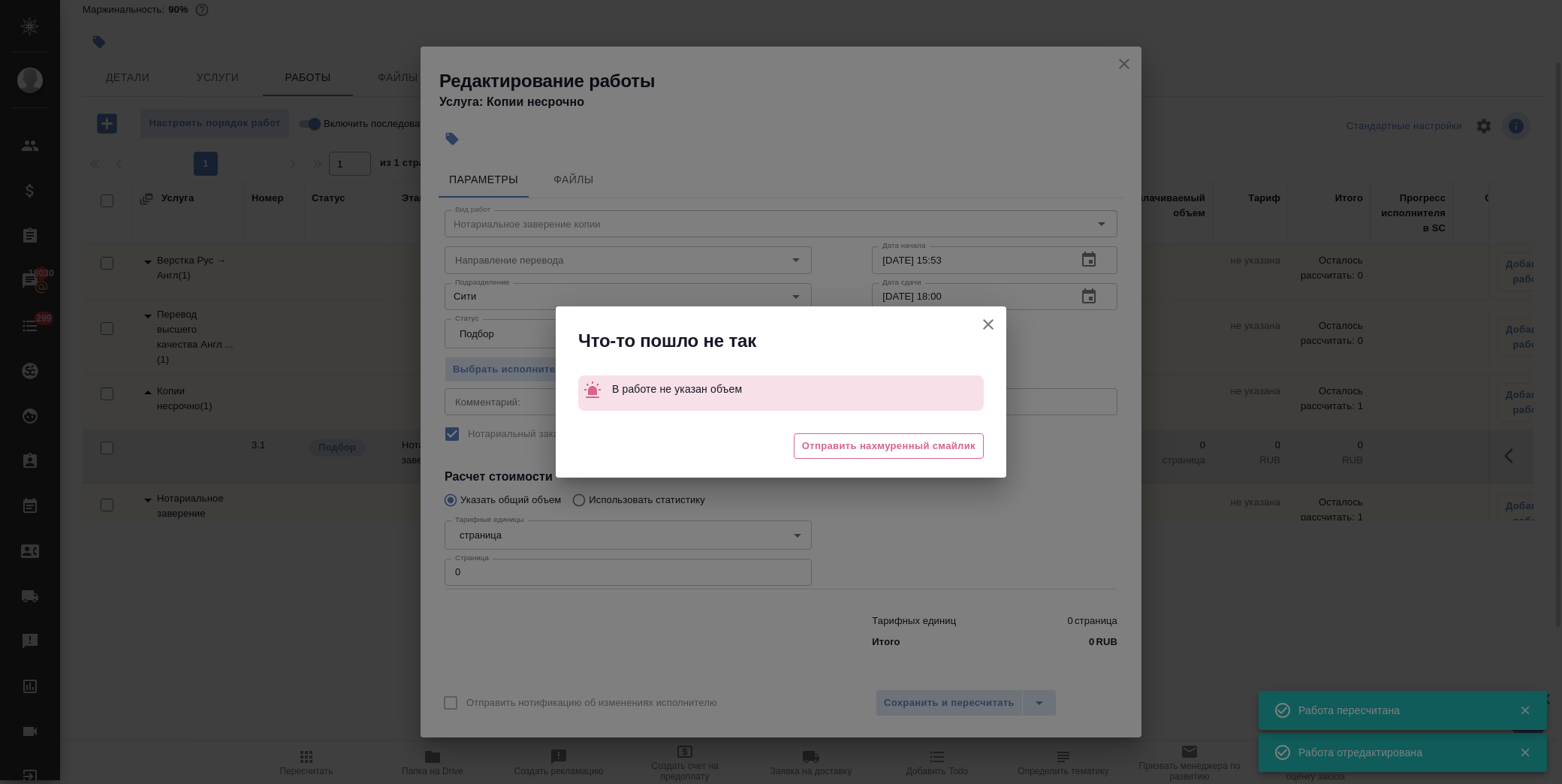
click at [979, 320] on icon "button" at bounding box center [988, 324] width 18 height 18
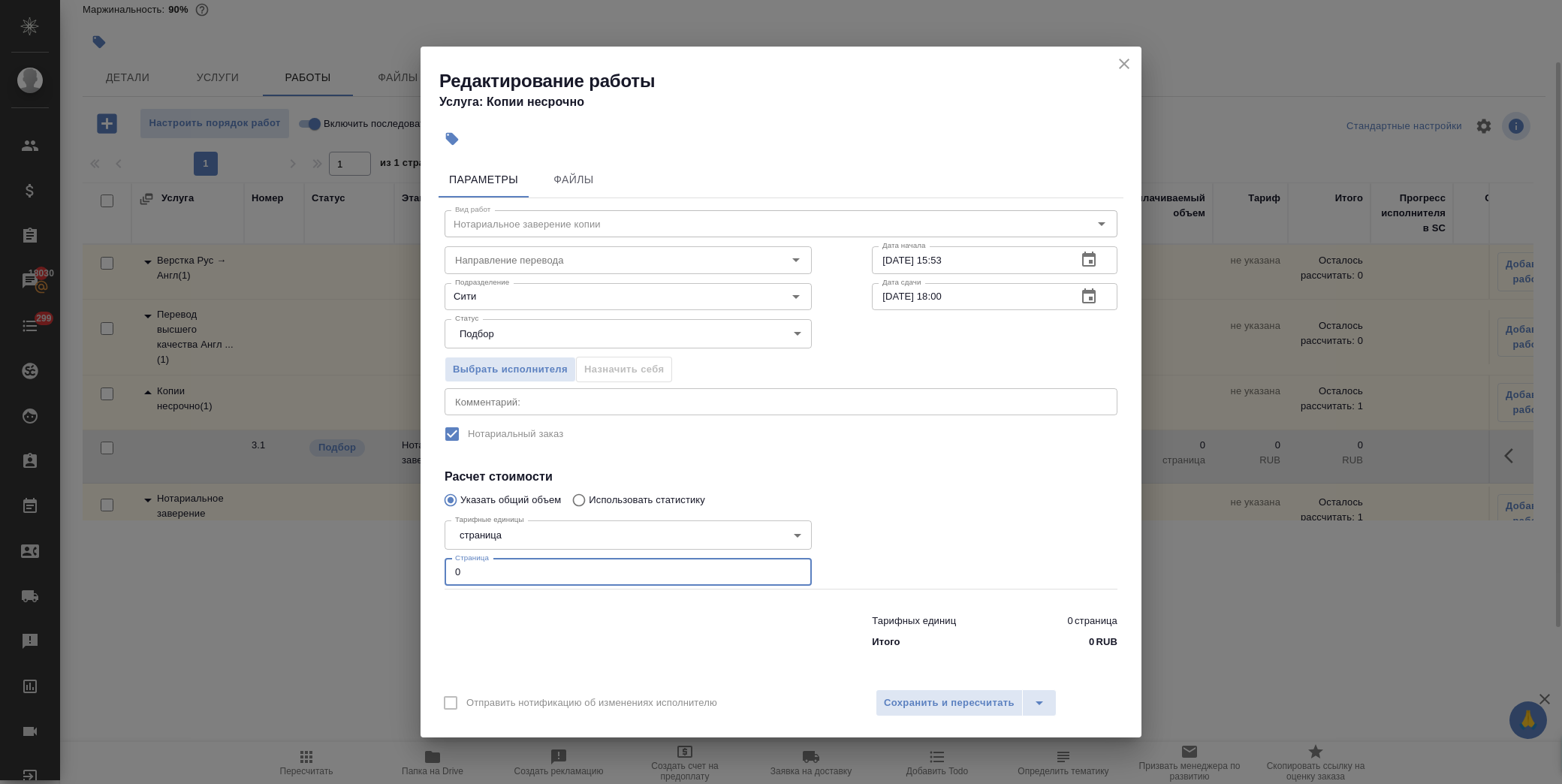
drag, startPoint x: 348, startPoint y: 568, endPoint x: 311, endPoint y: 565, distance: 37.1
click at [311, 566] on div "Редактирование работы Услуга: Копии несрочно Параметры Файлы Вид работ Нотариал…" at bounding box center [781, 392] width 1562 height 784
type input "14"
drag, startPoint x: 1103, startPoint y: 60, endPoint x: 1114, endPoint y: 66, distance: 12.5
click at [1102, 61] on div "Редактирование работы Услуга: Копии несрочно" at bounding box center [781, 84] width 721 height 75
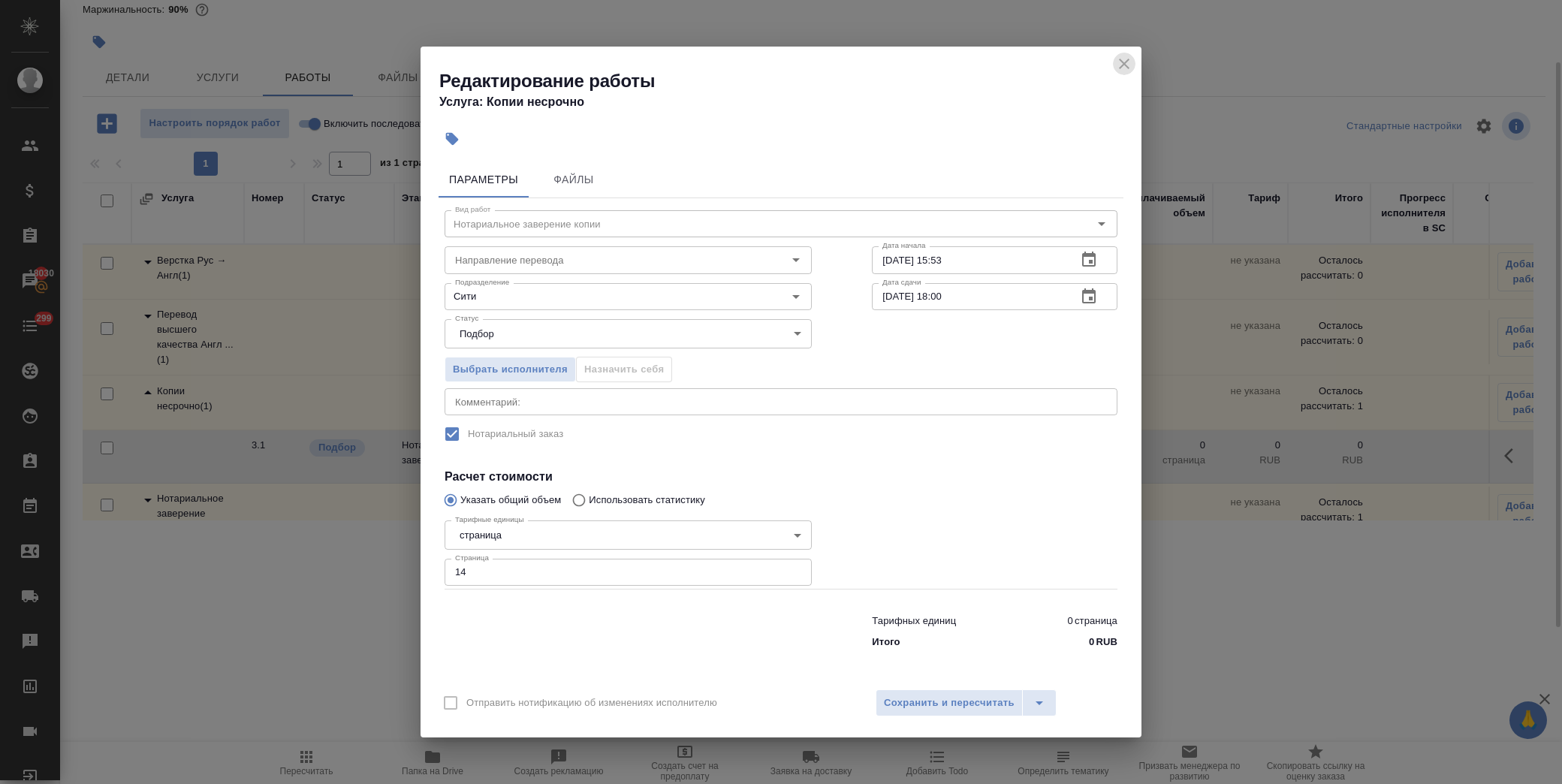
click at [1122, 69] on icon "close" at bounding box center [1124, 64] width 18 height 18
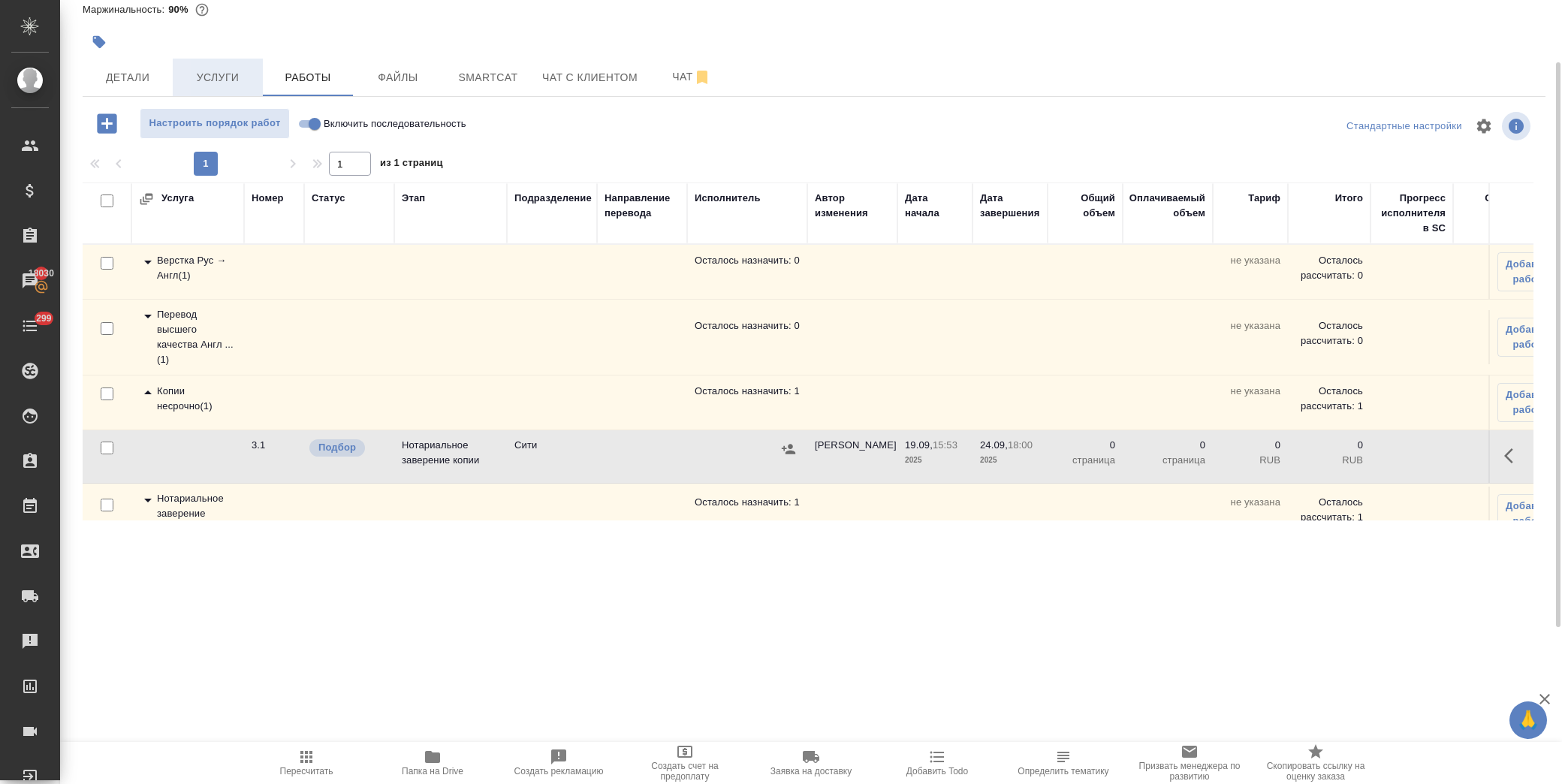
click at [235, 75] on span "Услуги" at bounding box center [218, 78] width 72 height 19
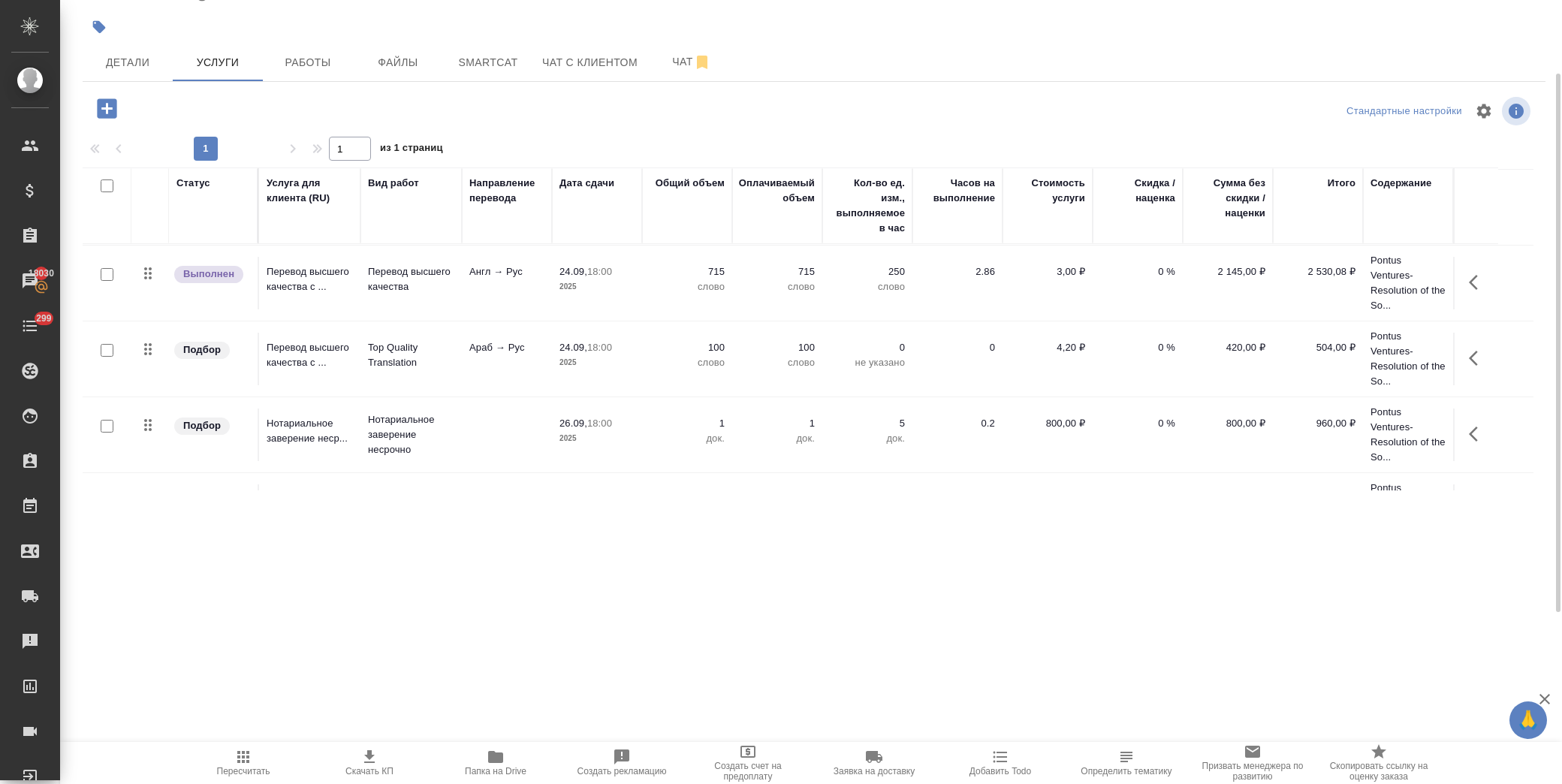
scroll to position [134, 0]
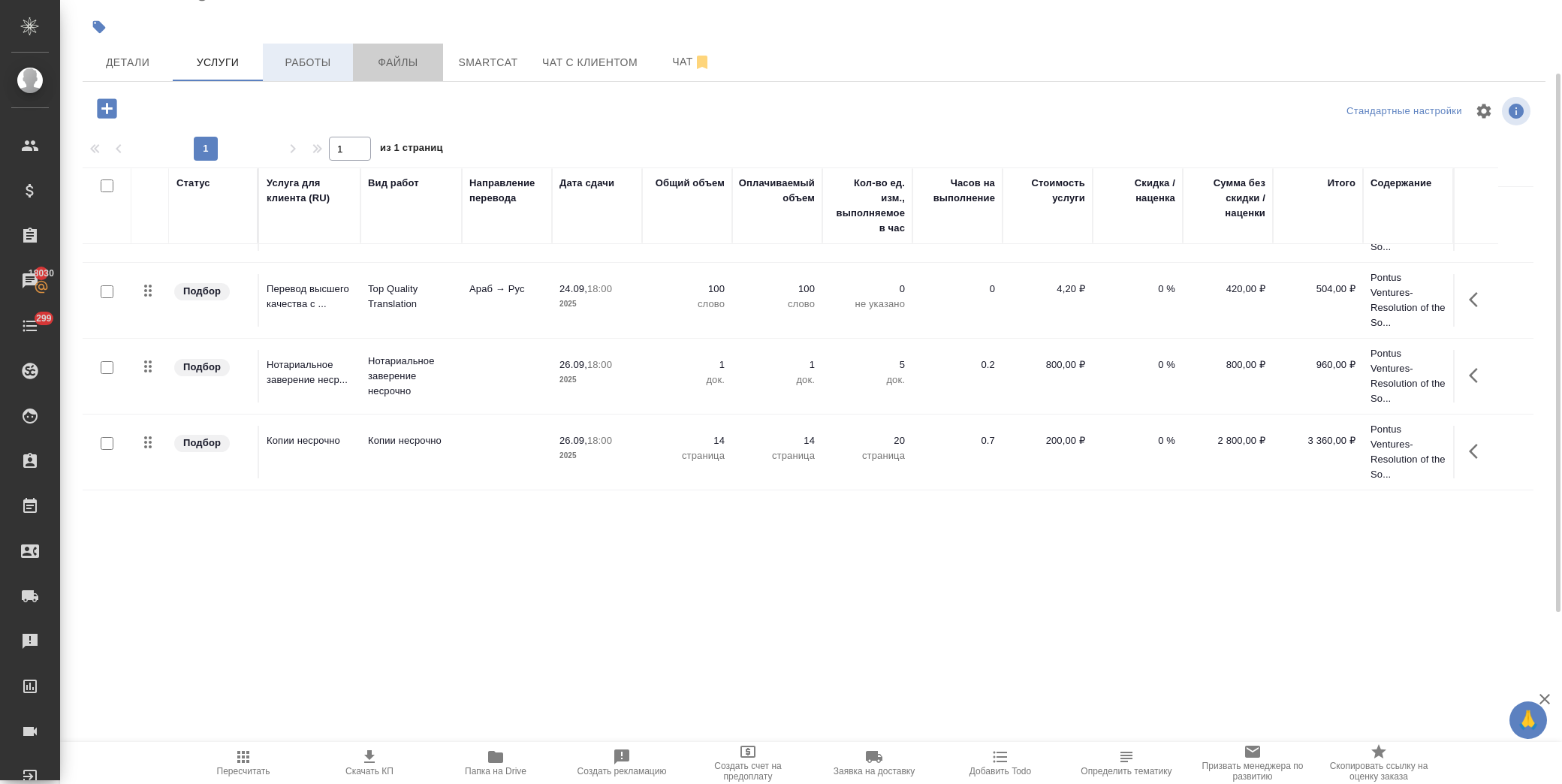
click at [349, 58] on div "Детали Услуги Работы Файлы Smartcat Чат с клиентом Чат" at bounding box center [814, 62] width 1463 height 38
click at [332, 76] on button "Работы" at bounding box center [308, 62] width 90 height 38
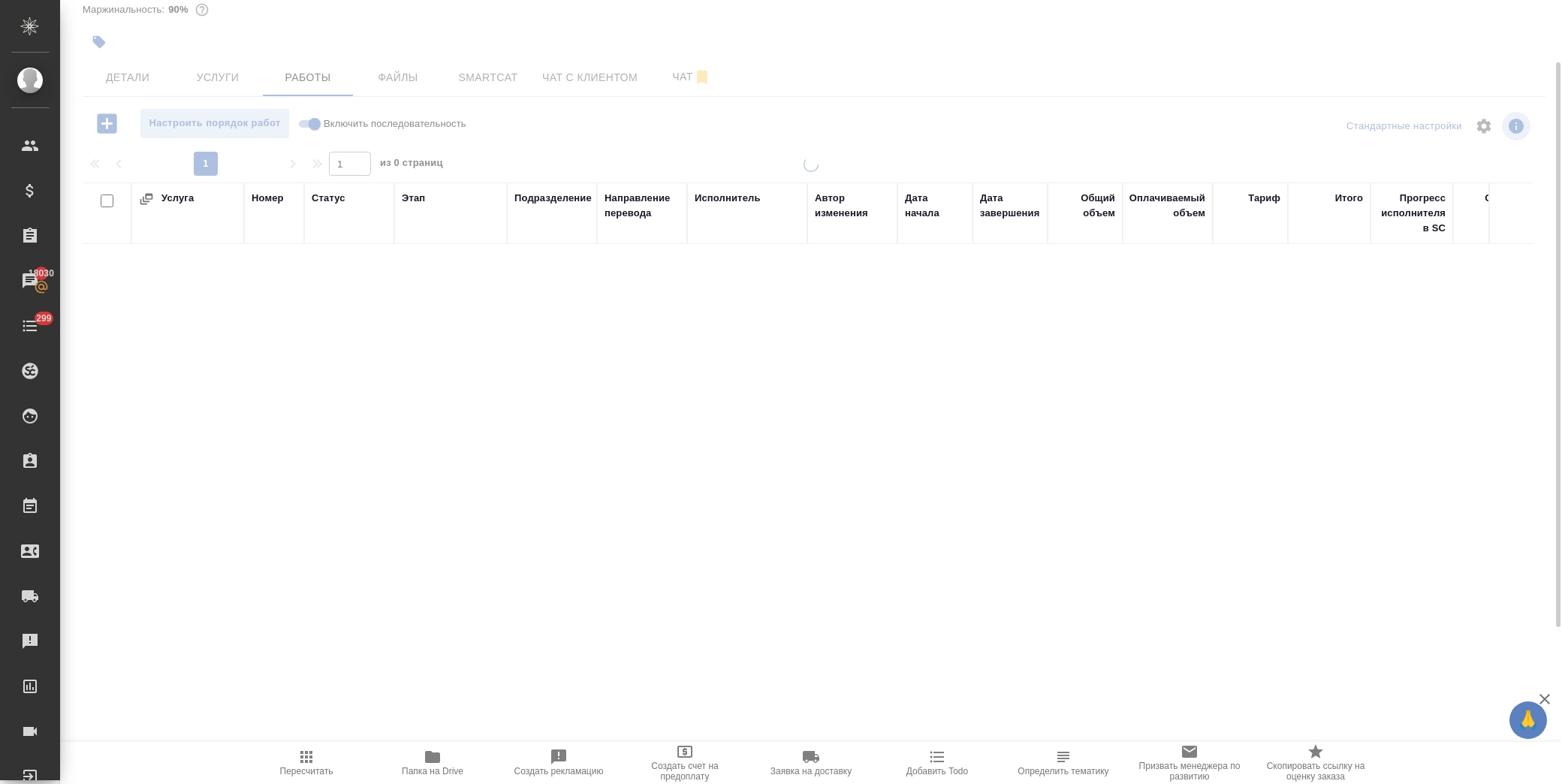
scroll to position [68, 0]
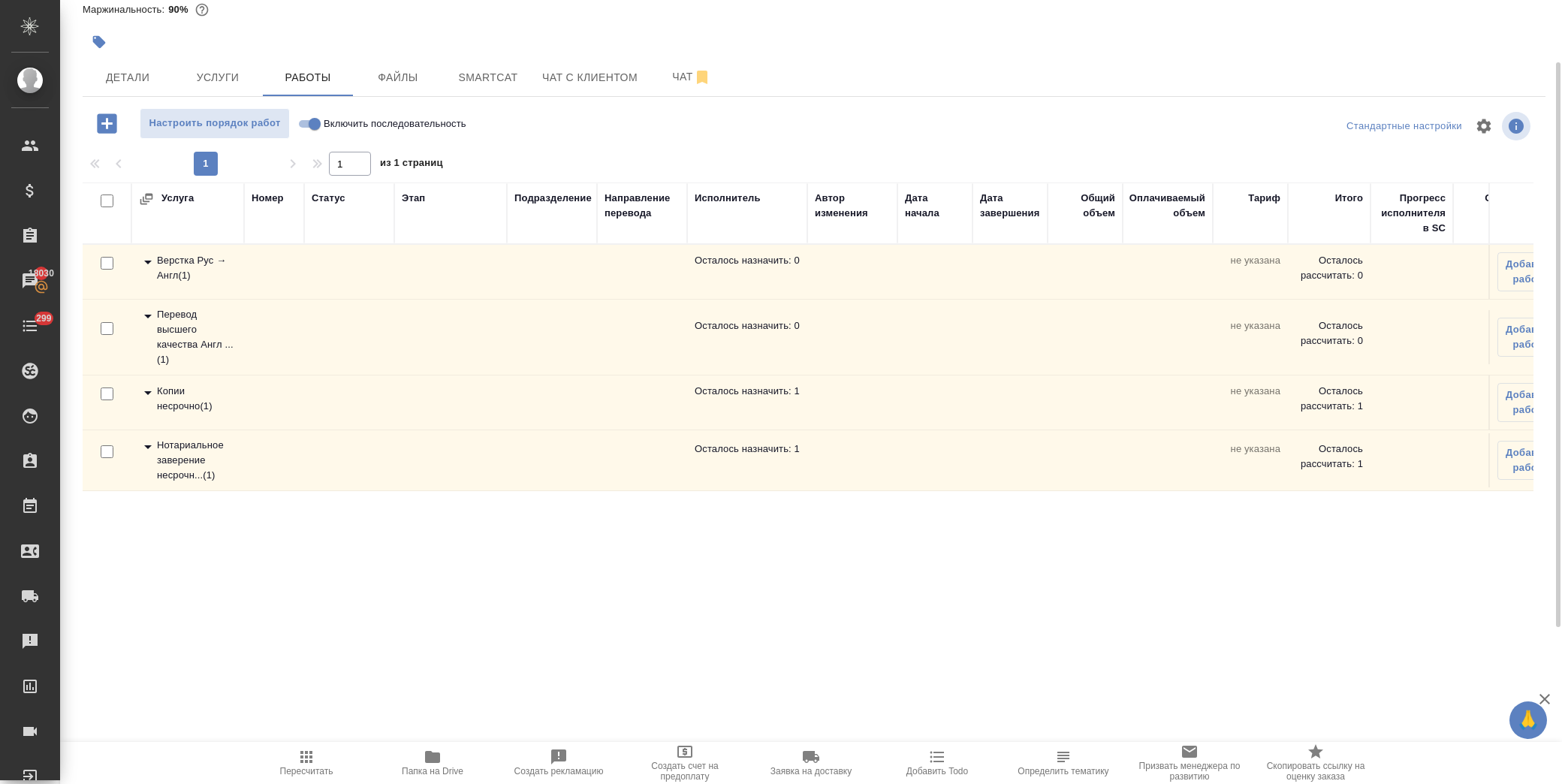
click at [149, 391] on icon at bounding box center [148, 392] width 18 height 18
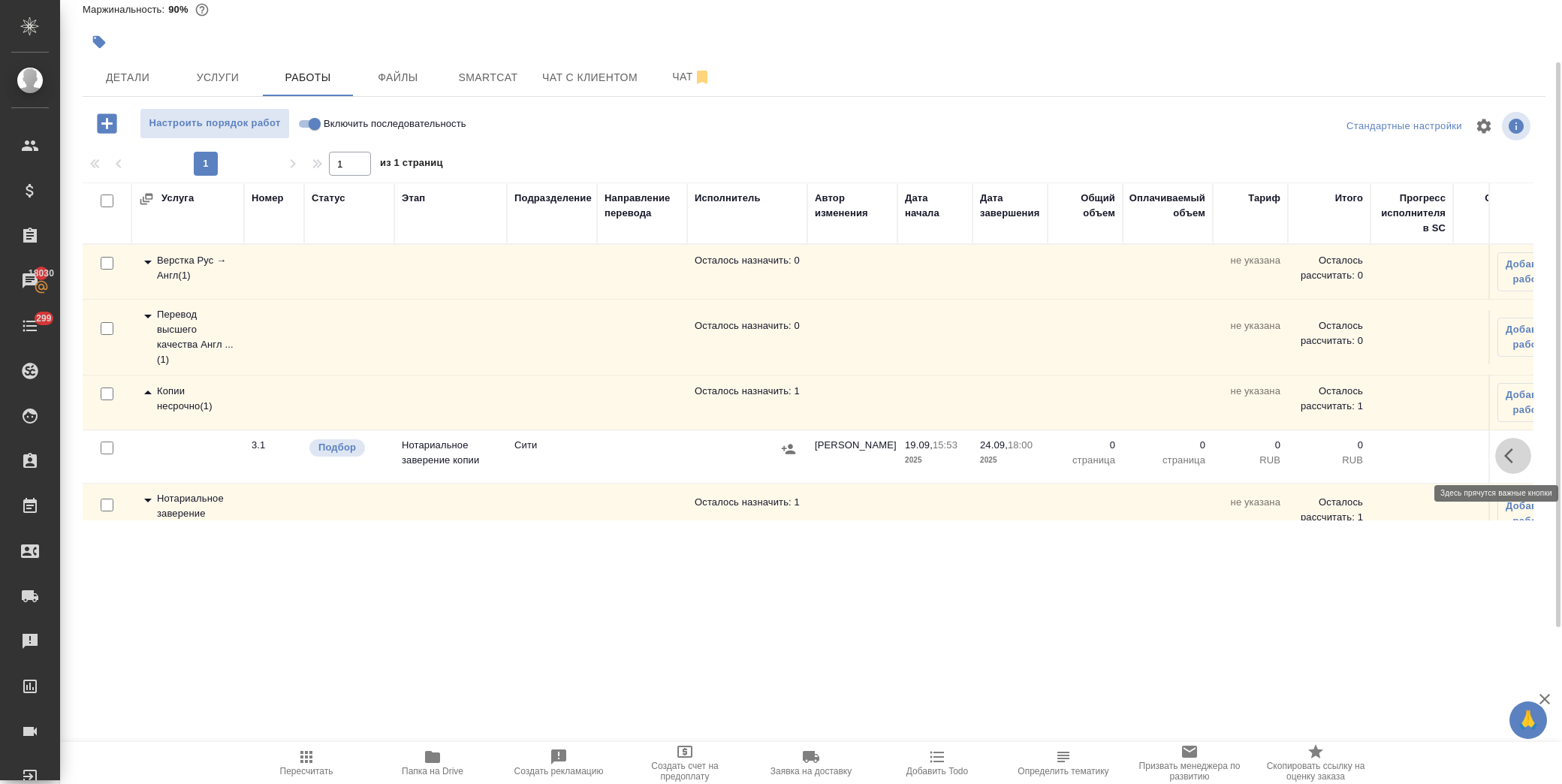
click at [1505, 449] on icon "button" at bounding box center [1513, 455] width 18 height 18
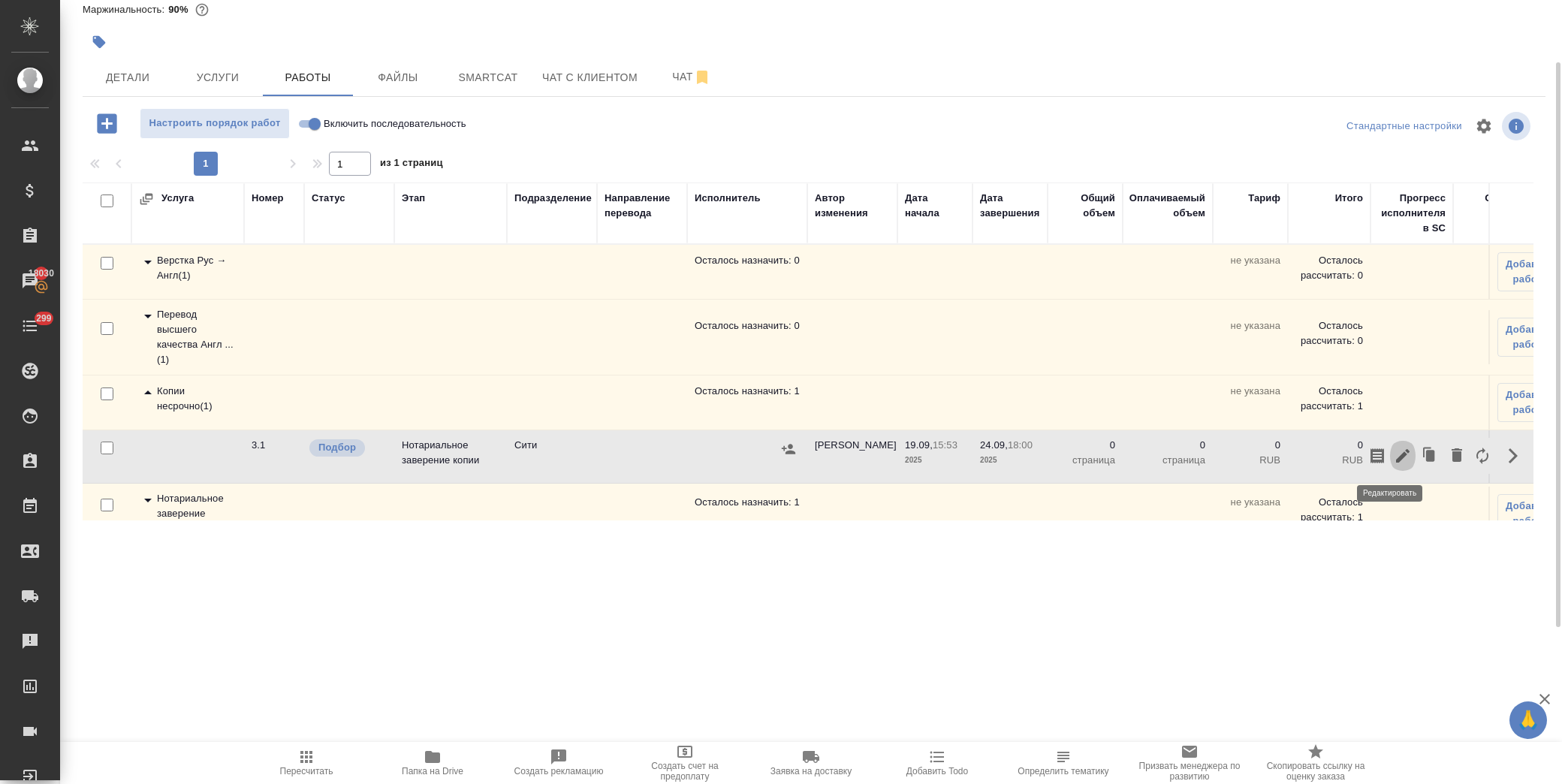
click at [1394, 461] on icon "button" at bounding box center [1402, 455] width 18 height 18
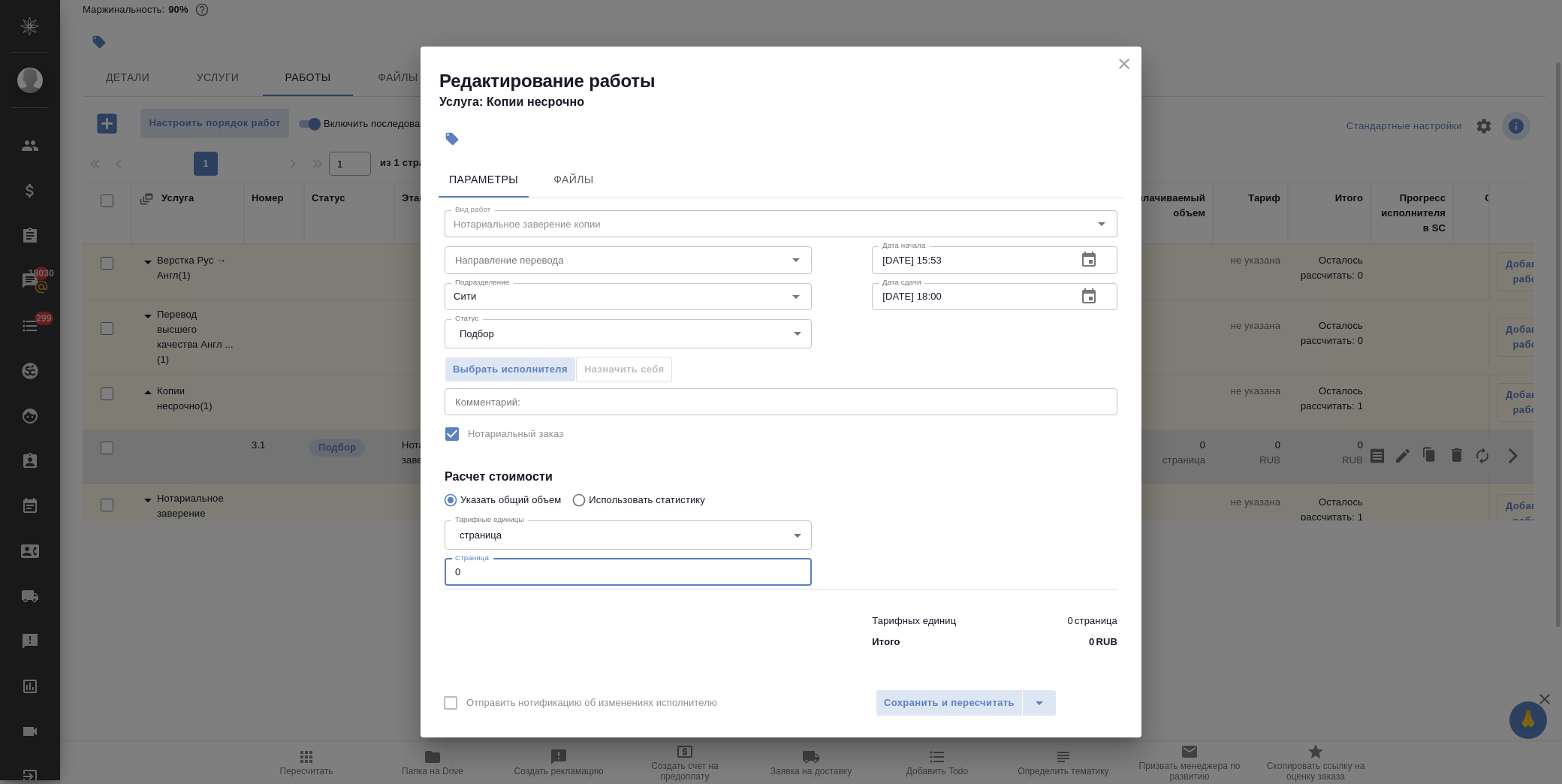
drag, startPoint x: 500, startPoint y: 578, endPoint x: 378, endPoint y: 572, distance: 122.1
click at [378, 572] on div "Редактирование работы Услуга: Копии несрочно Параметры Файлы Вид работ Нотариал…" at bounding box center [781, 392] width 1562 height 784
type input "14"
click at [966, 526] on div at bounding box center [995, 551] width 306 height 134
click at [979, 690] on button "Сохранить и пересчитать" at bounding box center [949, 703] width 147 height 27
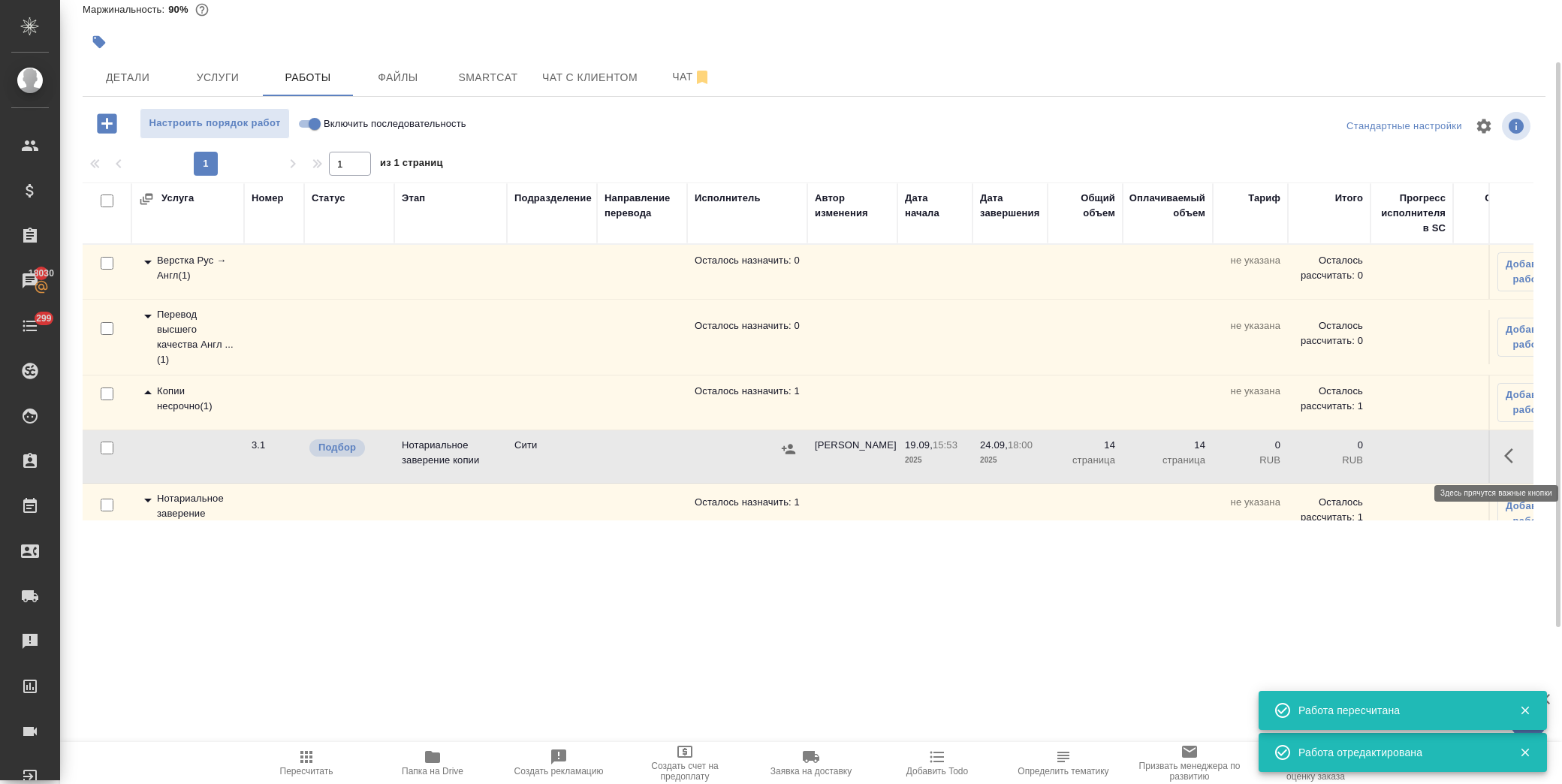
click at [1505, 449] on icon "button" at bounding box center [1509, 455] width 9 height 15
click at [1394, 464] on icon "button" at bounding box center [1402, 455] width 18 height 18
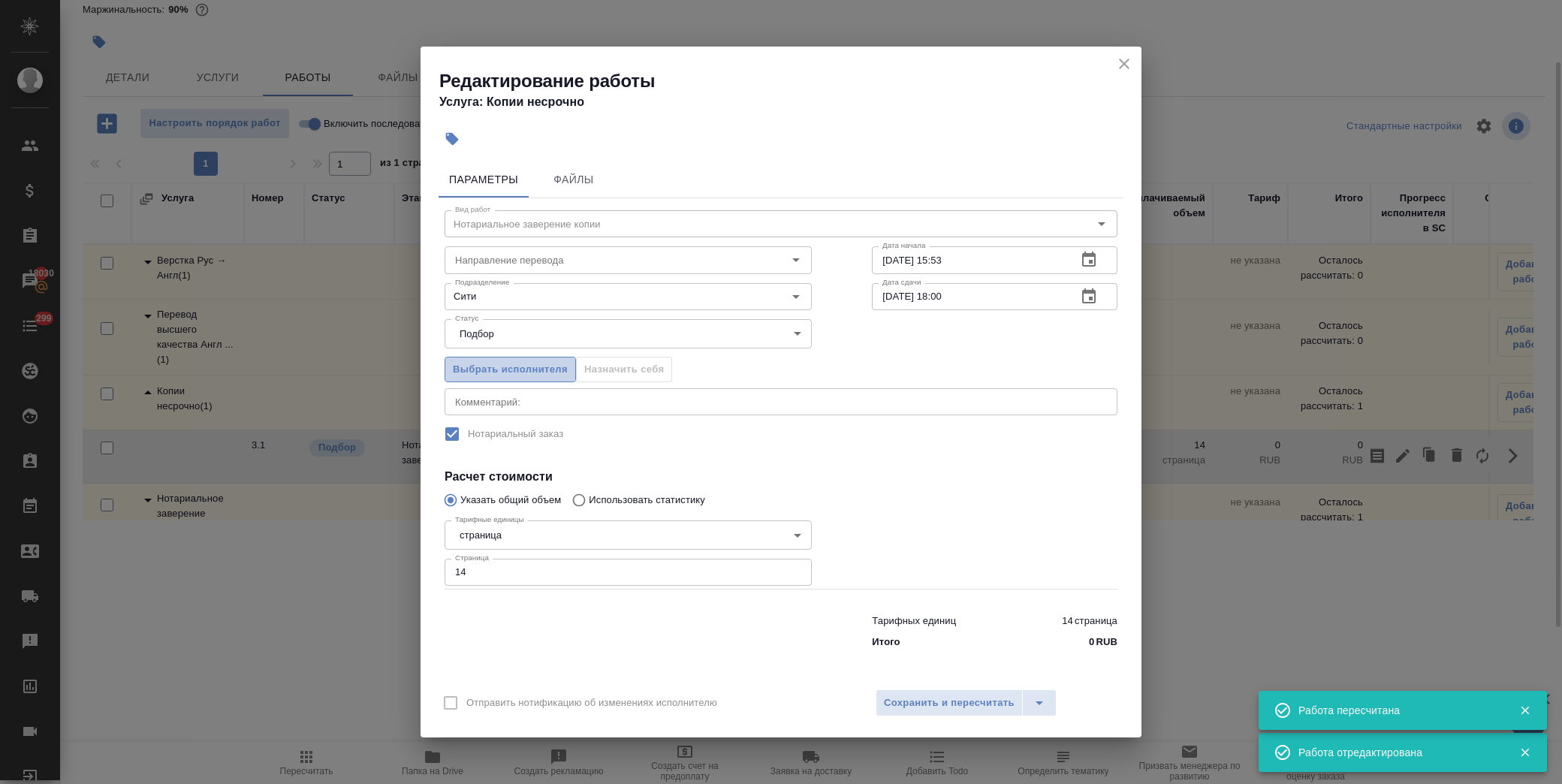
click at [535, 368] on span "Выбрать исполнителя" at bounding box center [510, 370] width 115 height 17
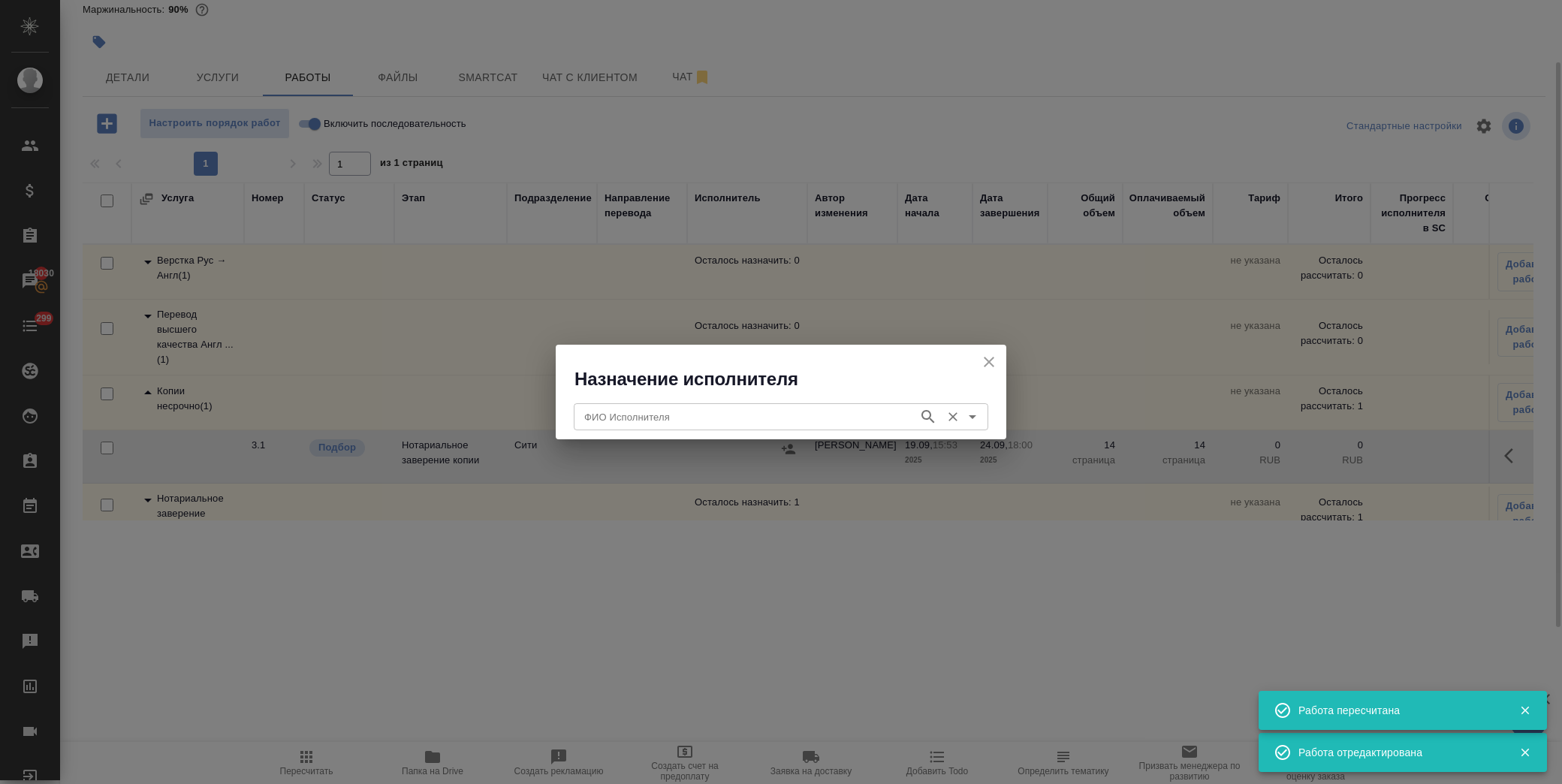
click at [666, 422] on input "ФИО Исполнителя" at bounding box center [744, 417] width 333 height 18
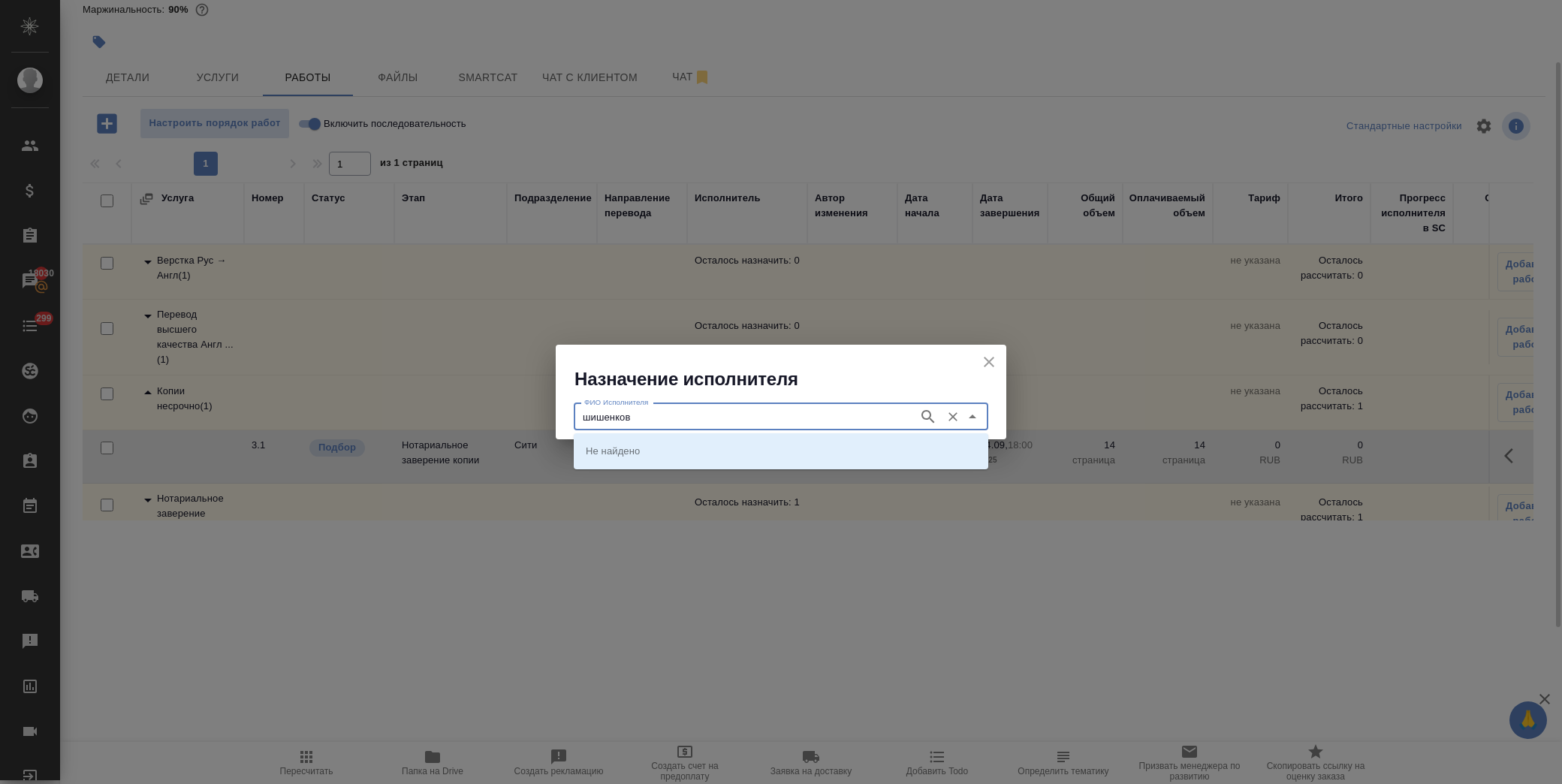
type input "шишенков"
click at [668, 452] on p "НОТАРИУС Шишенков Леонид Васильевич" at bounding box center [627, 450] width 82 height 15
type input "НОТАРИУС Шишенков Леонид Васильевич"
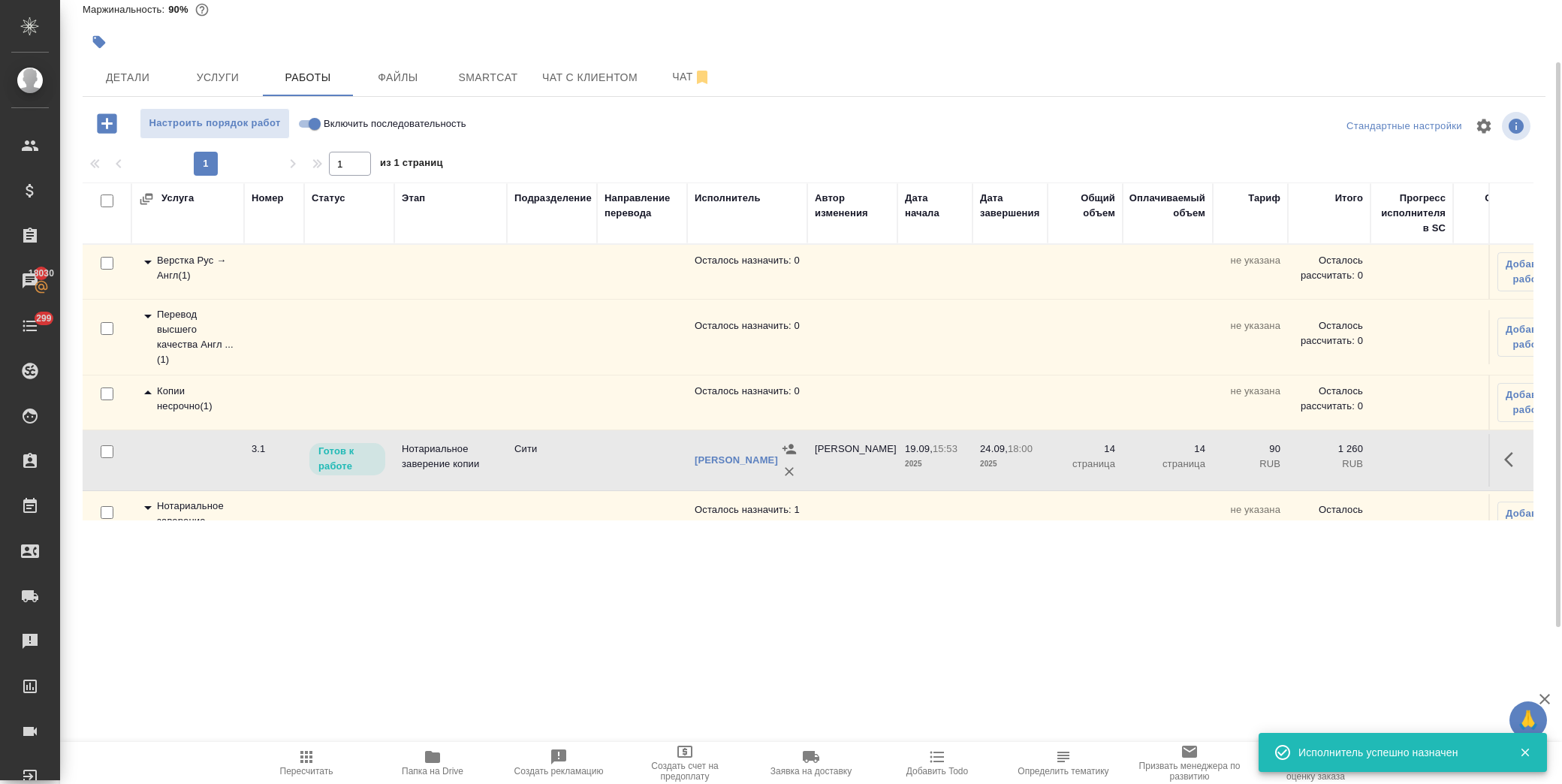
click at [146, 389] on icon at bounding box center [148, 392] width 18 height 18
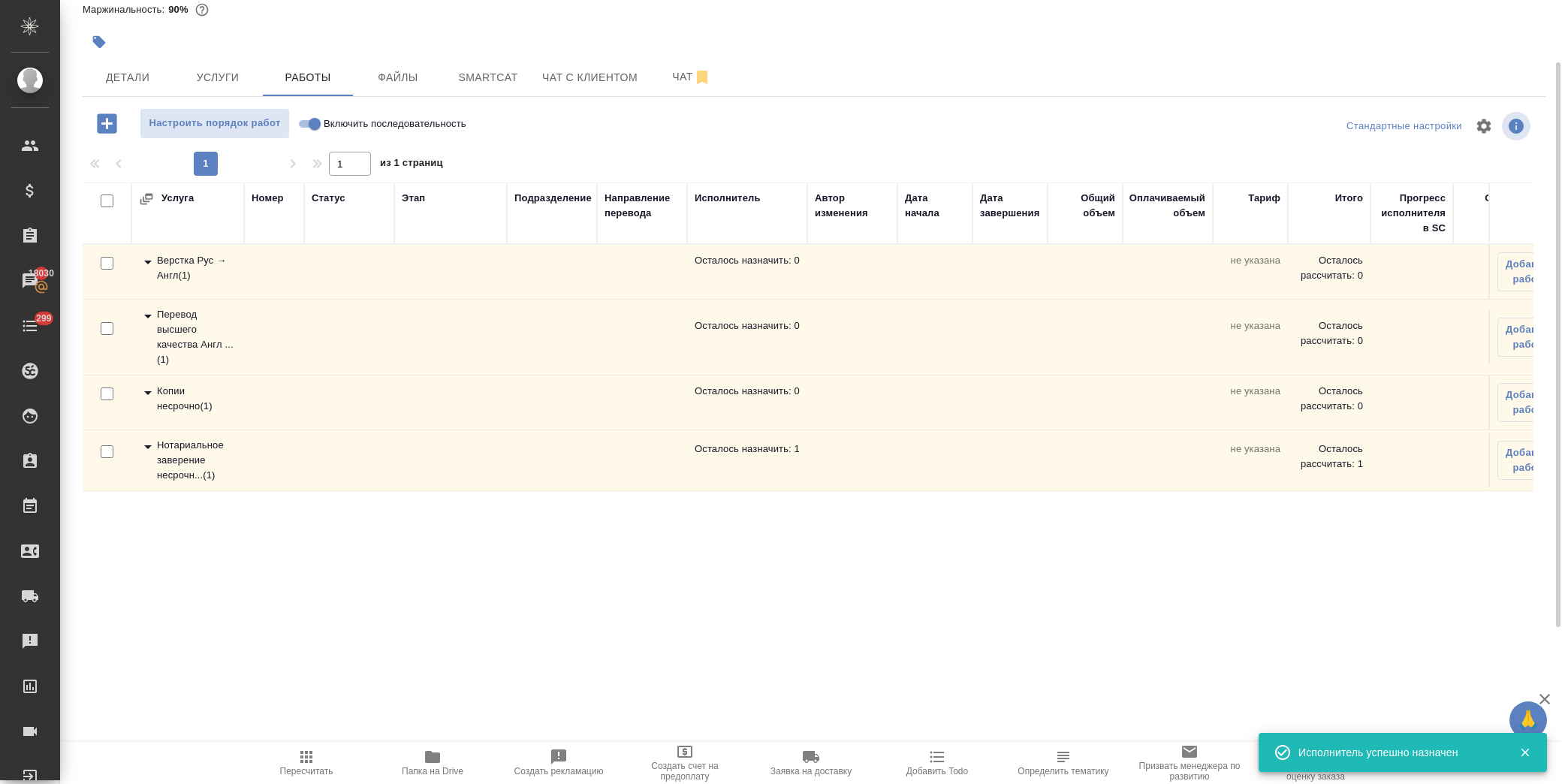
click at [142, 449] on icon at bounding box center [148, 447] width 18 height 18
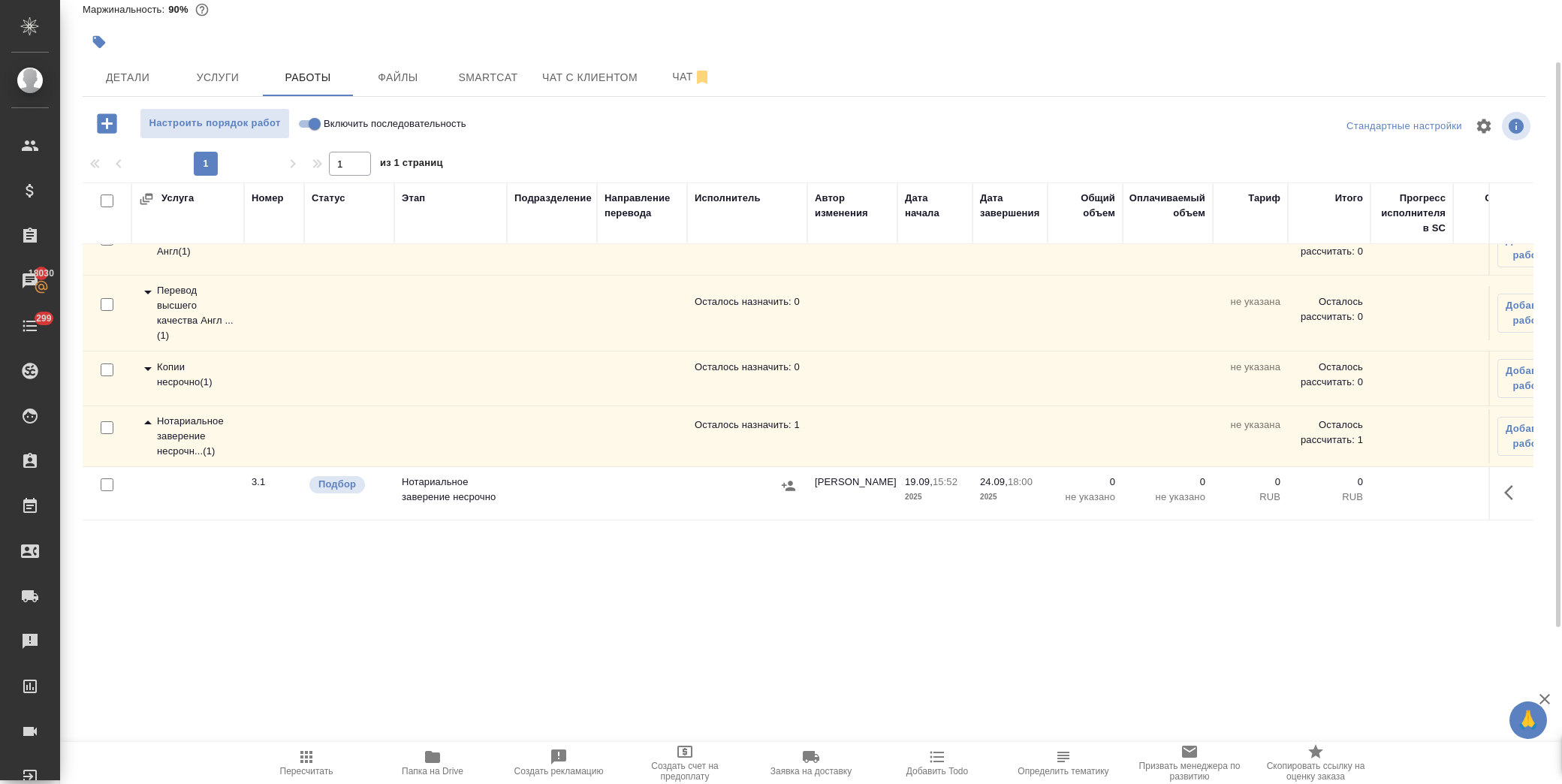
scroll to position [38, 0]
click at [1505, 485] on icon "button" at bounding box center [1509, 492] width 9 height 15
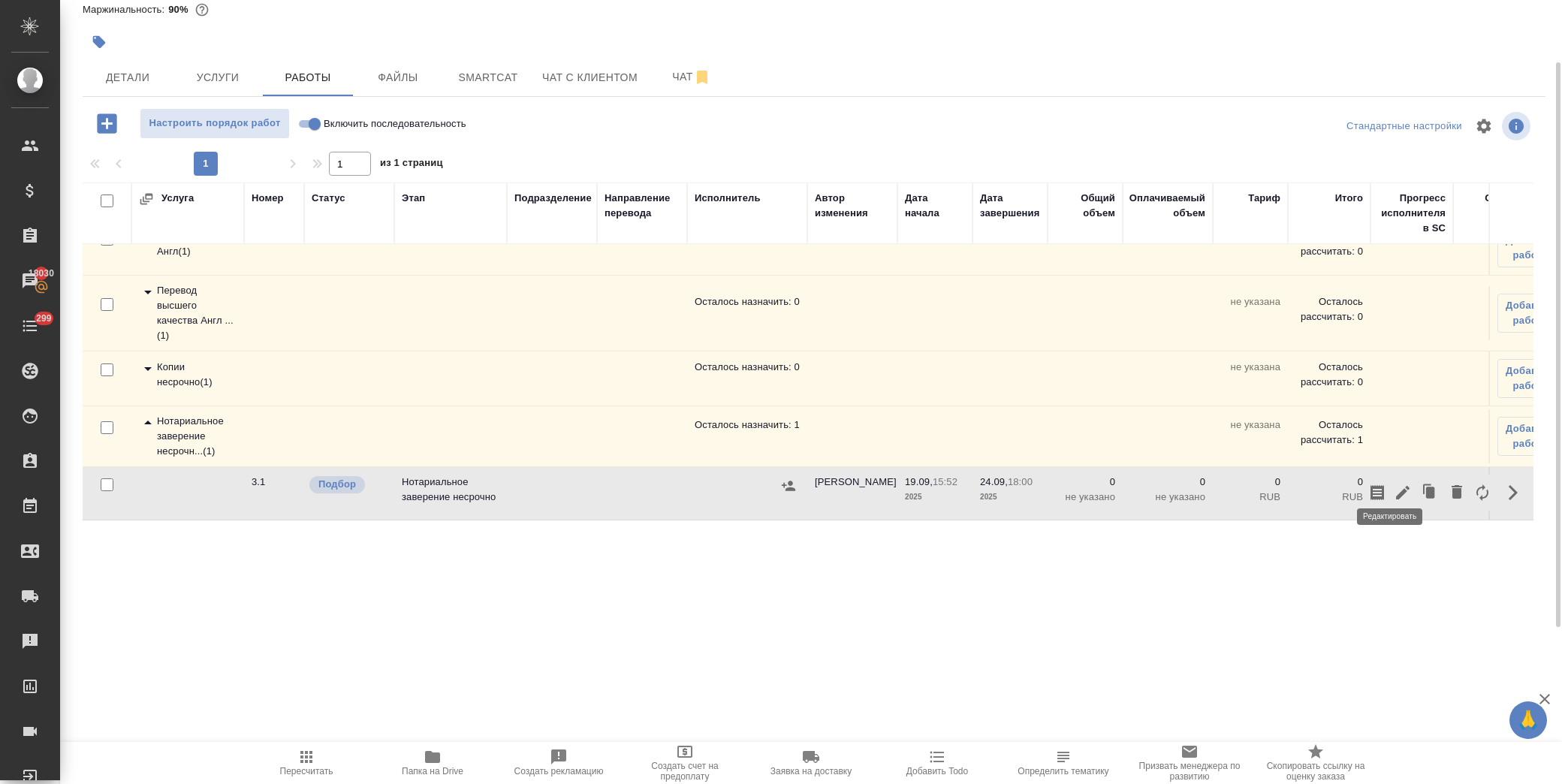
click at [1396, 486] on icon "button" at bounding box center [1402, 492] width 13 height 13
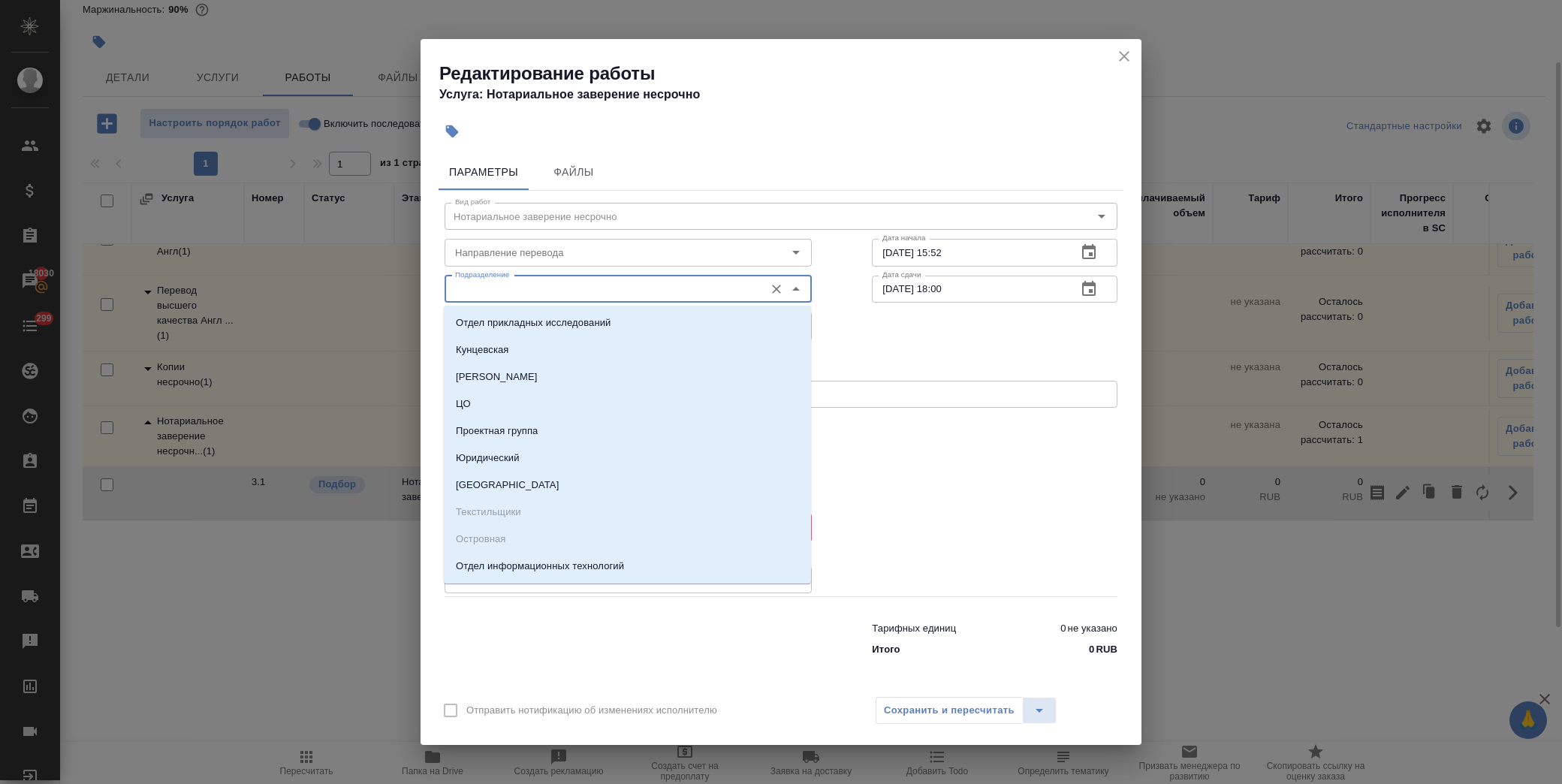
click at [532, 285] on input "Подразделение" at bounding box center [603, 289] width 308 height 18
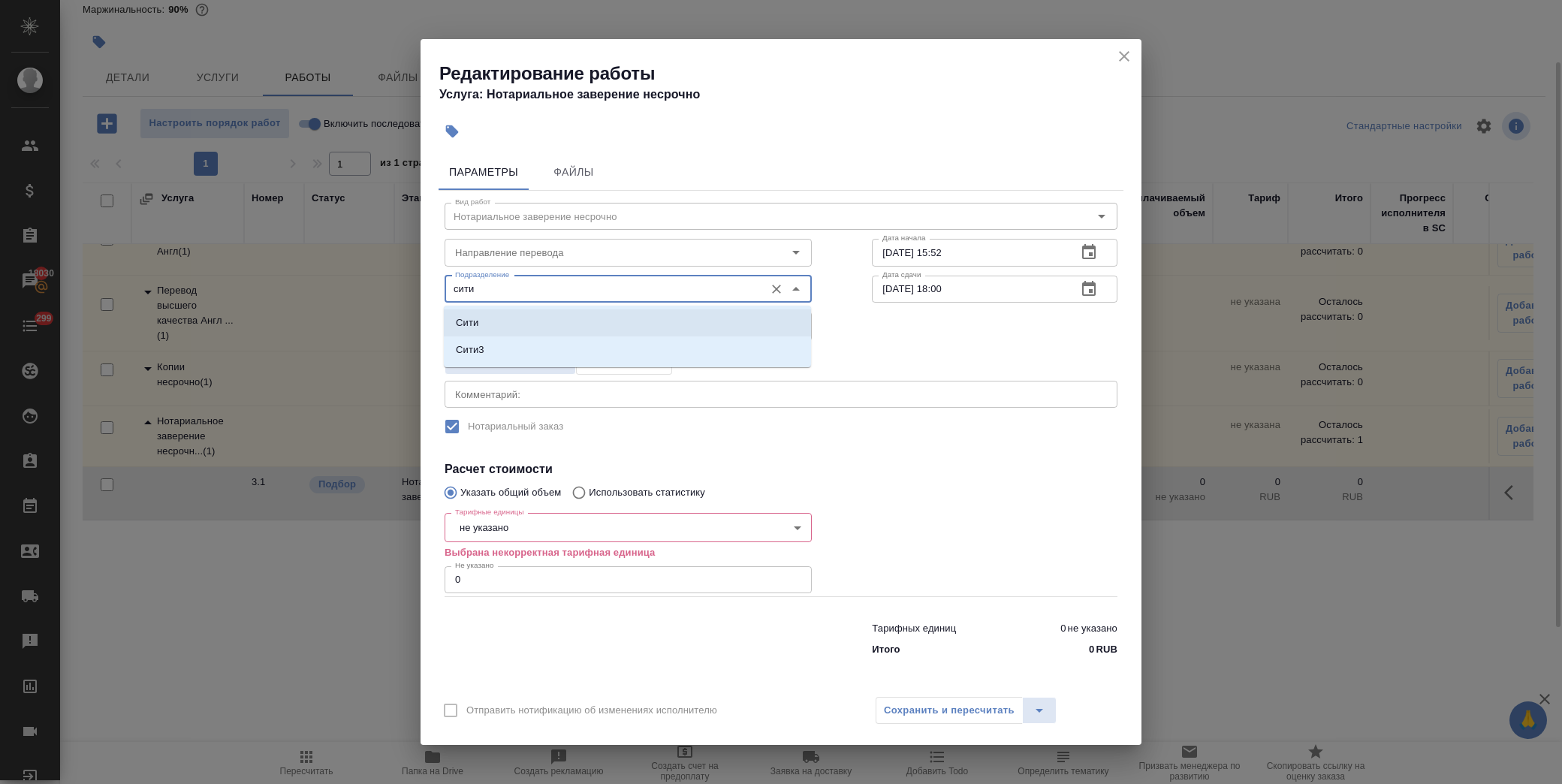
click at [488, 333] on li "Сити" at bounding box center [627, 322] width 367 height 27
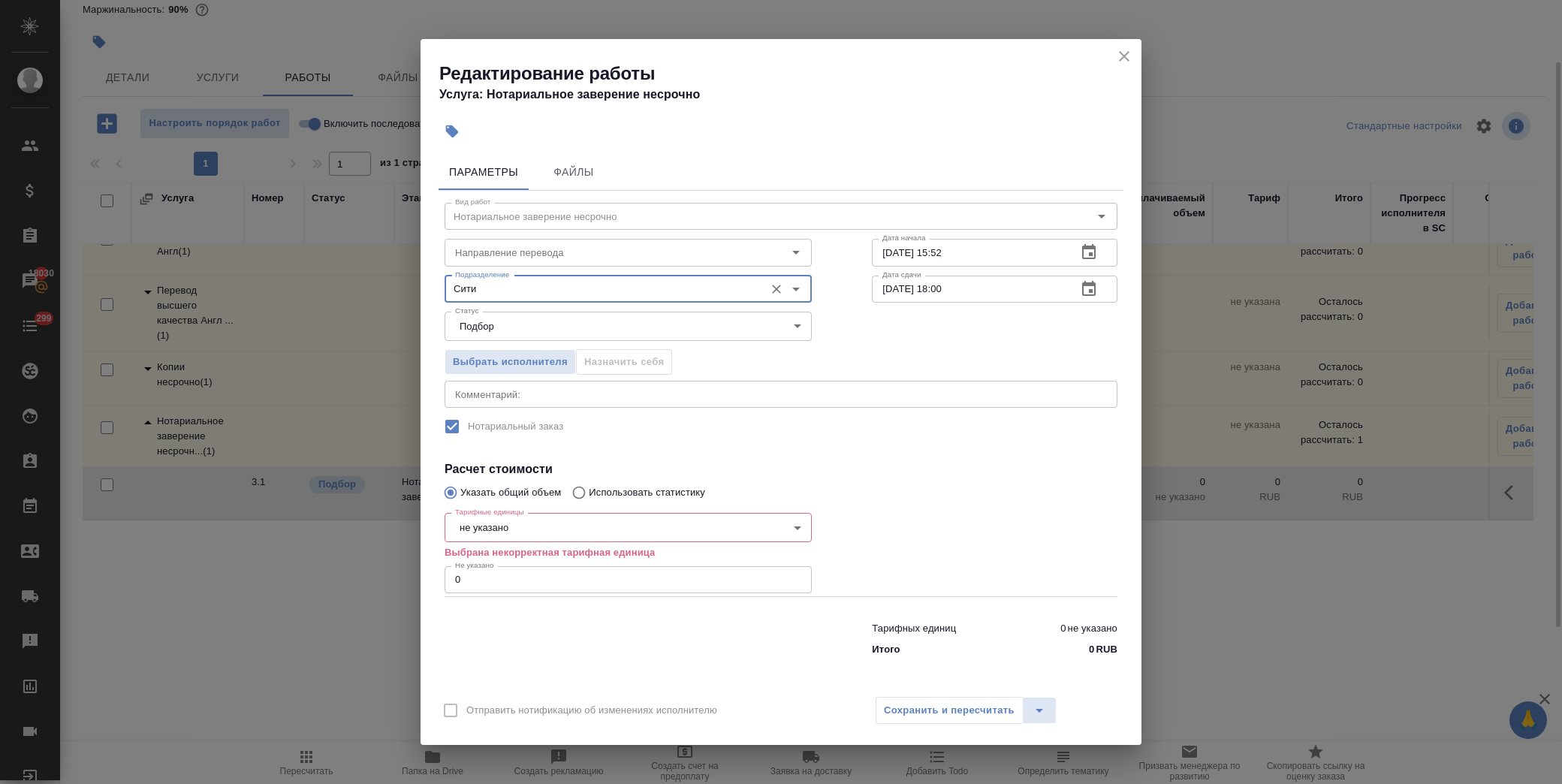
type input "Сити"
click at [557, 524] on body "🙏 .cls-1 fill:#fff; AWATERA Лофицкая Юлия Владимировна Клиенты Спецификации Зак…" at bounding box center [781, 392] width 1562 height 784
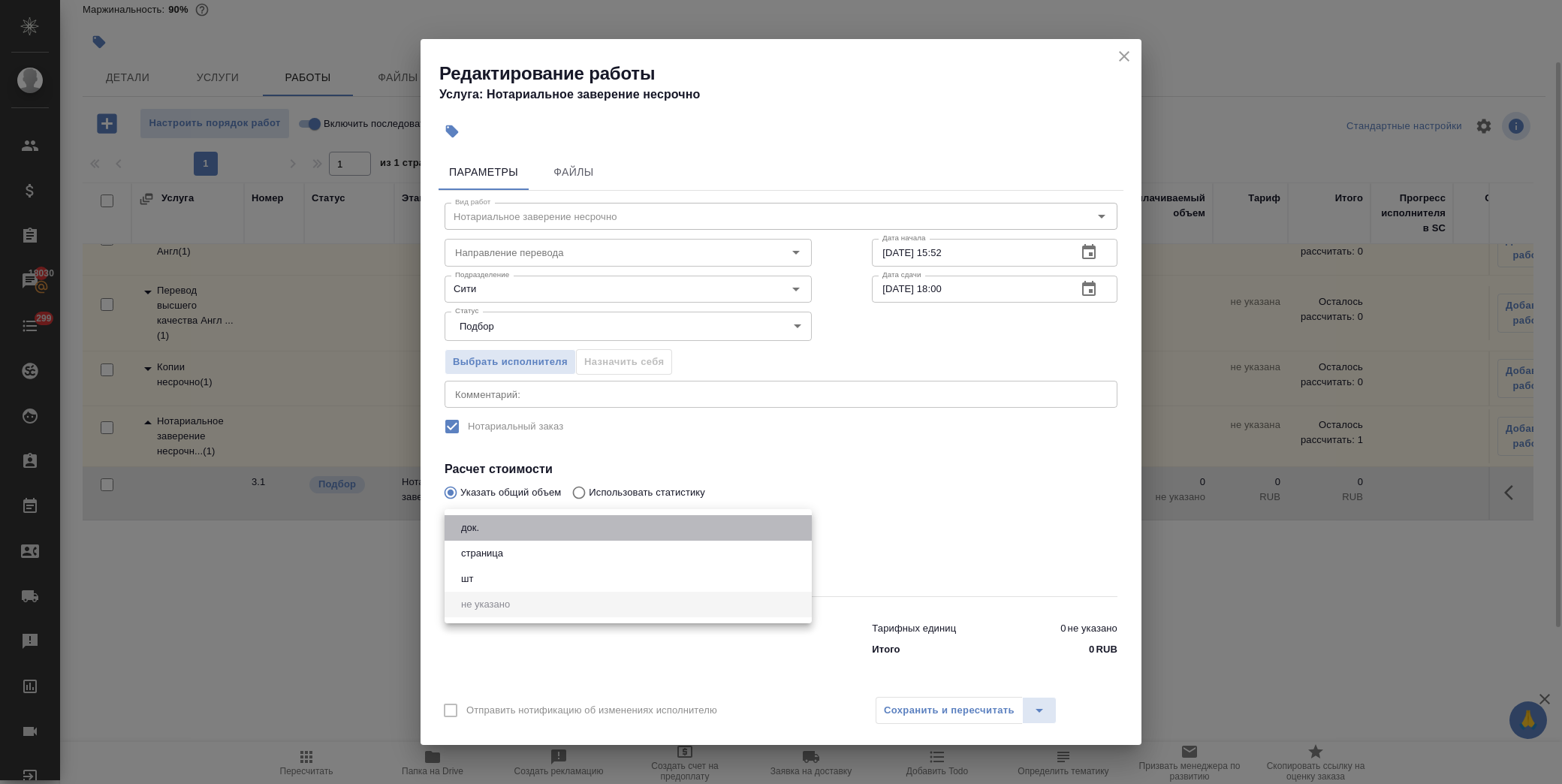
click at [522, 526] on li "док." at bounding box center [628, 528] width 367 height 25
type input "5a8b1489cc6b4906c91bfd8b"
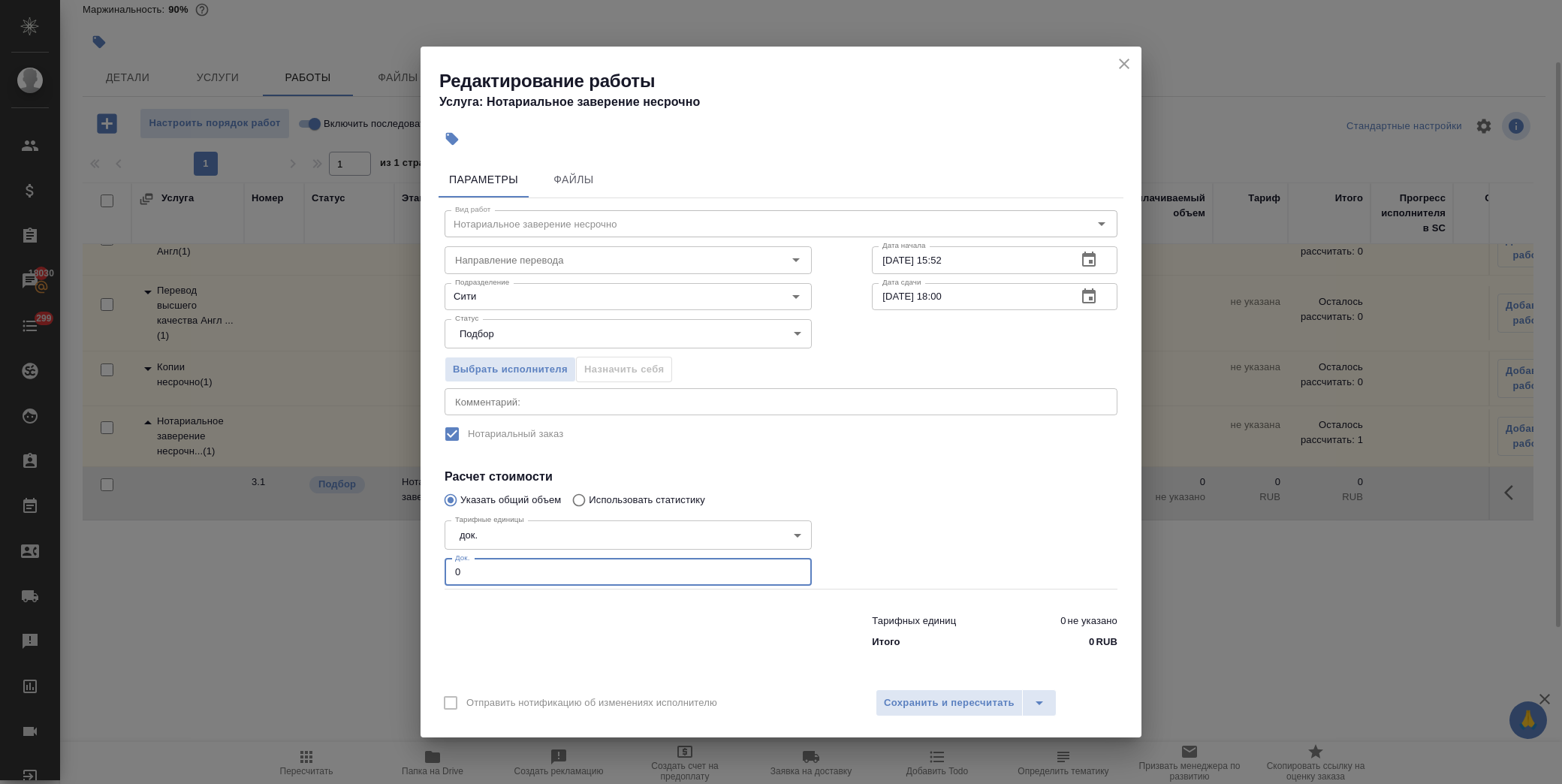
drag, startPoint x: 507, startPoint y: 576, endPoint x: 341, endPoint y: 566, distance: 166.3
click at [341, 566] on div "Редактирование работы Услуга: Нотариальное заверение несрочно Параметры Файлы В…" at bounding box center [781, 392] width 1562 height 784
type input "1"
click at [946, 505] on div at bounding box center [995, 551] width 306 height 134
click at [978, 696] on span "Сохранить и пересчитать" at bounding box center [949, 703] width 131 height 17
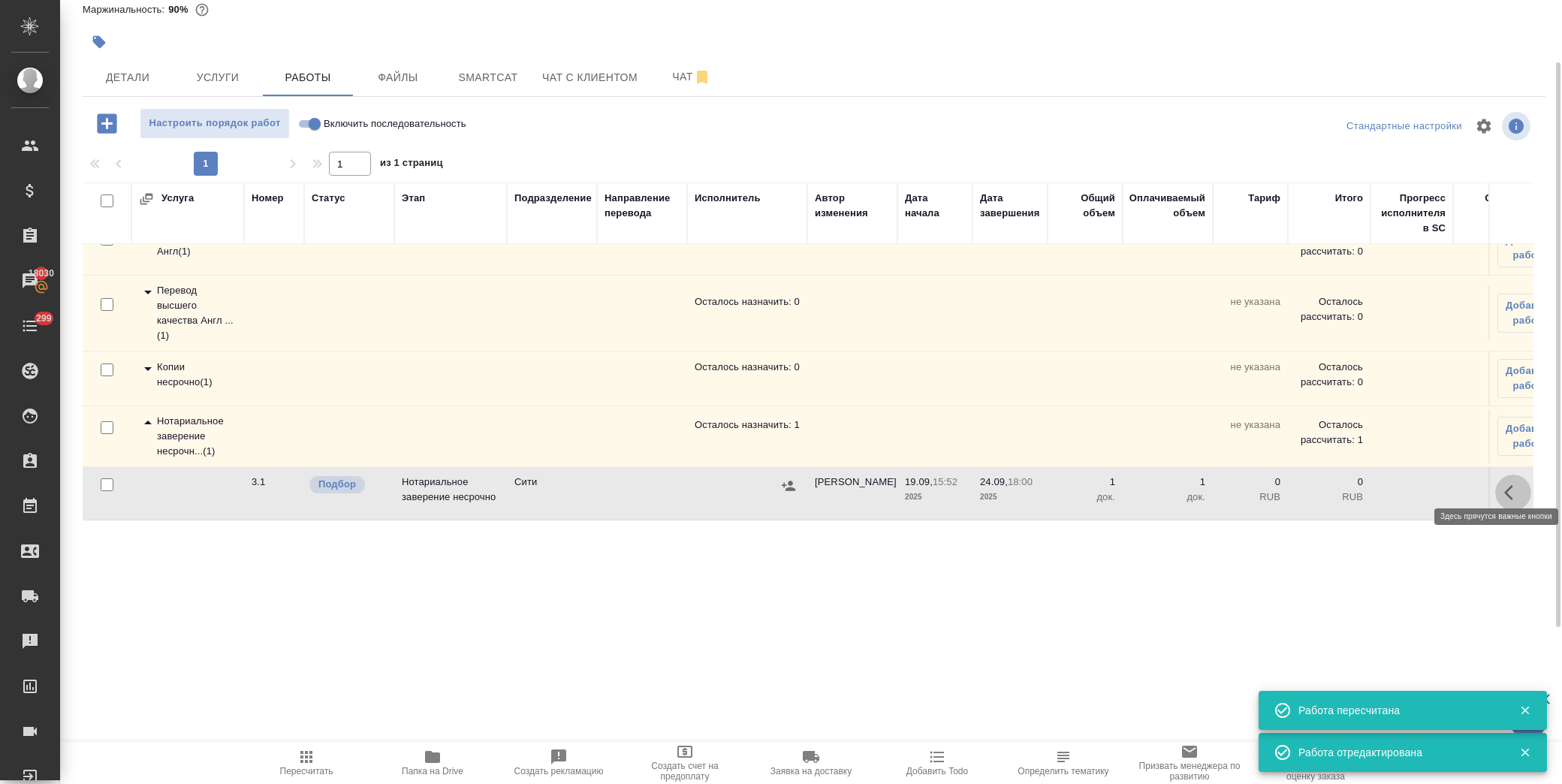
click at [1505, 484] on icon "button" at bounding box center [1513, 492] width 18 height 18
click at [1396, 486] on icon "button" at bounding box center [1402, 492] width 13 height 13
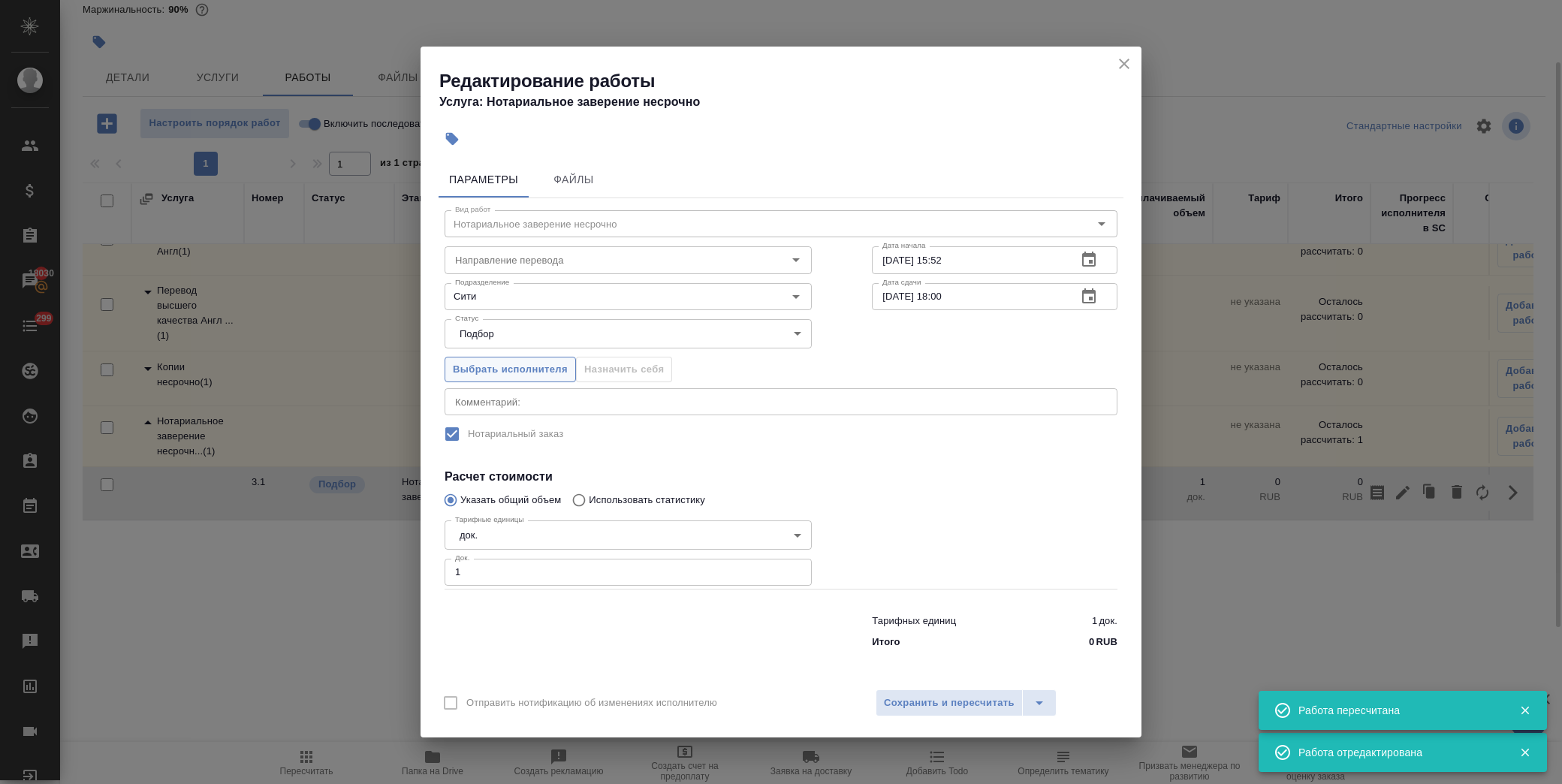
click at [556, 363] on span "Выбрать исполнителя" at bounding box center [510, 370] width 115 height 17
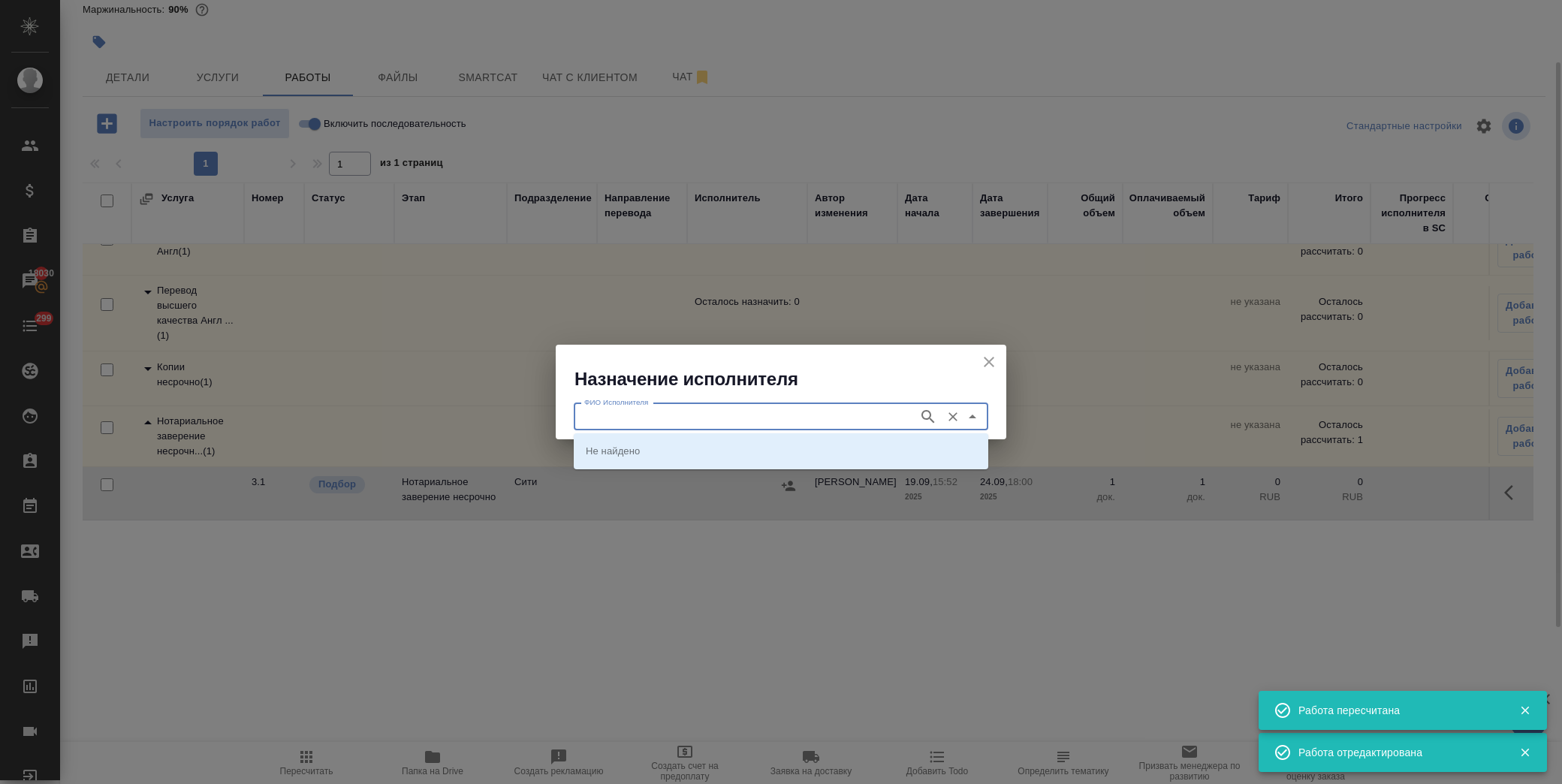
click at [772, 419] on input "ФИО Исполнителя" at bounding box center [744, 417] width 333 height 18
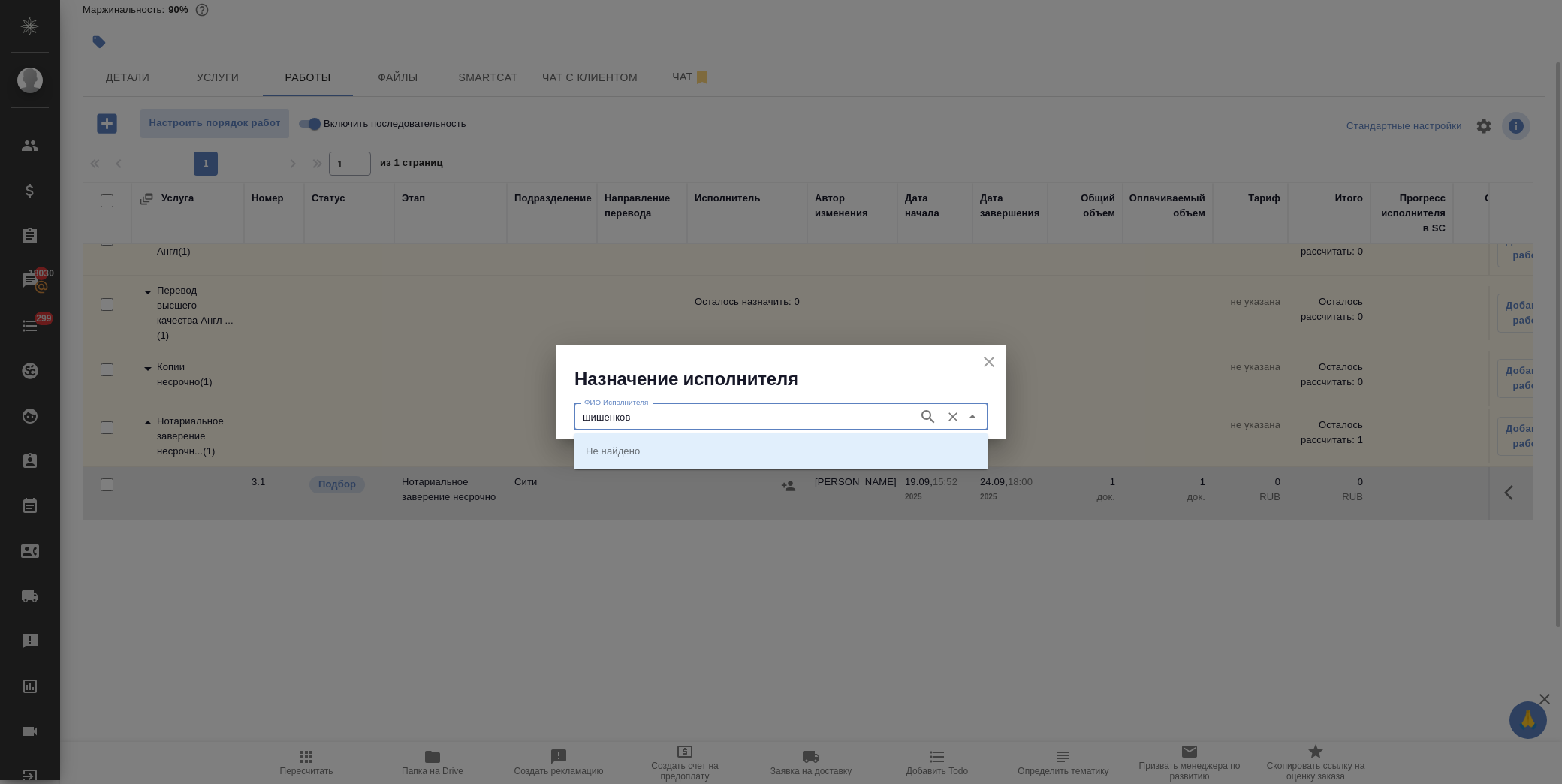
type input "шишенков"
click at [668, 451] on p "НОТАРИУС Шишенков Леонид Васильевич" at bounding box center [627, 450] width 82 height 15
type input "НОТАРИУС Шишенков Леонид Васильевич"
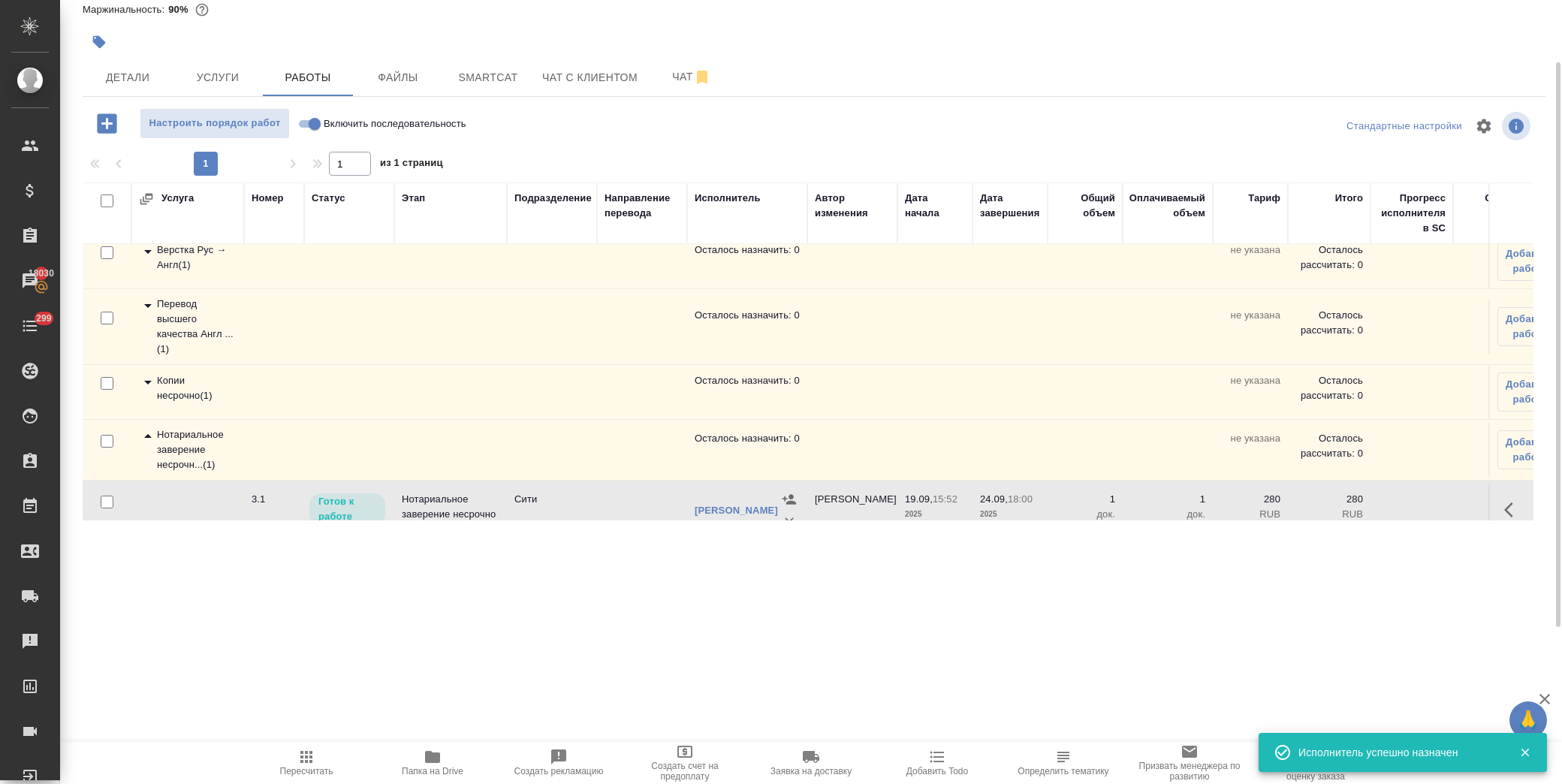
scroll to position [0, 0]
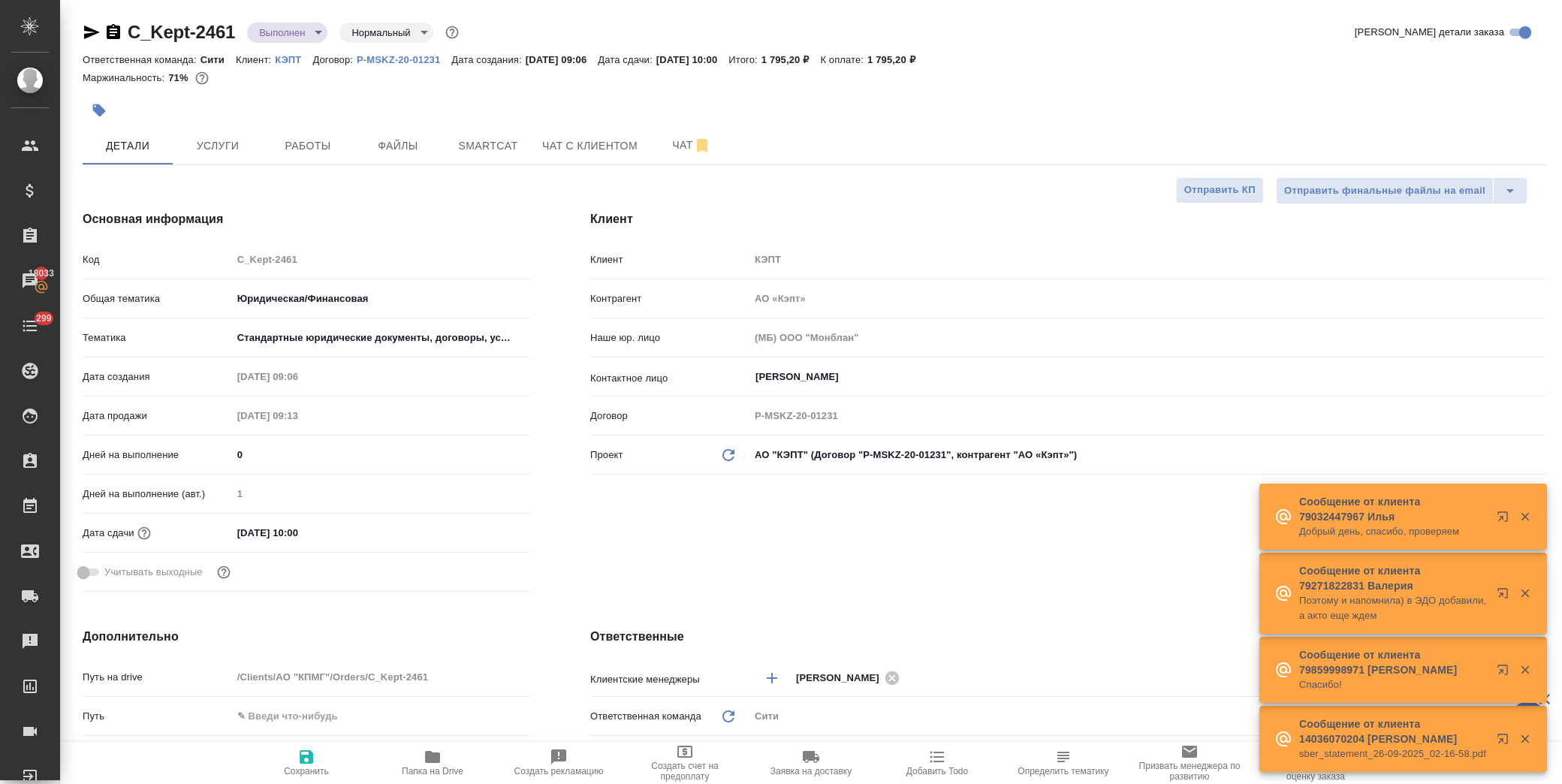
select select "RU"
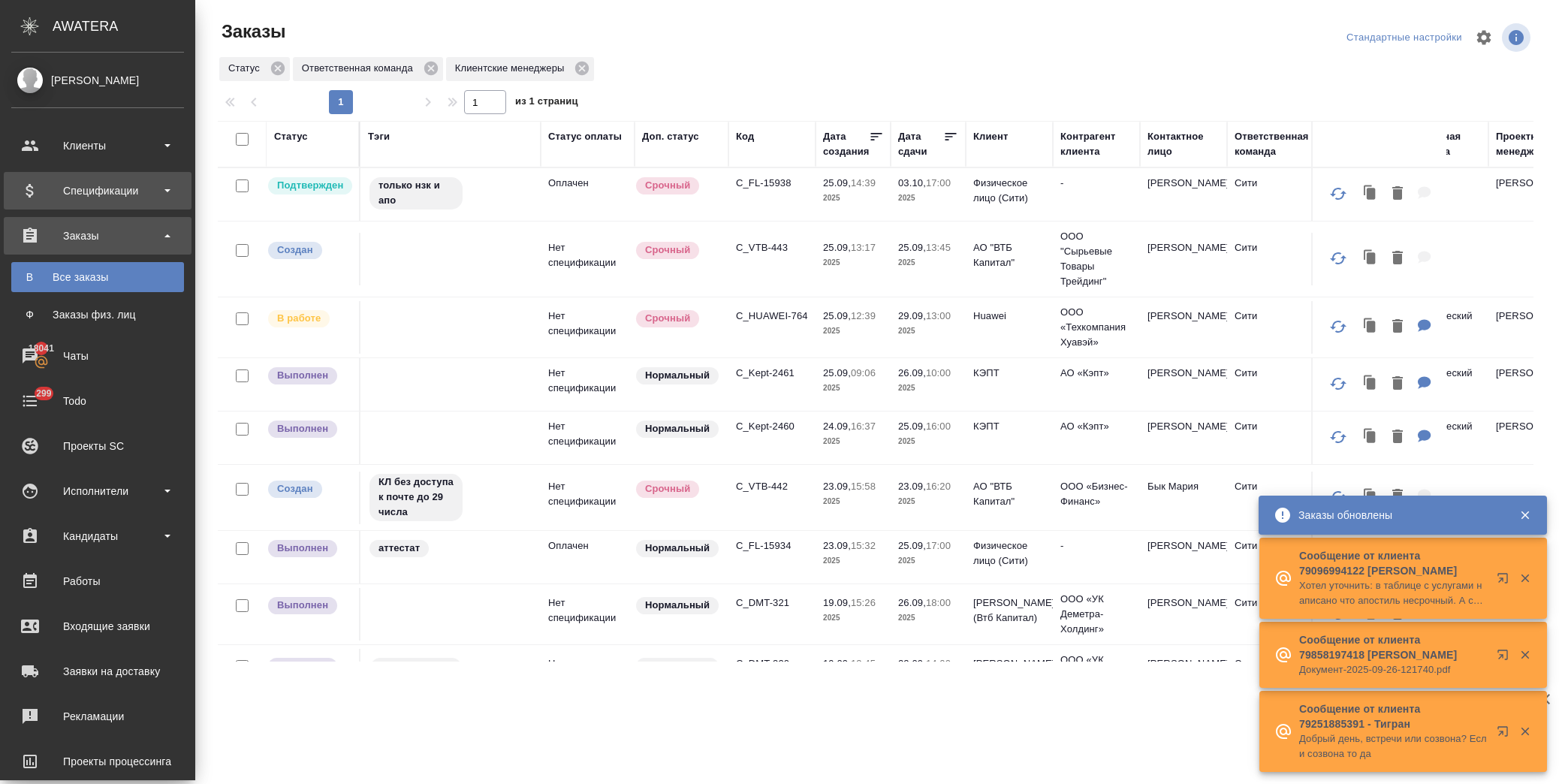
click at [137, 190] on div "Спецификации" at bounding box center [98, 190] width 173 height 23
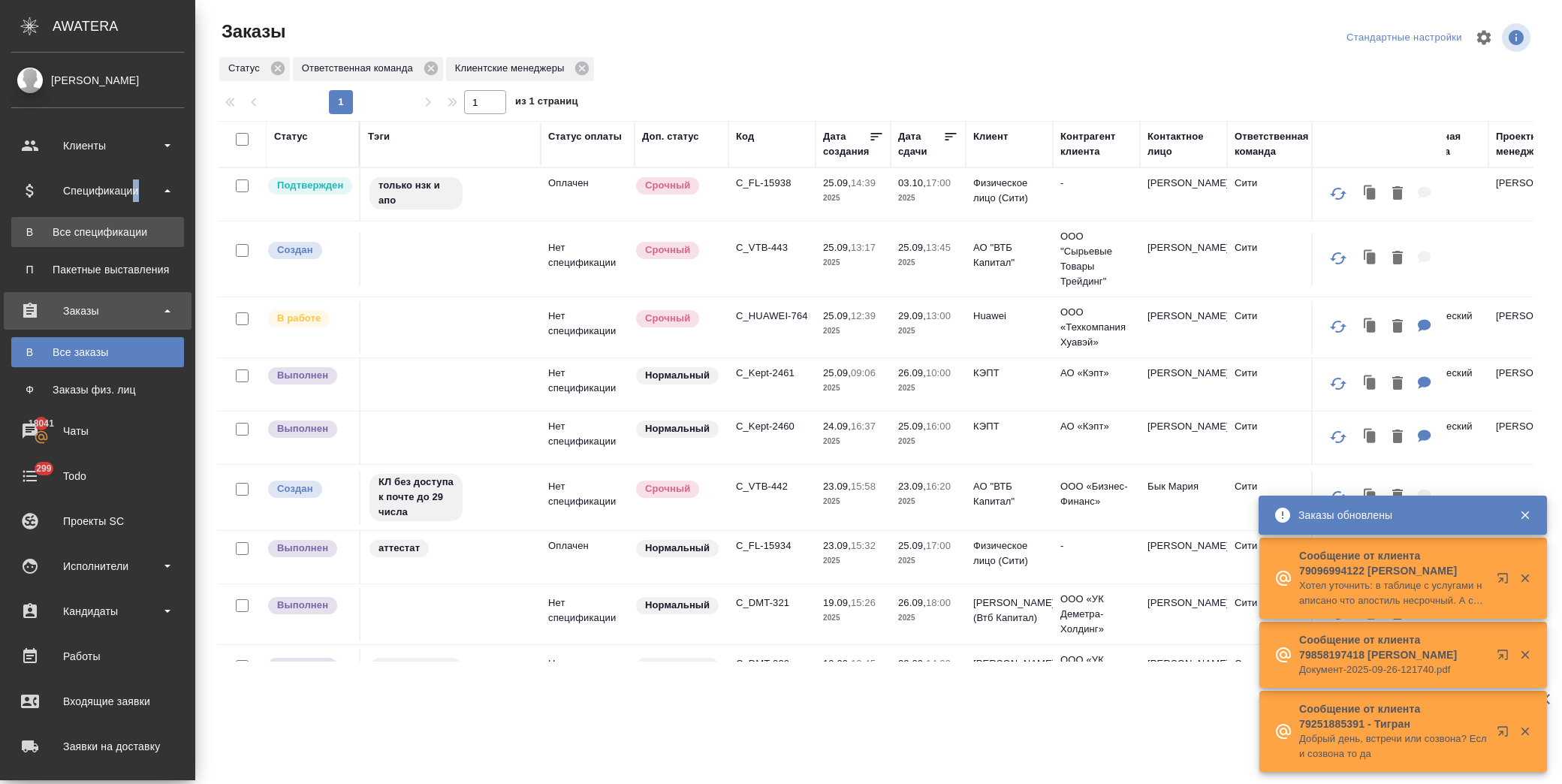
click at [119, 237] on div "Все спецификации" at bounding box center [98, 232] width 158 height 15
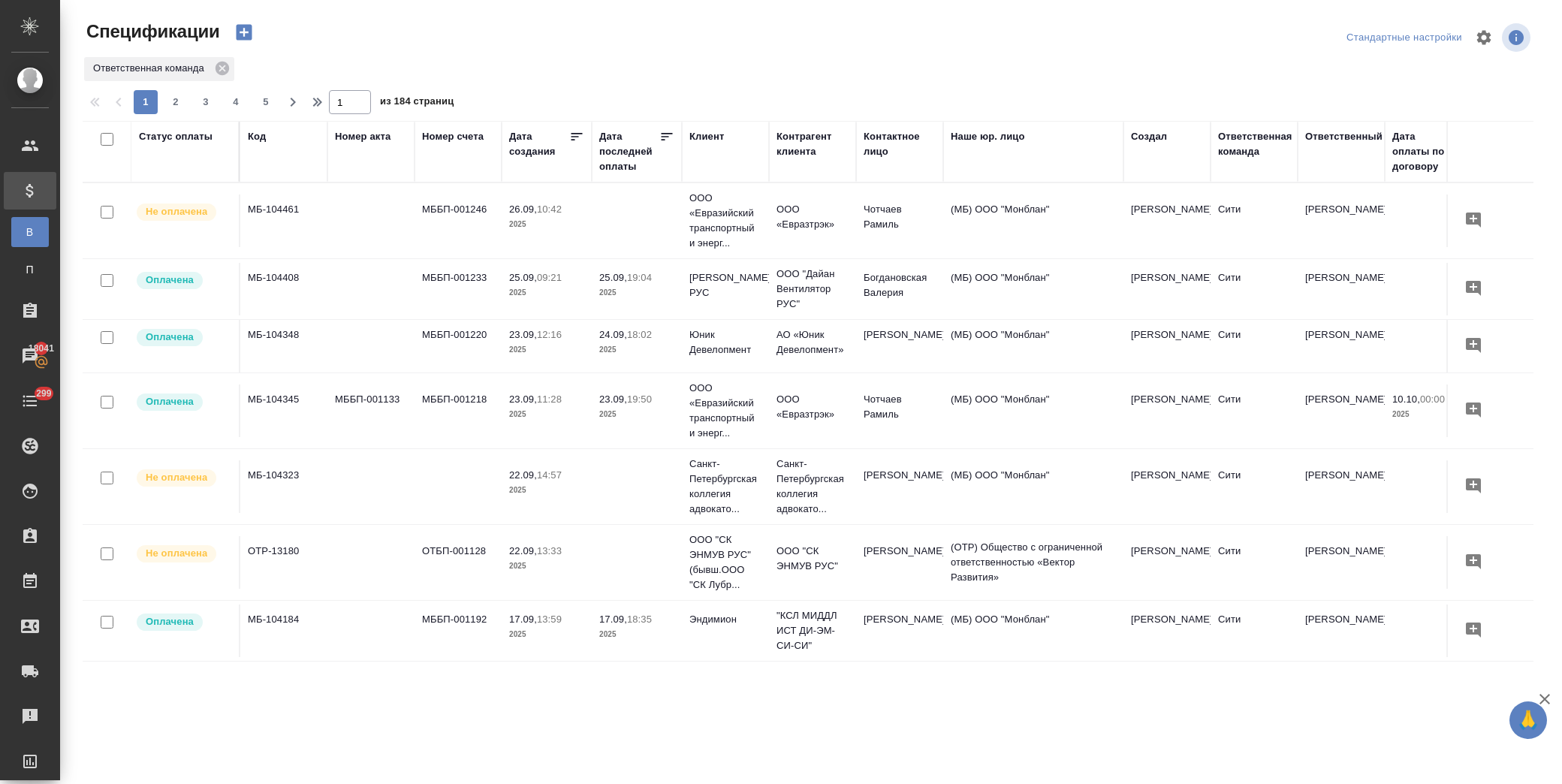
click at [171, 142] on div "Статус оплаты" at bounding box center [176, 136] width 74 height 15
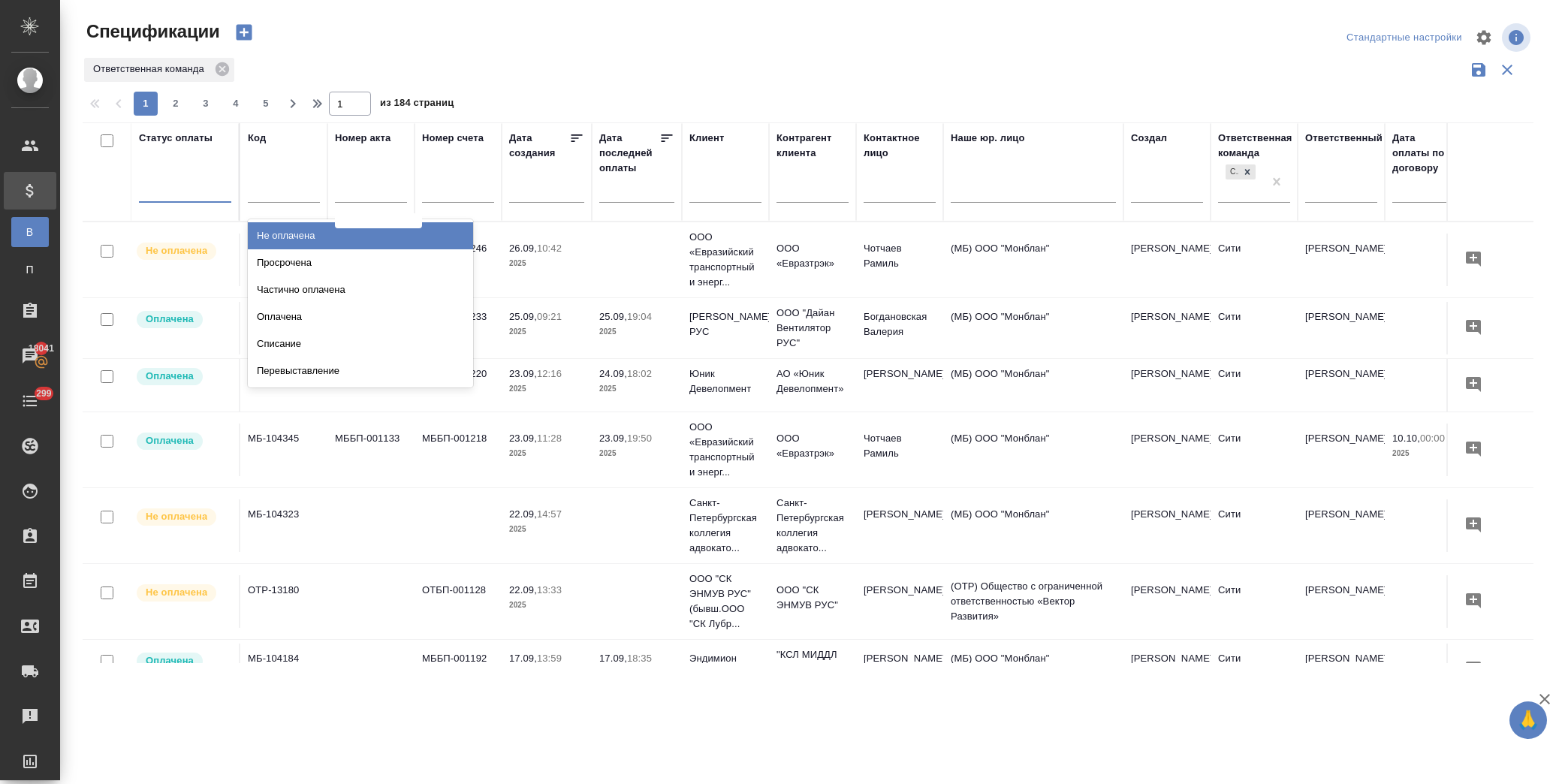
click at [169, 181] on div at bounding box center [185, 187] width 92 height 22
type input "опл"
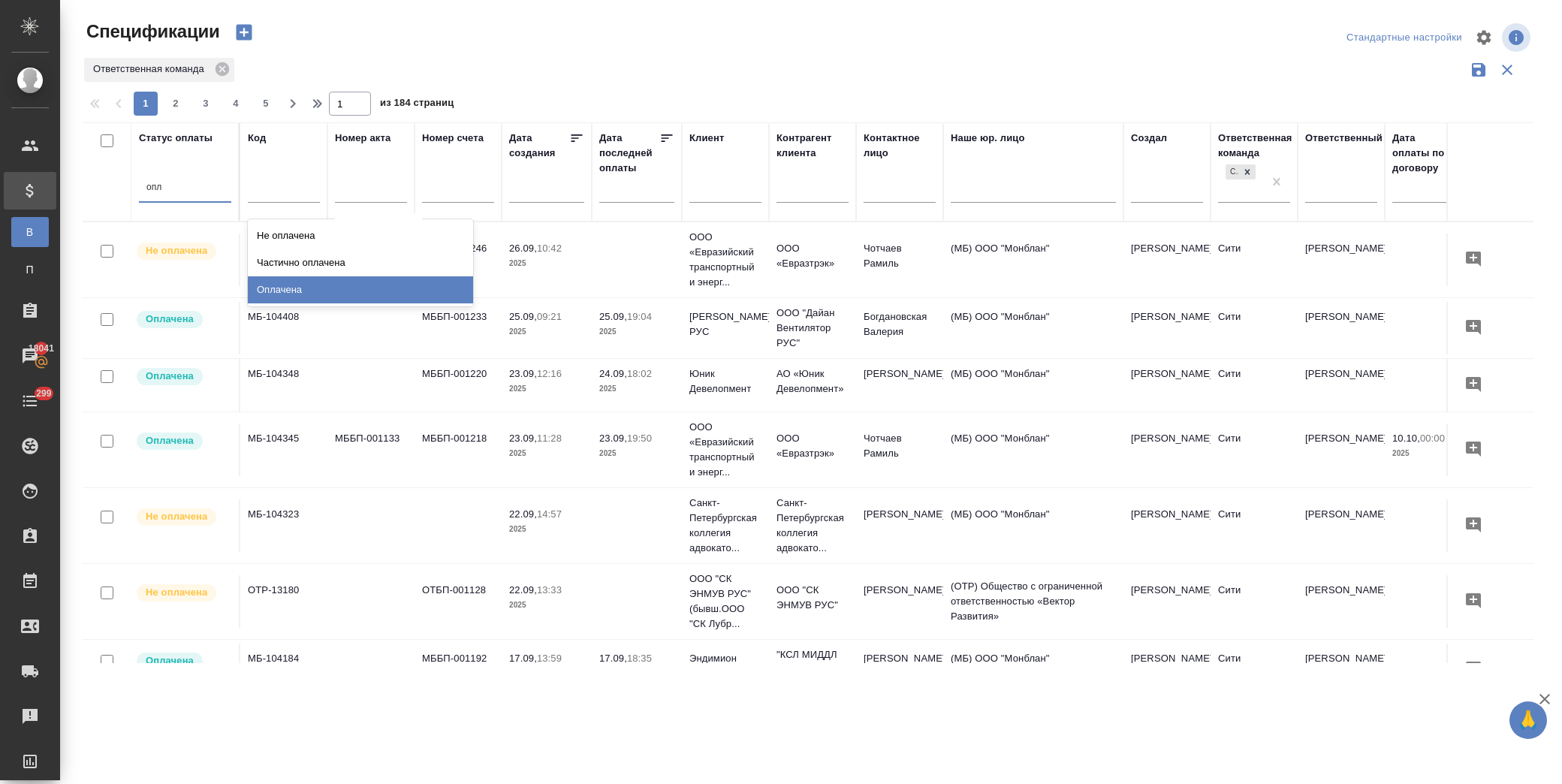
click at [304, 295] on div "Оплачена" at bounding box center [360, 289] width 226 height 27
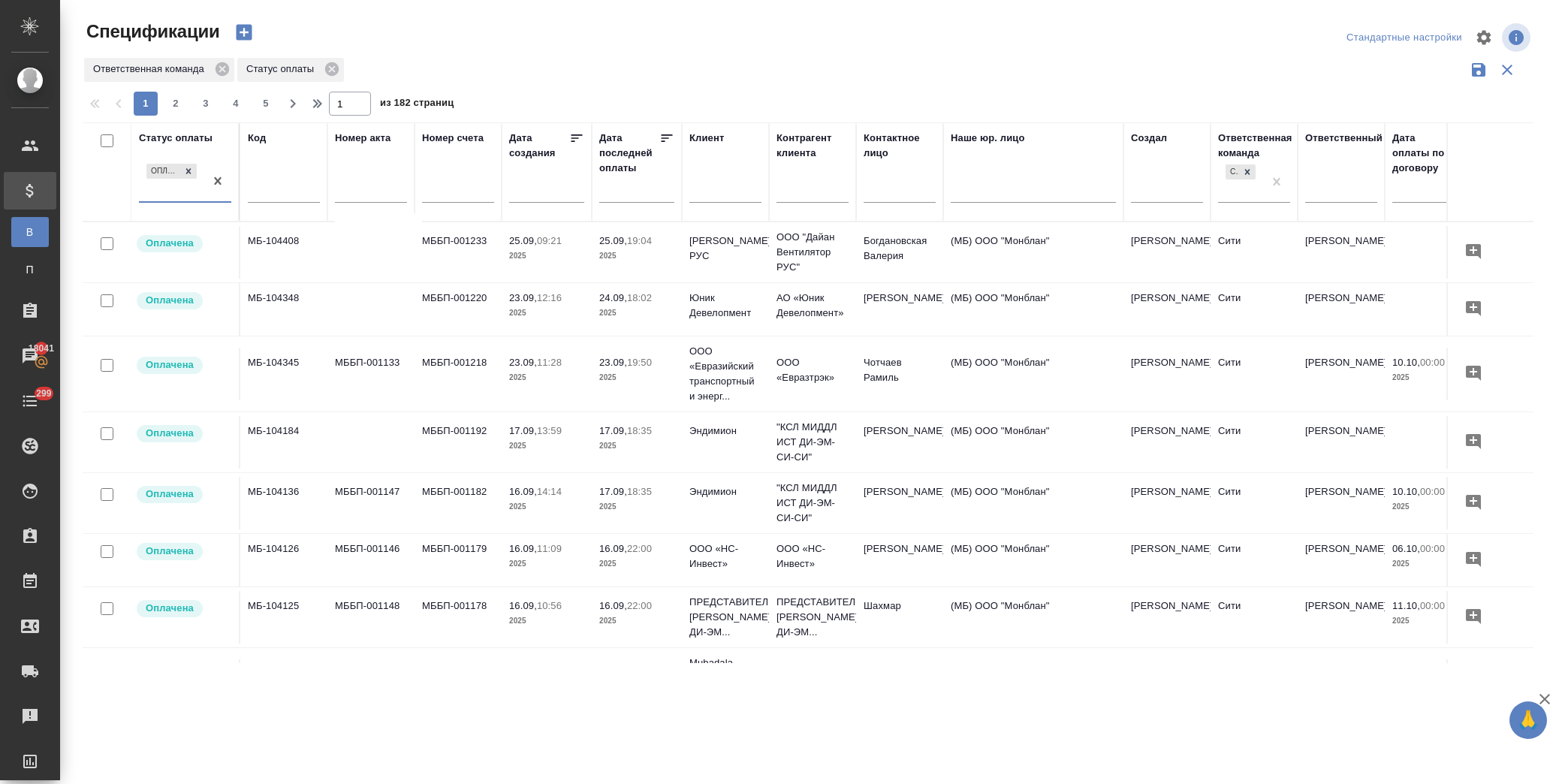
click at [663, 137] on icon at bounding box center [666, 138] width 15 height 15
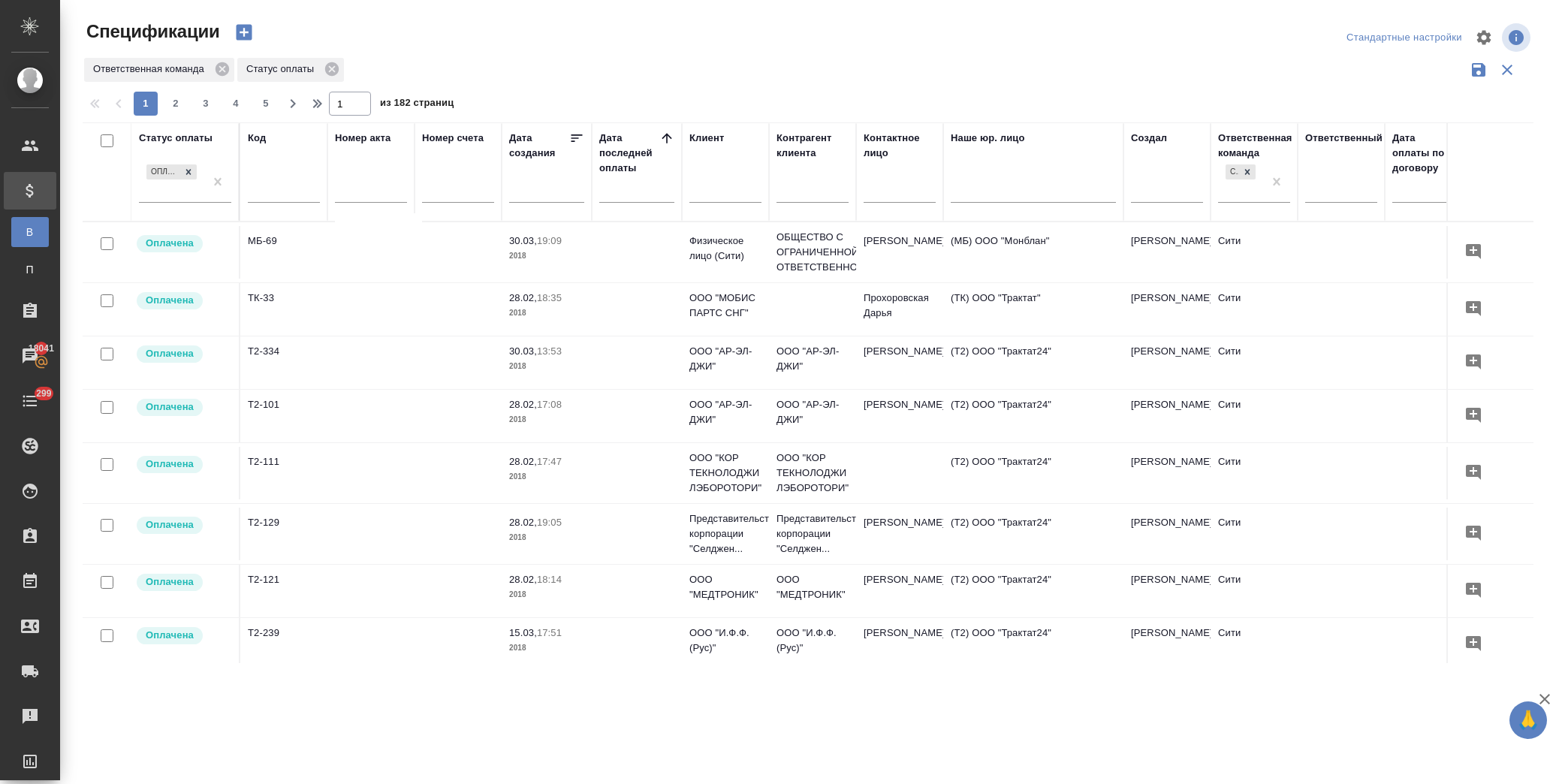
click at [663, 137] on icon at bounding box center [666, 138] width 9 height 9
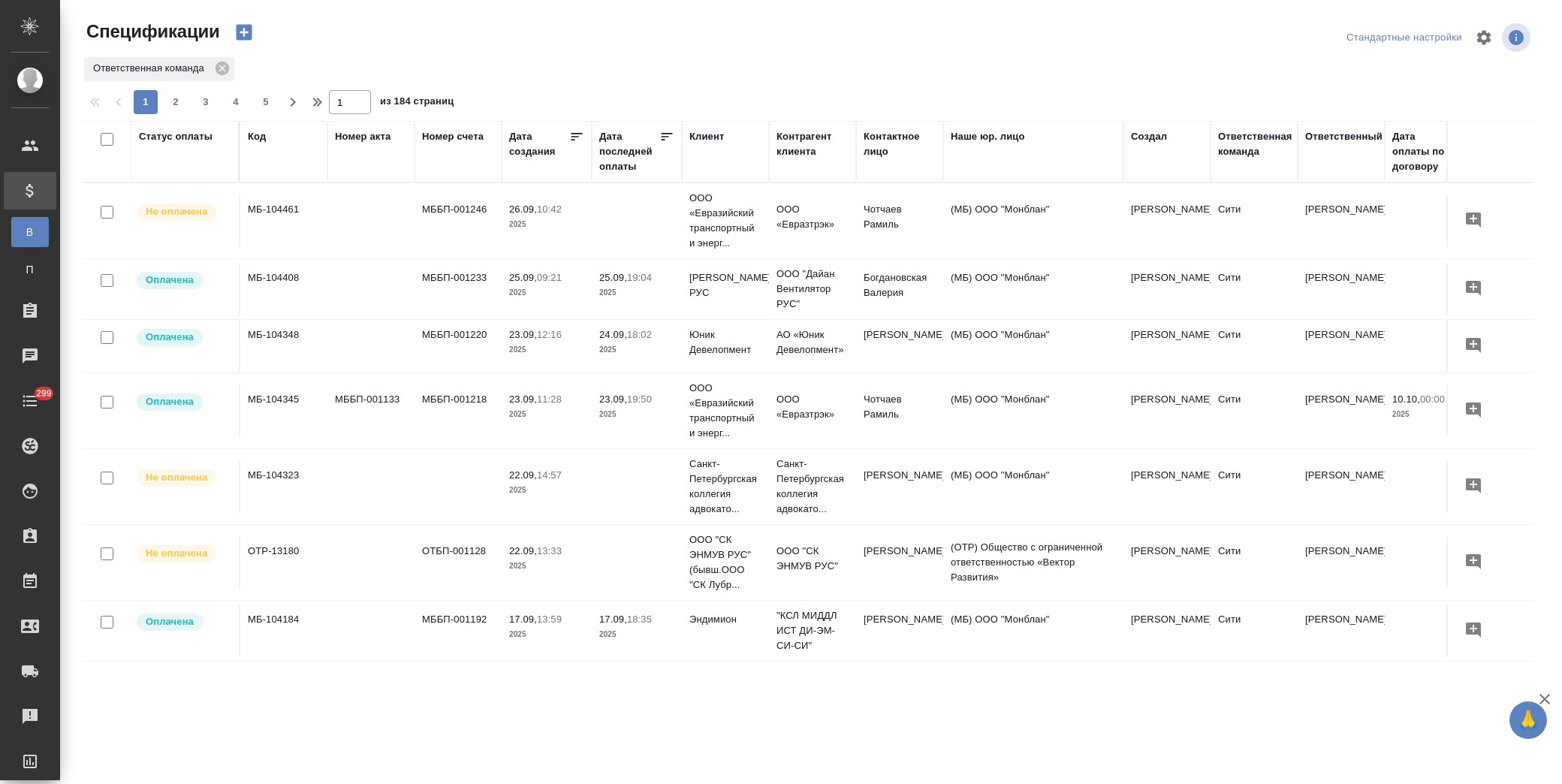
click at [168, 140] on div "Статус оплаты" at bounding box center [176, 136] width 74 height 15
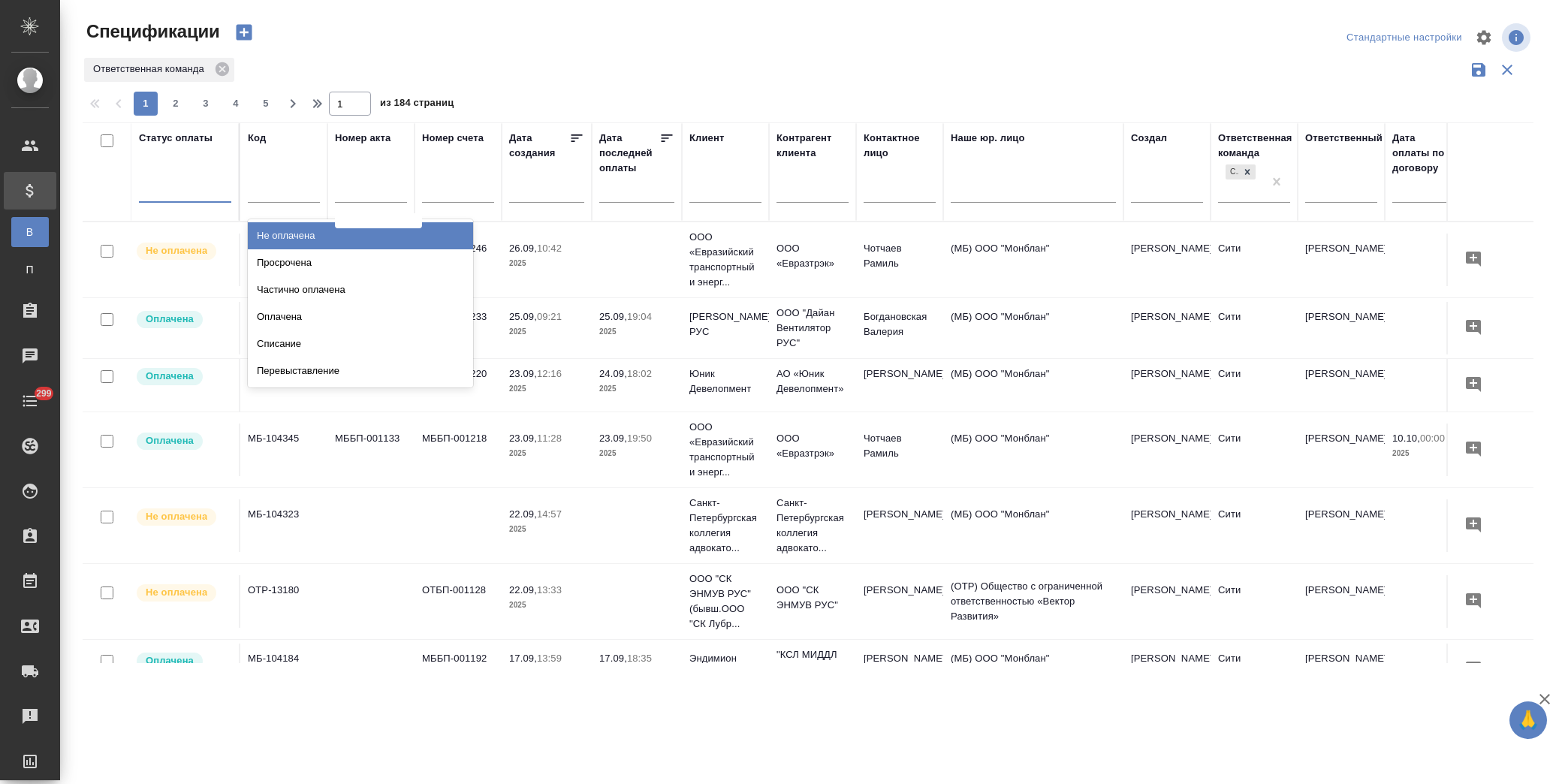
click at [180, 182] on div at bounding box center [185, 187] width 92 height 22
type input "про"
click at [299, 239] on div "Просрочена" at bounding box center [360, 236] width 226 height 27
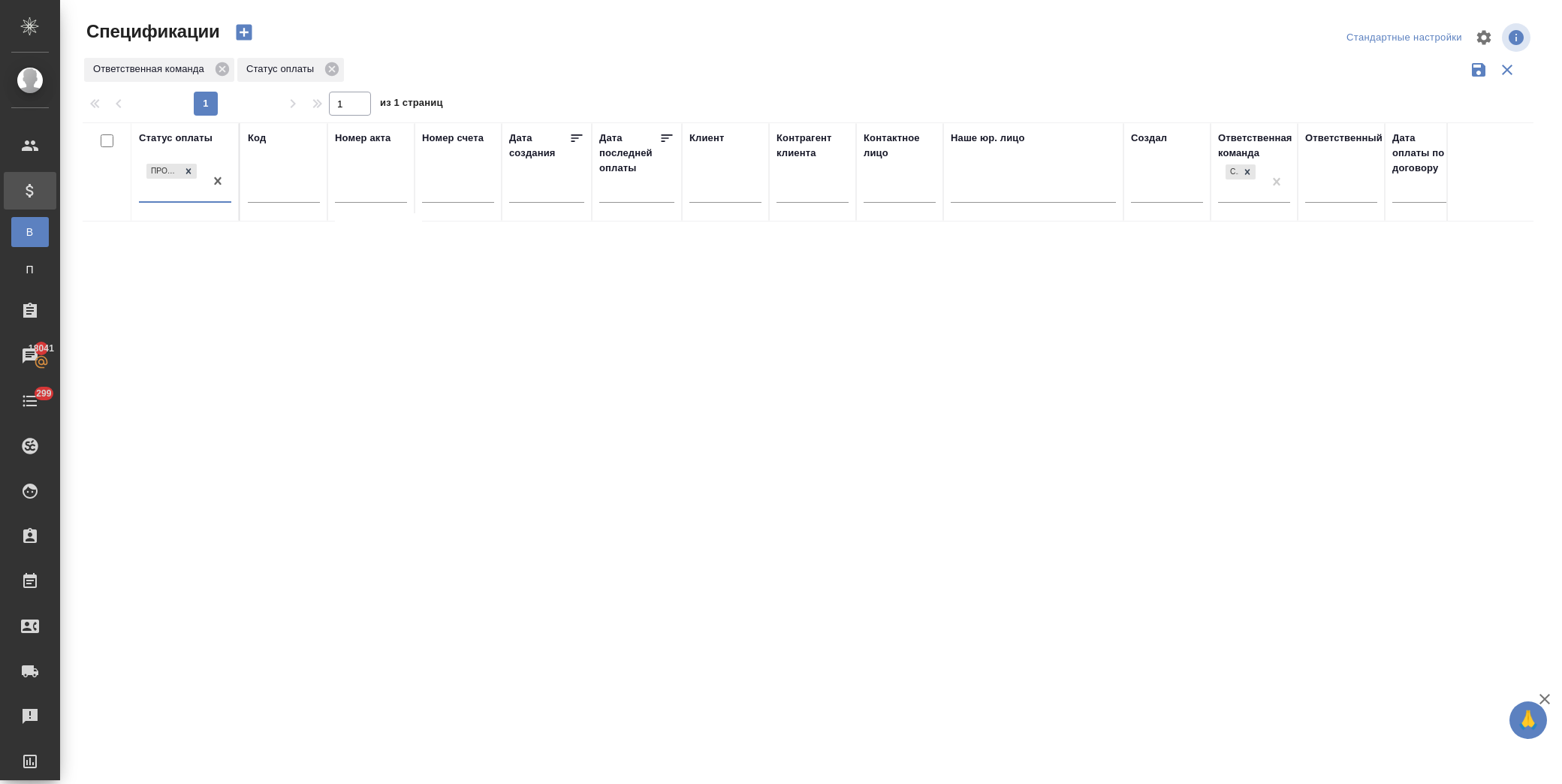
click at [726, 559] on div "Статус оплаты option Просрочена, selected. 0 results available. Select is focus…" at bounding box center [808, 393] width 1451 height 541
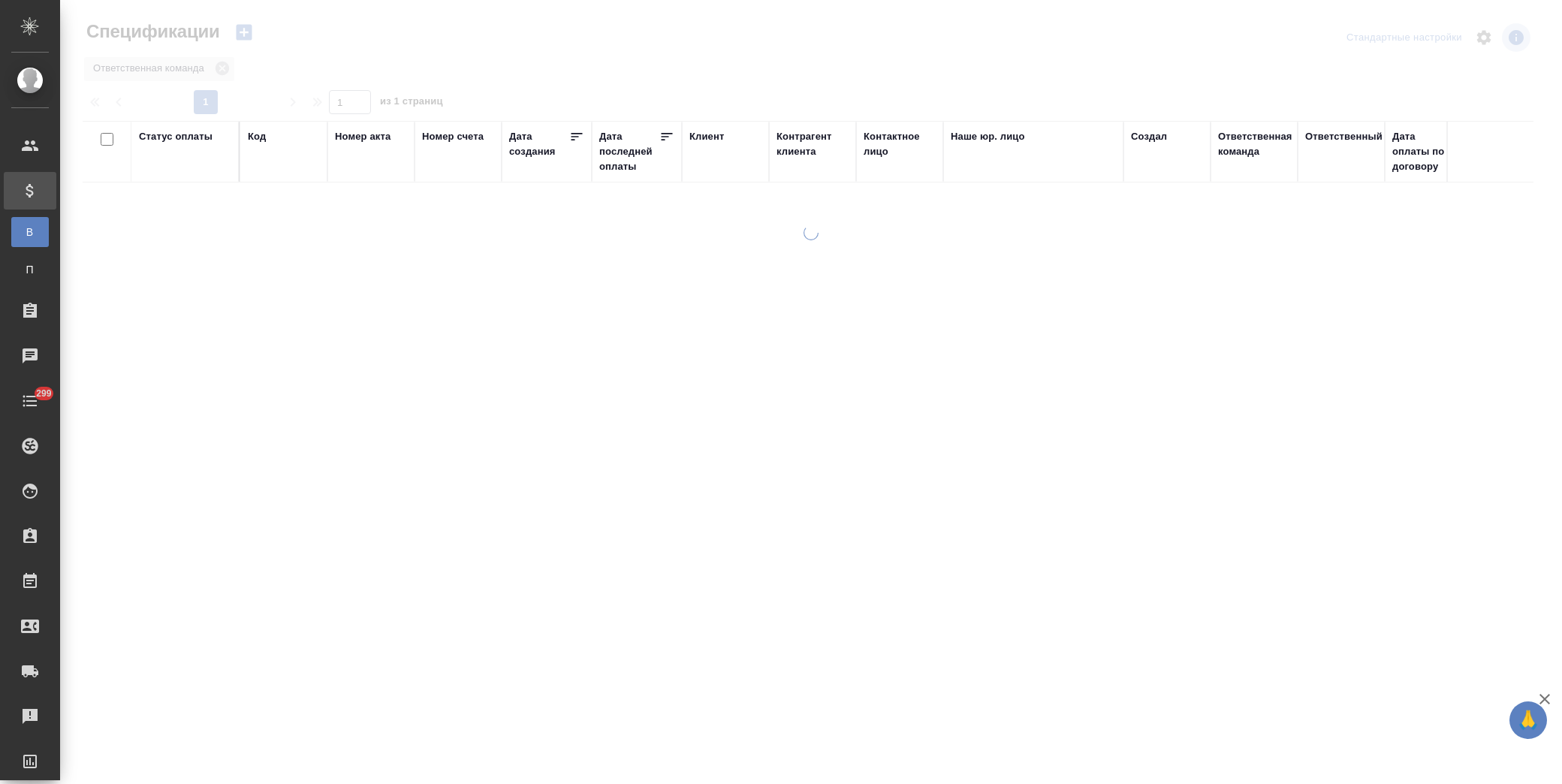
click at [180, 137] on div "Статус оплаты" at bounding box center [176, 136] width 74 height 15
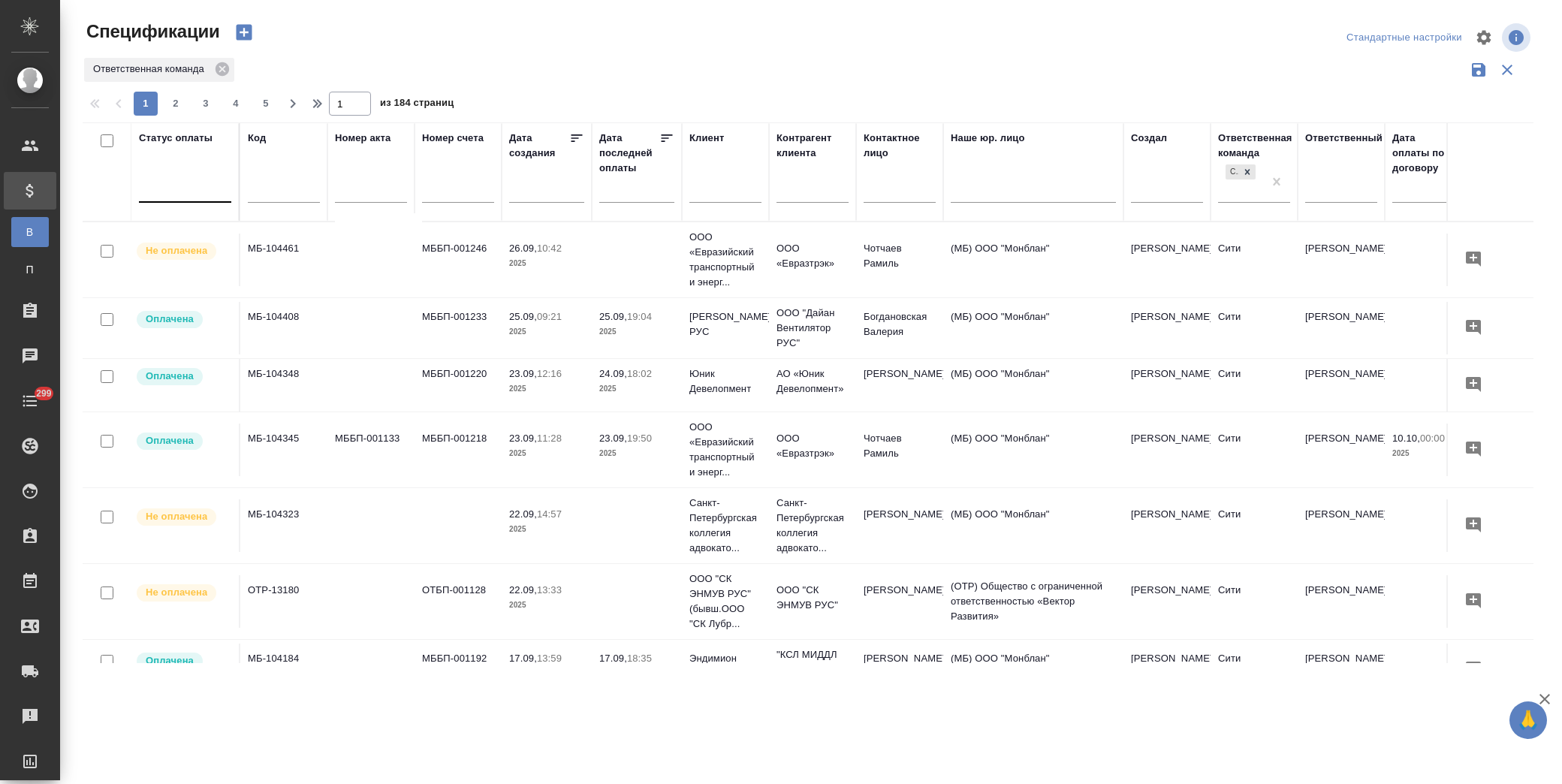
click at [192, 190] on div at bounding box center [185, 187] width 92 height 22
type input "не оп"
click at [305, 230] on div "Не оплачена" at bounding box center [360, 236] width 226 height 27
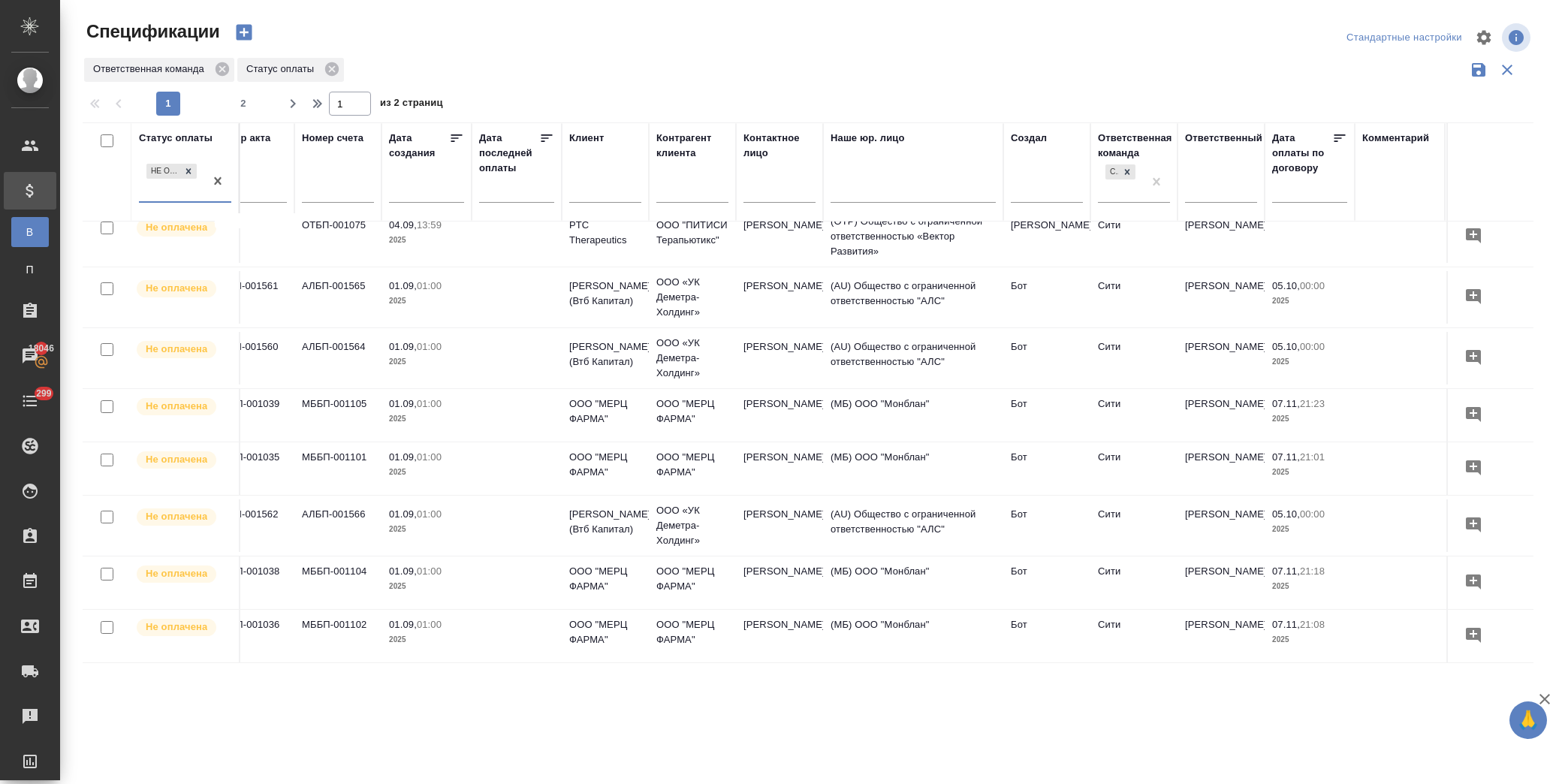
scroll to position [1109, 120]
click at [770, 336] on td "[PERSON_NAME]" at bounding box center [779, 358] width 87 height 53
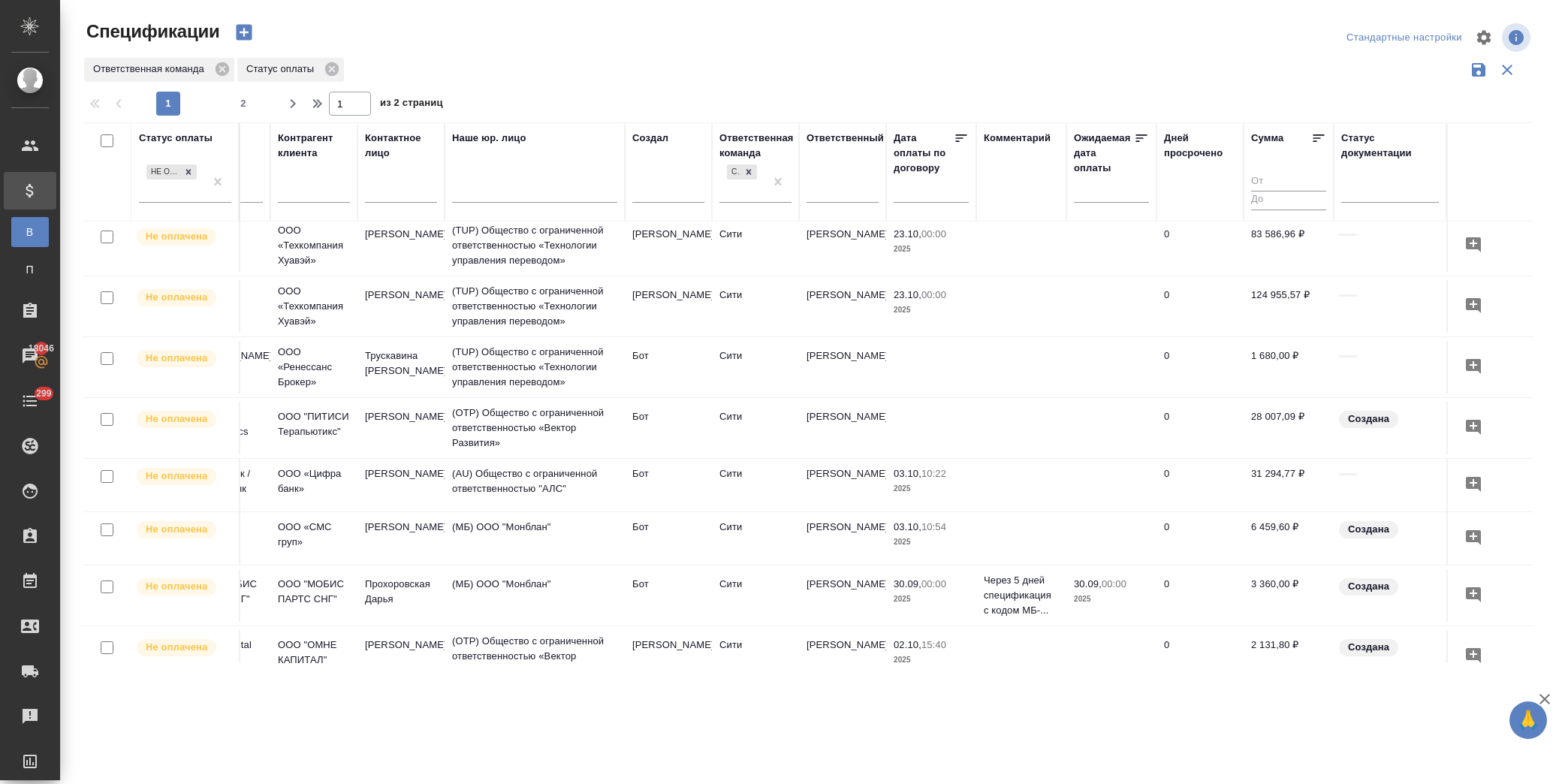
scroll to position [417, 510]
click at [513, 430] on td "(OTP) Общество с ограниченной ответственностью «Вектор Развития»" at bounding box center [534, 428] width 180 height 60
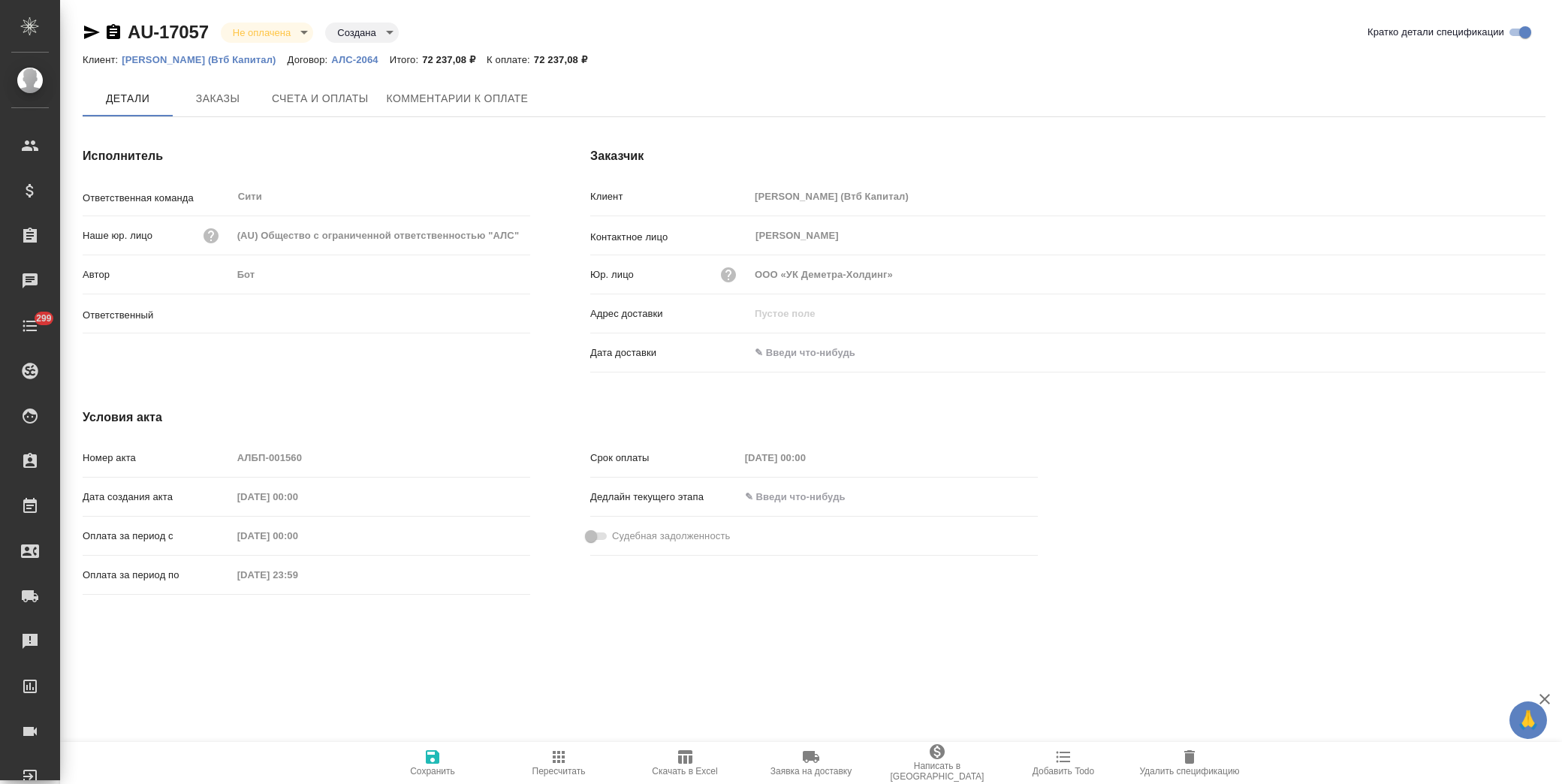
type input "[PERSON_NAME]"
click at [678, 756] on icon "button" at bounding box center [685, 756] width 14 height 13
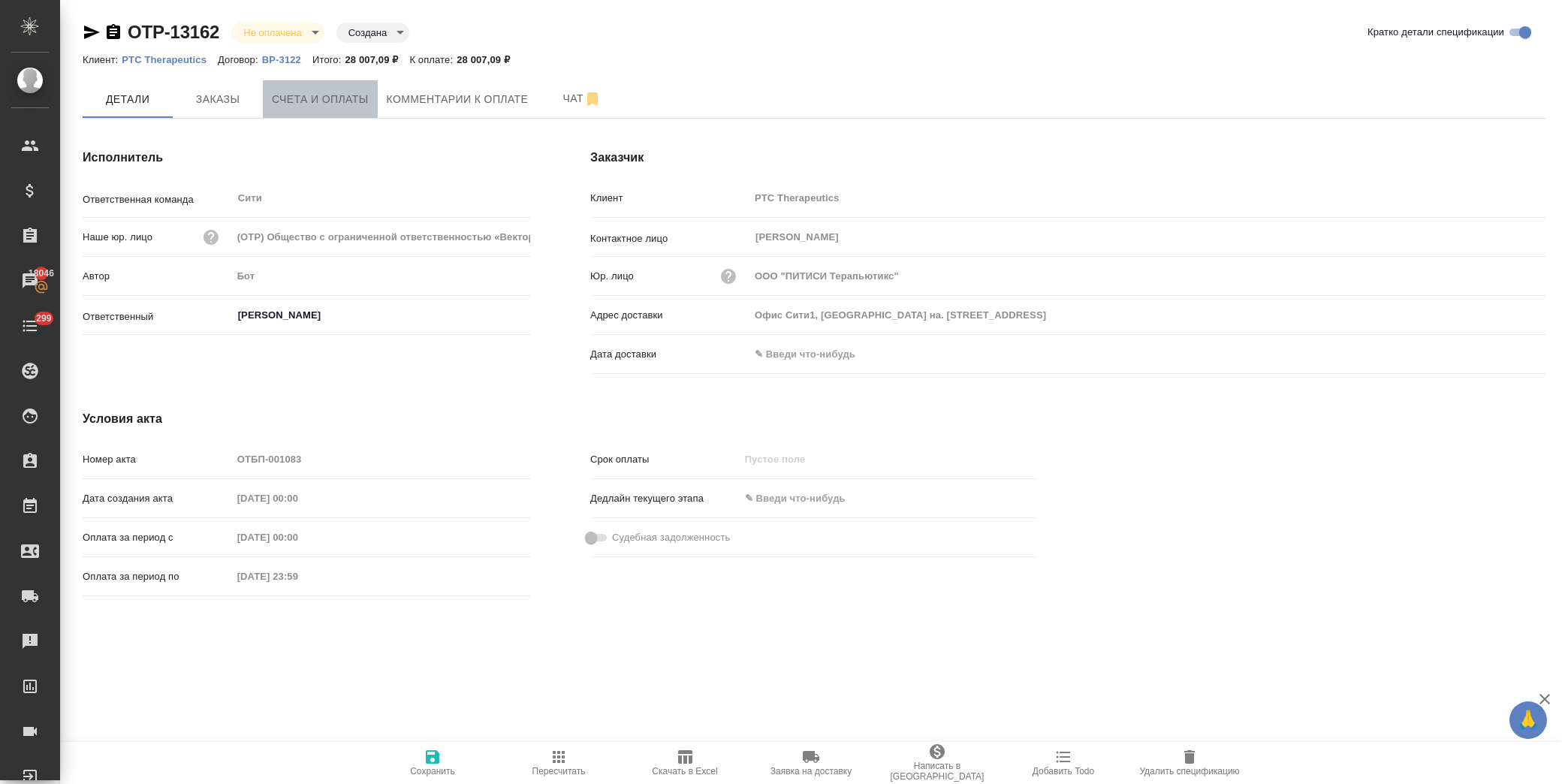
click at [326, 105] on span "Счета и оплаты" at bounding box center [320, 100] width 97 height 19
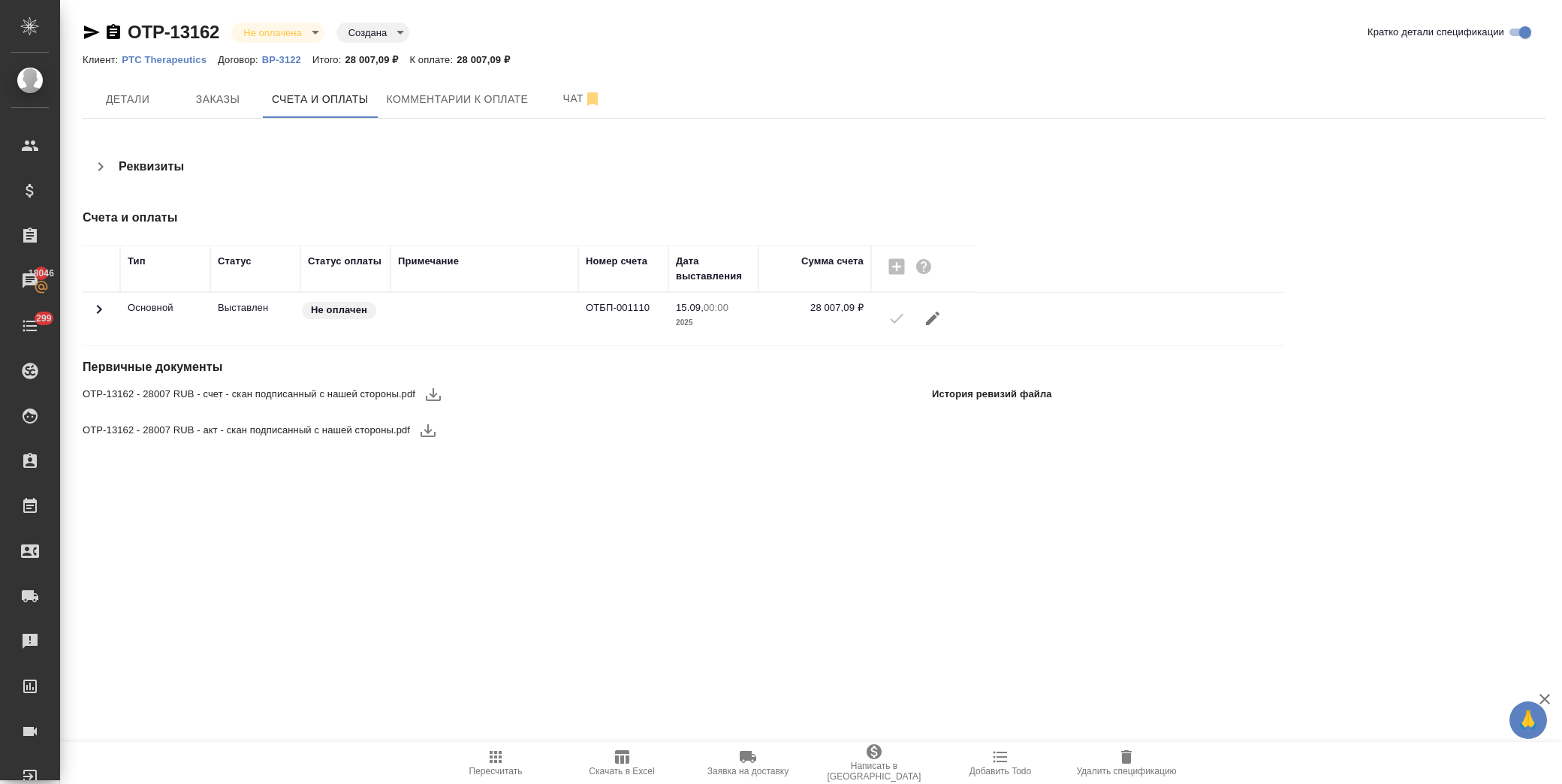
drag, startPoint x: 440, startPoint y: 394, endPoint x: 453, endPoint y: 440, distance: 47.8
click at [441, 394] on icon "button" at bounding box center [433, 394] width 18 height 18
click at [430, 436] on icon "button" at bounding box center [428, 430] width 18 height 18
